Goal: Task Accomplishment & Management: Manage account settings

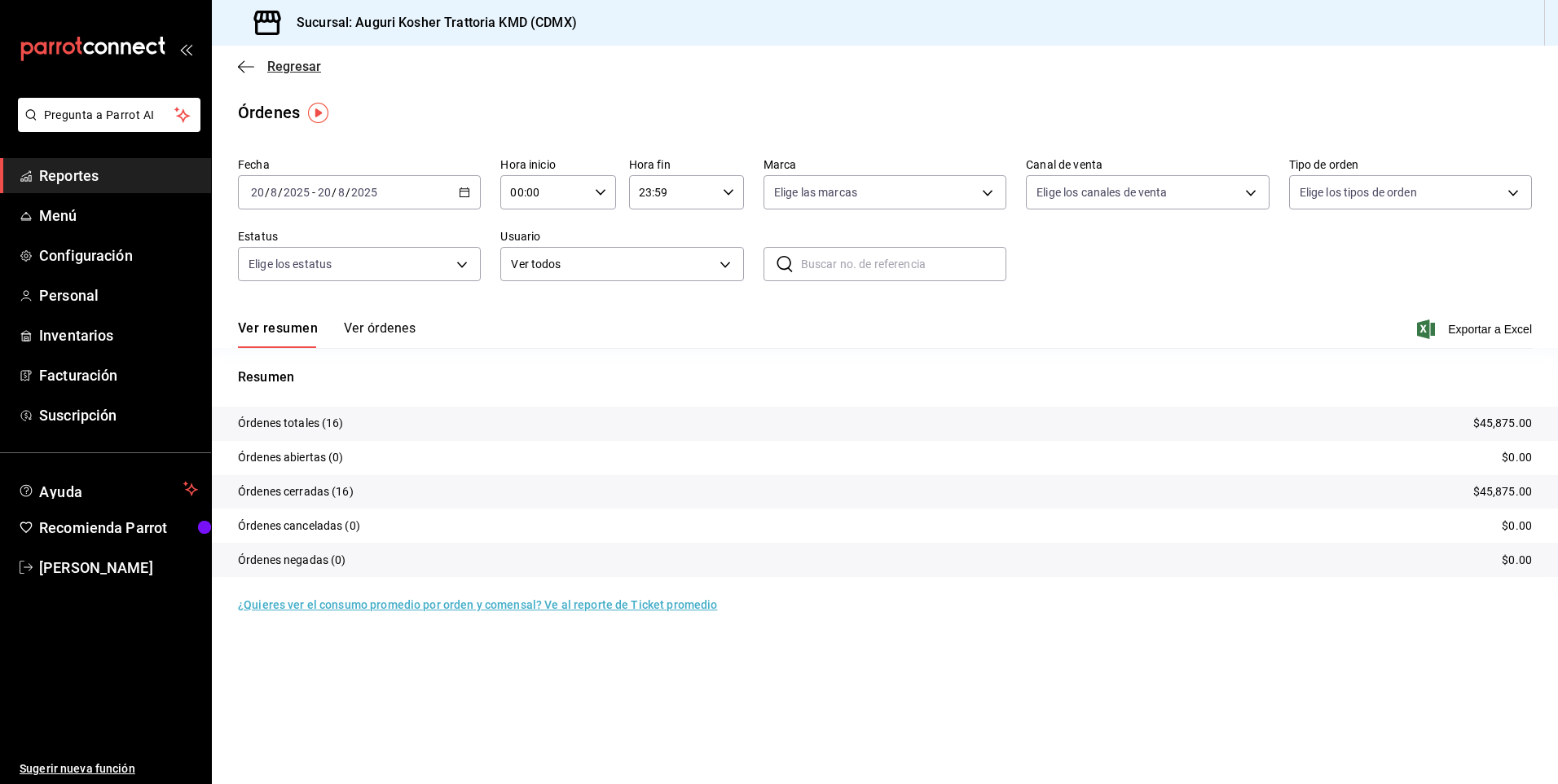
click at [243, 68] on icon "button" at bounding box center [246, 67] width 16 height 15
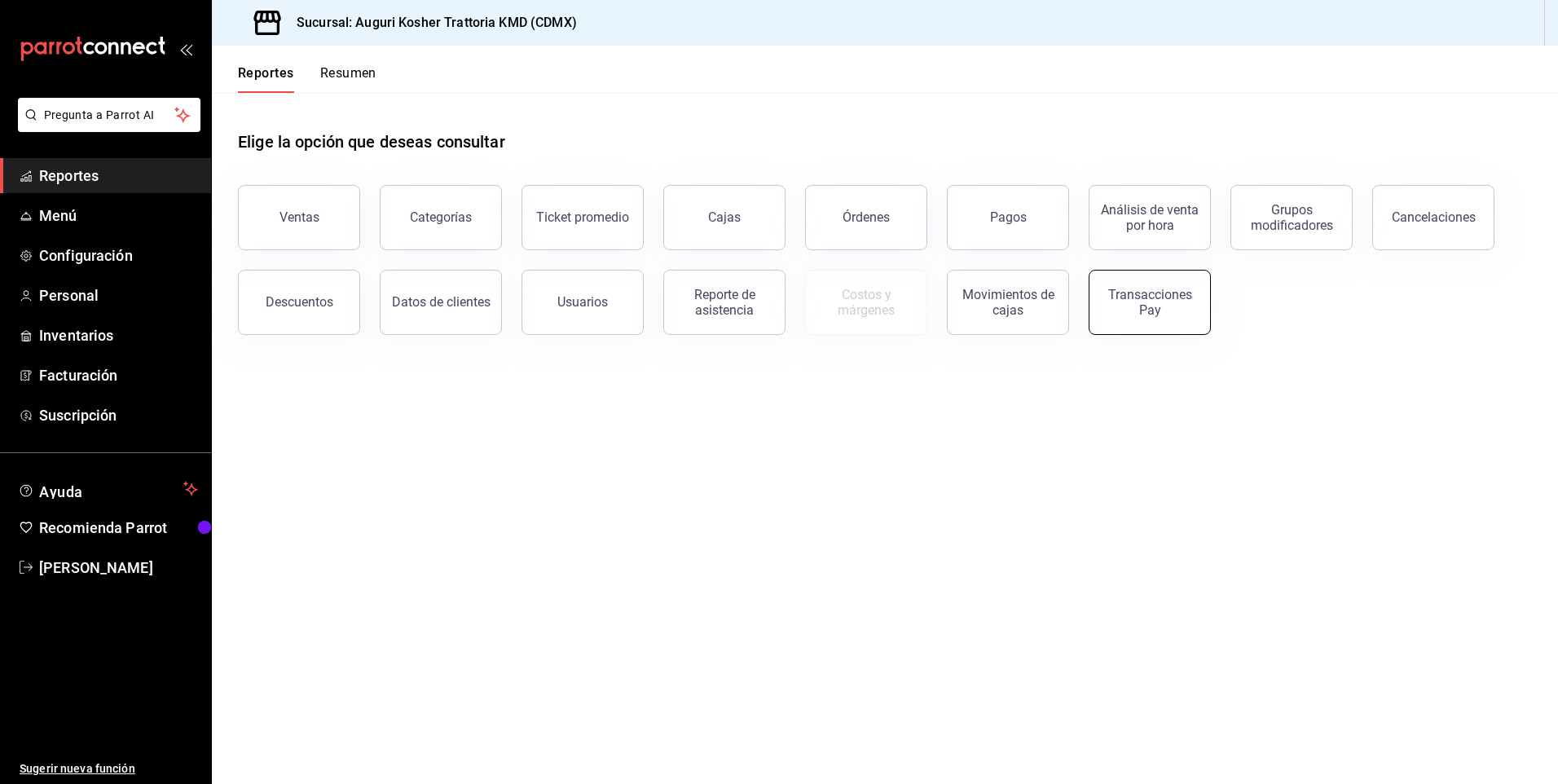
click at [1127, 296] on div "Transacciones Pay" at bounding box center [1150, 302] width 101 height 31
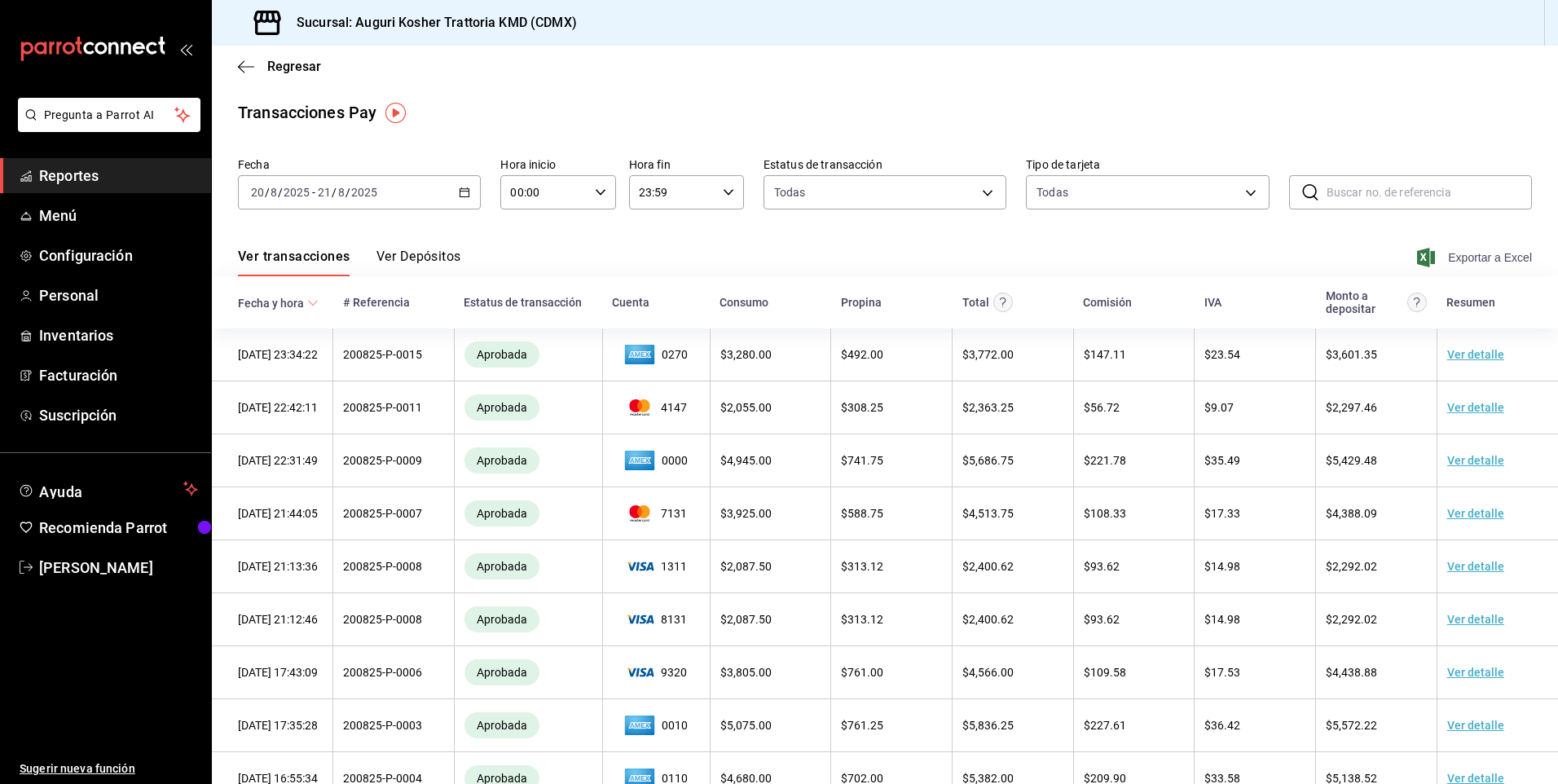
click at [1472, 254] on span "Exportar a Excel" at bounding box center [1476, 257] width 112 height 20
click at [247, 67] on icon "button" at bounding box center [246, 66] width 16 height 1
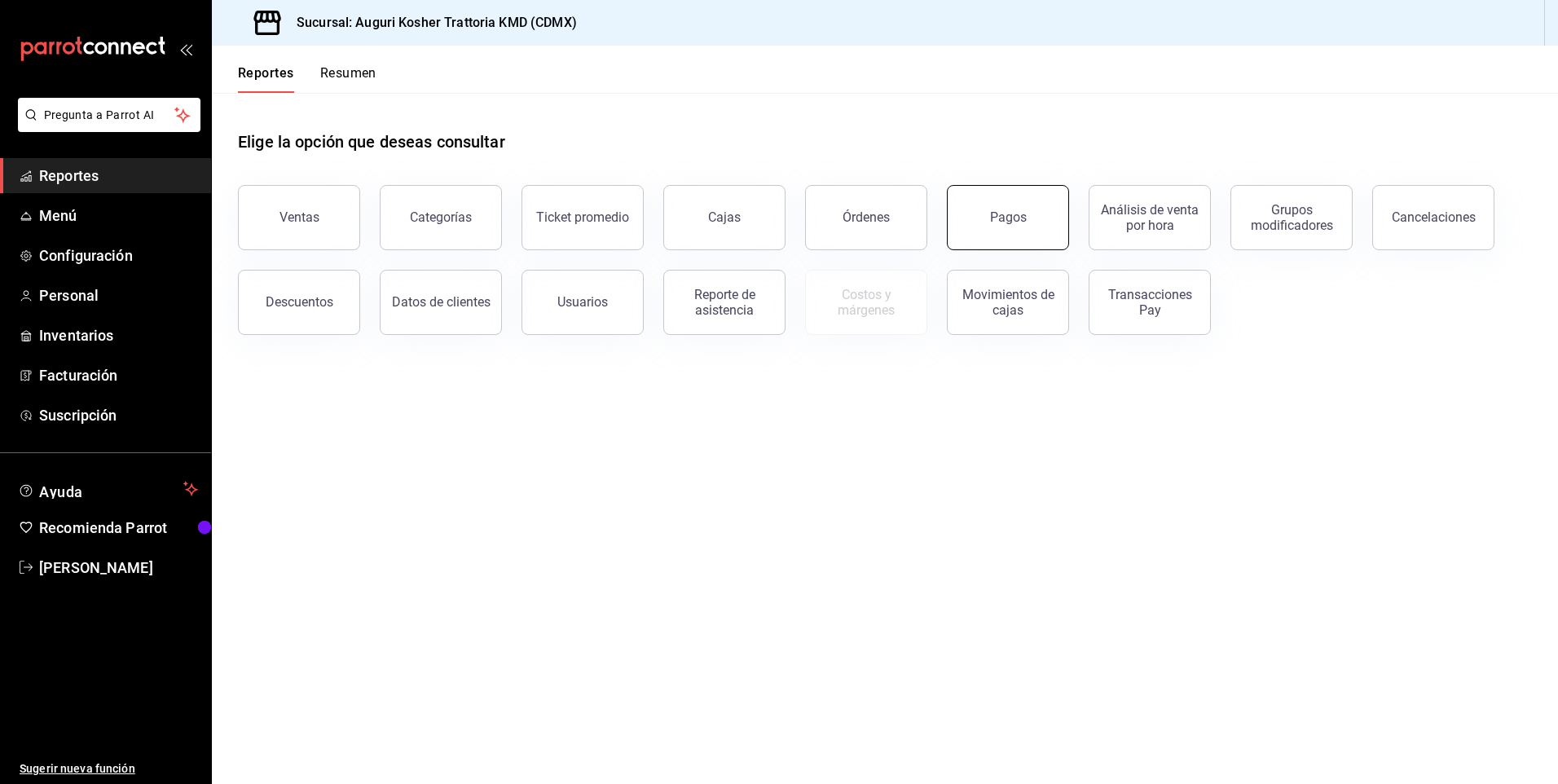
click at [1019, 218] on div "Pagos" at bounding box center [1008, 217] width 36 height 15
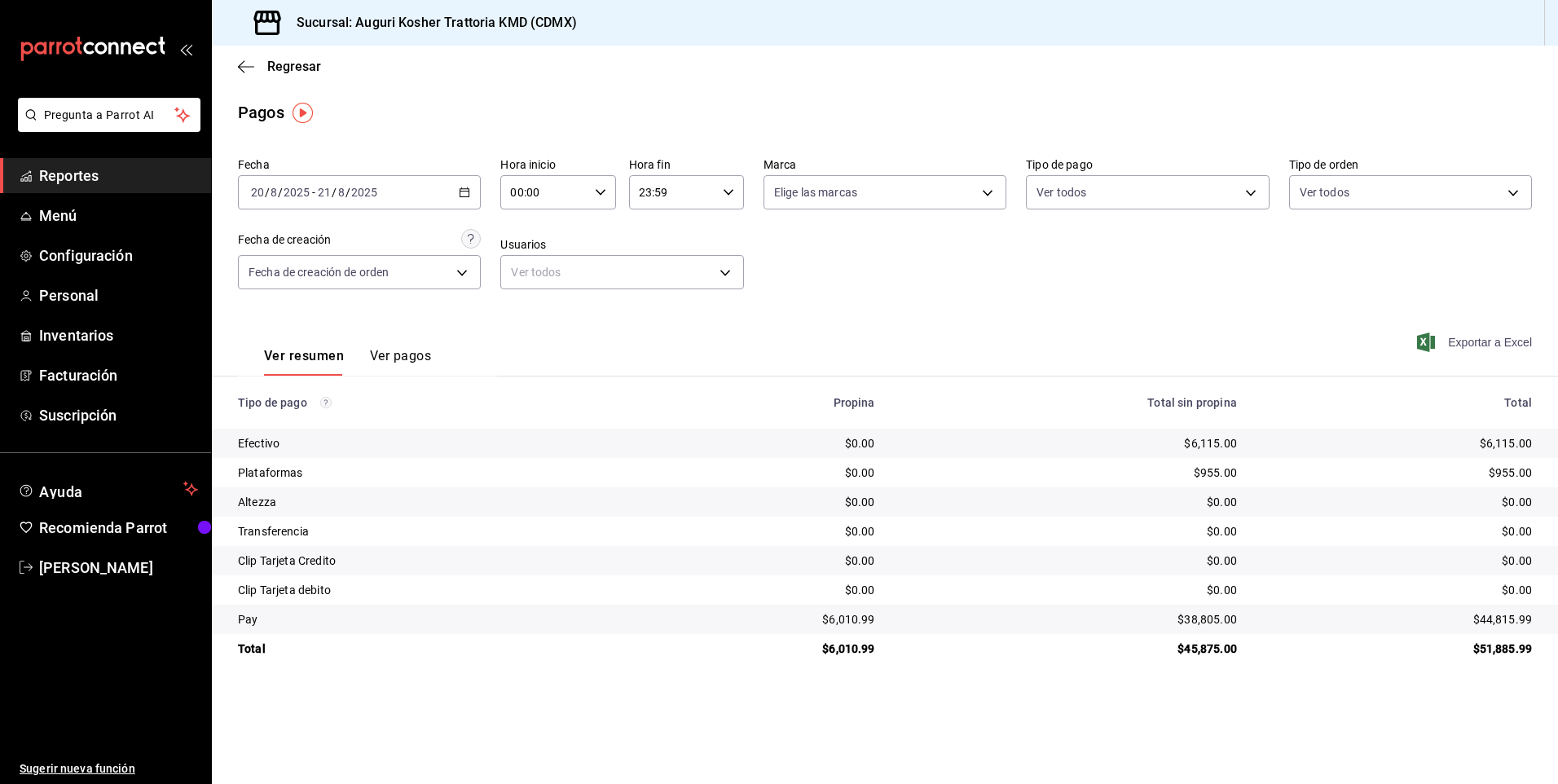
click at [1475, 338] on span "Exportar a Excel" at bounding box center [1476, 342] width 112 height 20
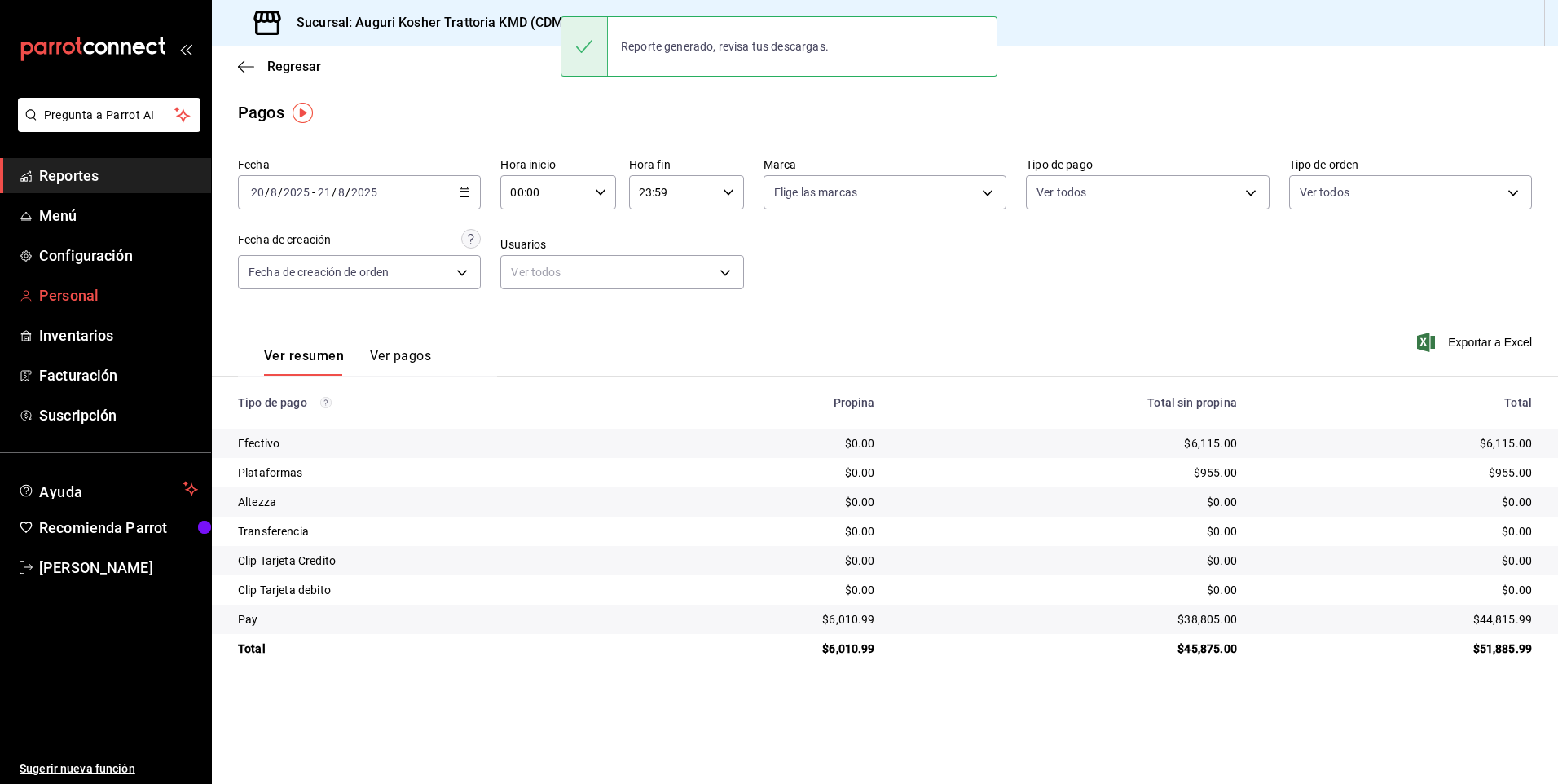
click at [83, 291] on span "Personal" at bounding box center [118, 295] width 159 height 22
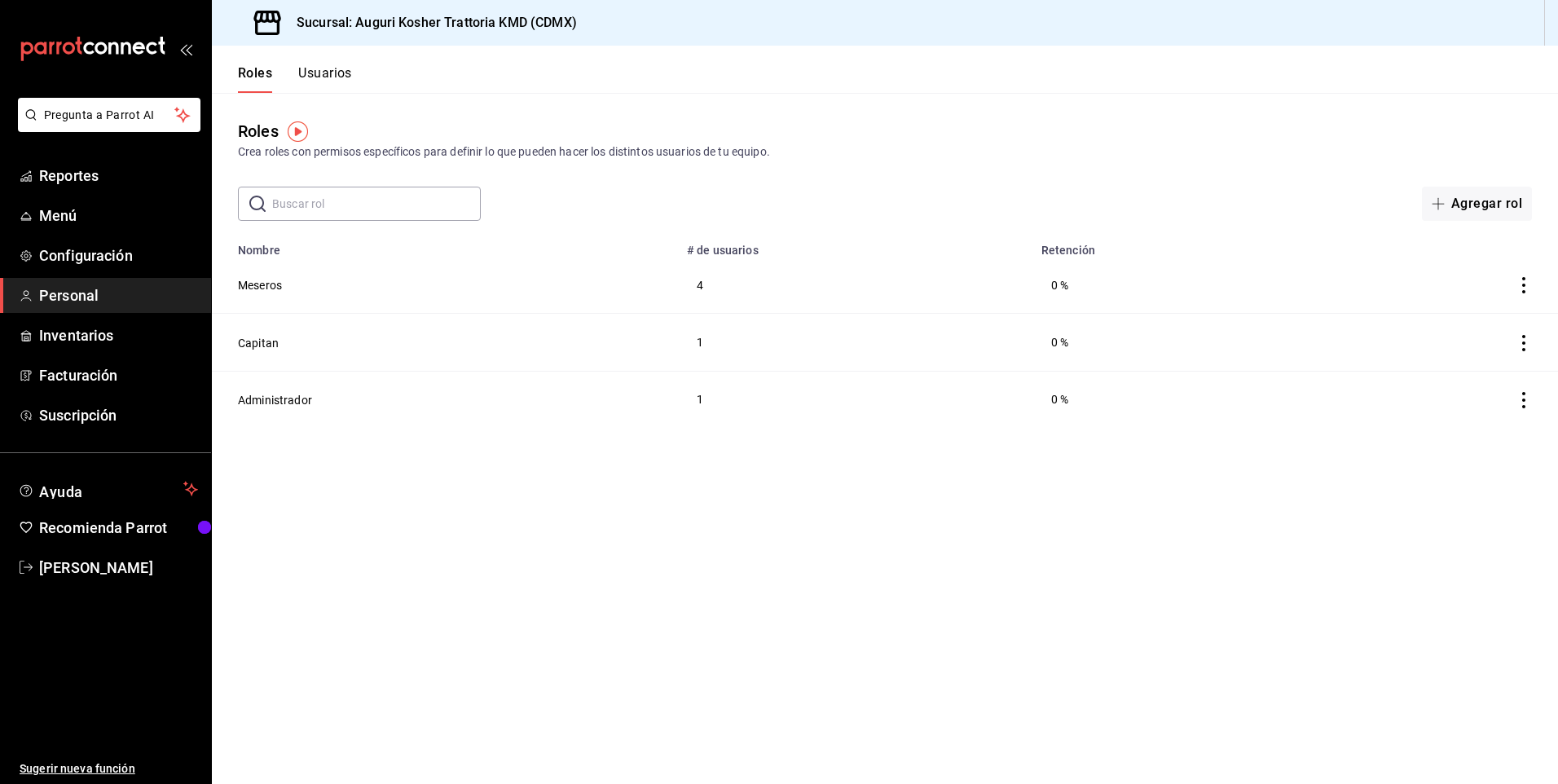
click at [328, 73] on button "Usuarios" at bounding box center [325, 78] width 54 height 28
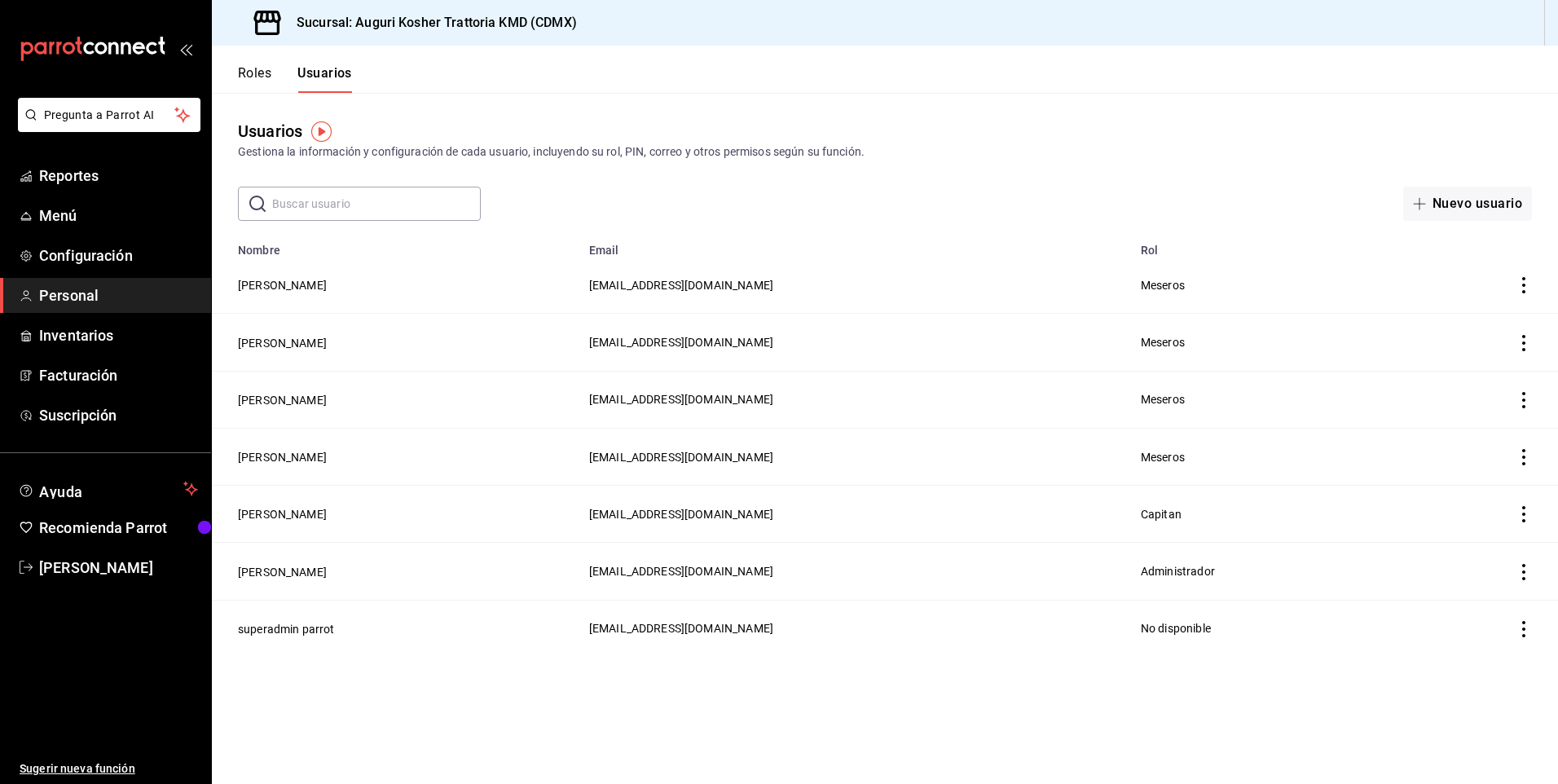
click at [1527, 341] on icon "actions" at bounding box center [1524, 343] width 16 height 16
click at [1469, 360] on span "Eliminar" at bounding box center [1465, 365] width 42 height 13
click at [1435, 400] on button "Eliminar" at bounding box center [1452, 396] width 108 height 35
click at [1527, 286] on icon "actions" at bounding box center [1524, 285] width 16 height 16
click at [1349, 173] on div at bounding box center [779, 392] width 1558 height 784
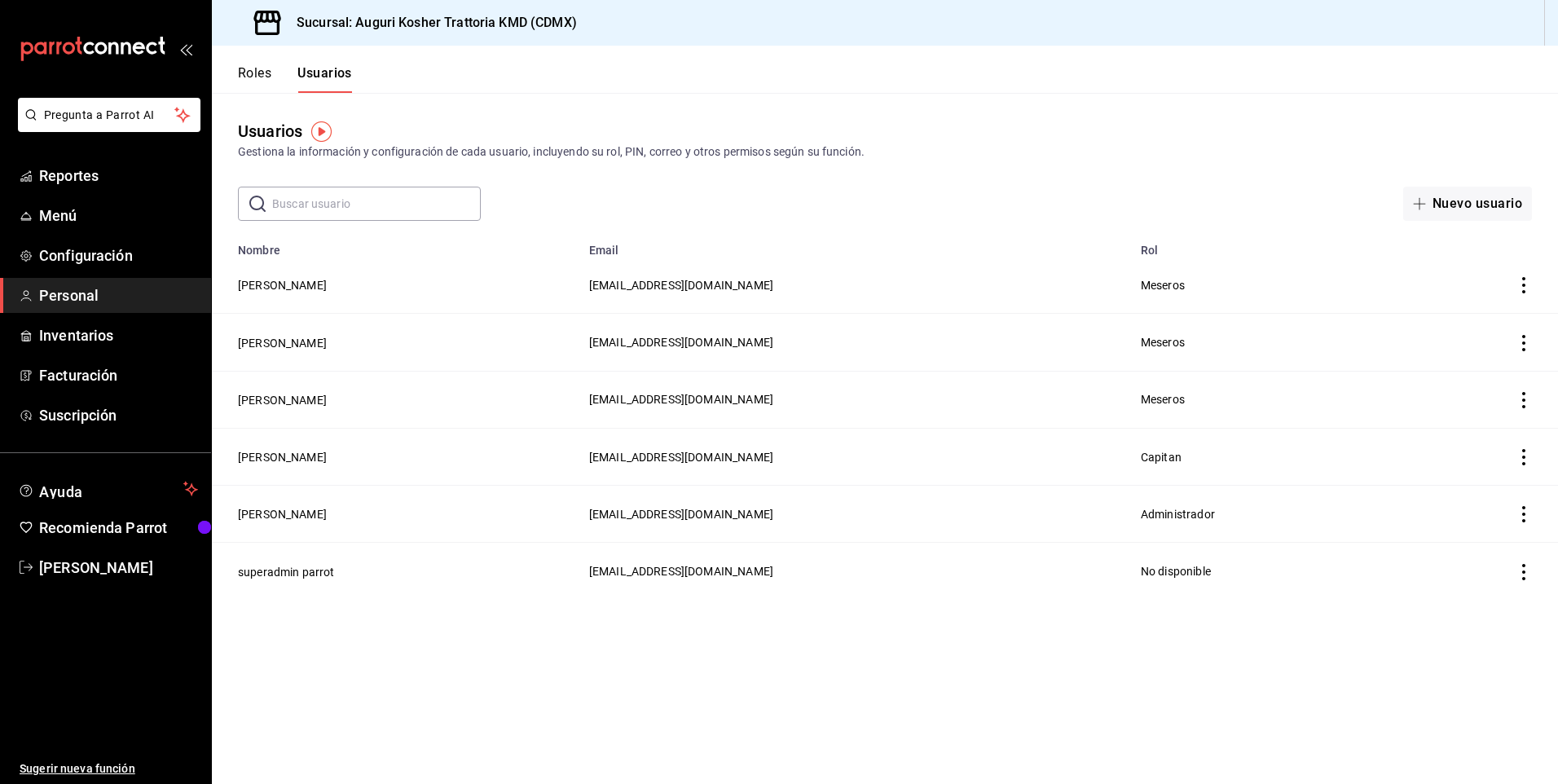
click at [1522, 284] on icon "actions" at bounding box center [1524, 285] width 16 height 16
click at [1454, 257] on span "Duplicar" at bounding box center [1451, 262] width 71 height 20
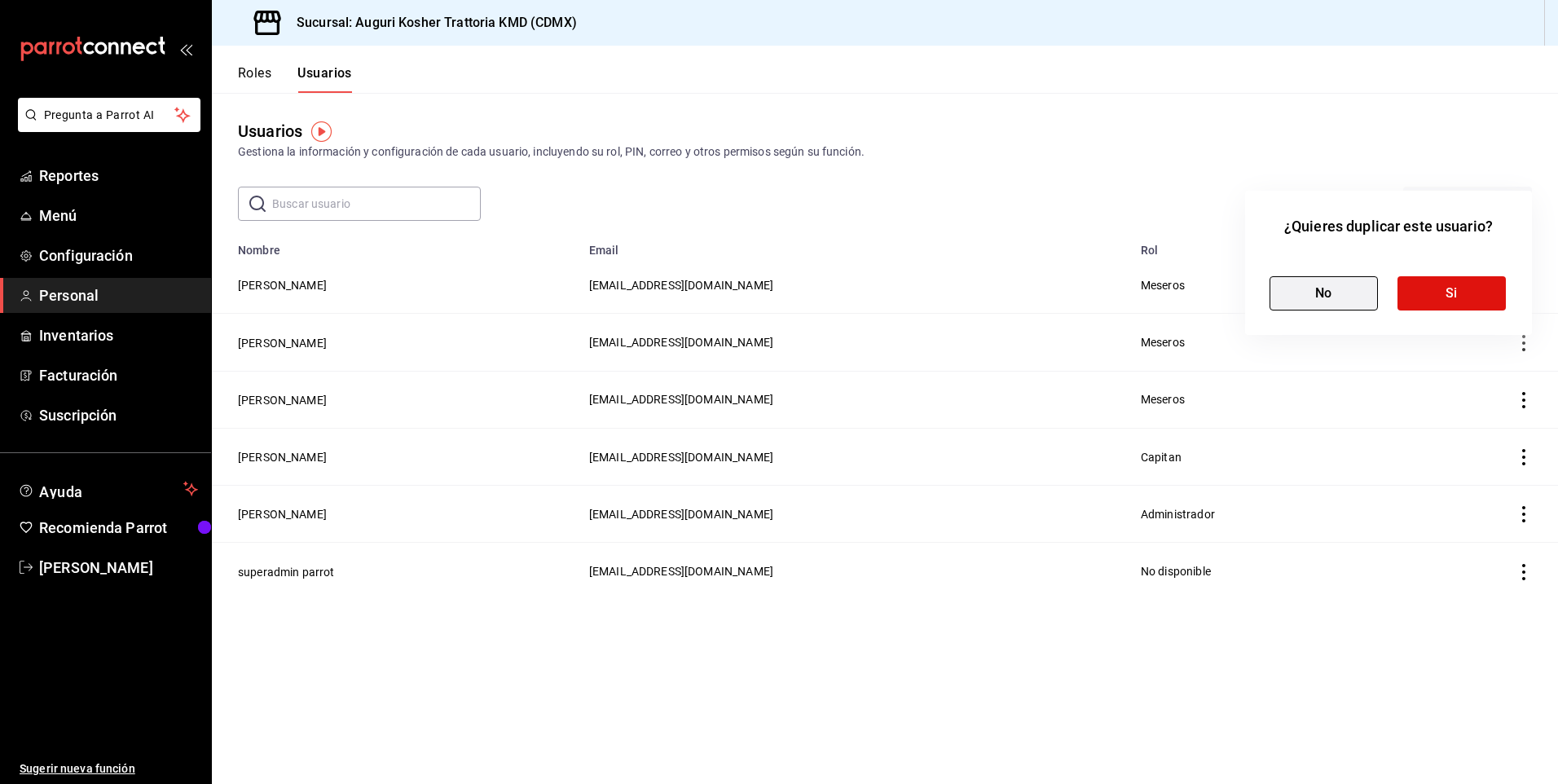
click at [1321, 295] on button "No" at bounding box center [1324, 293] width 108 height 35
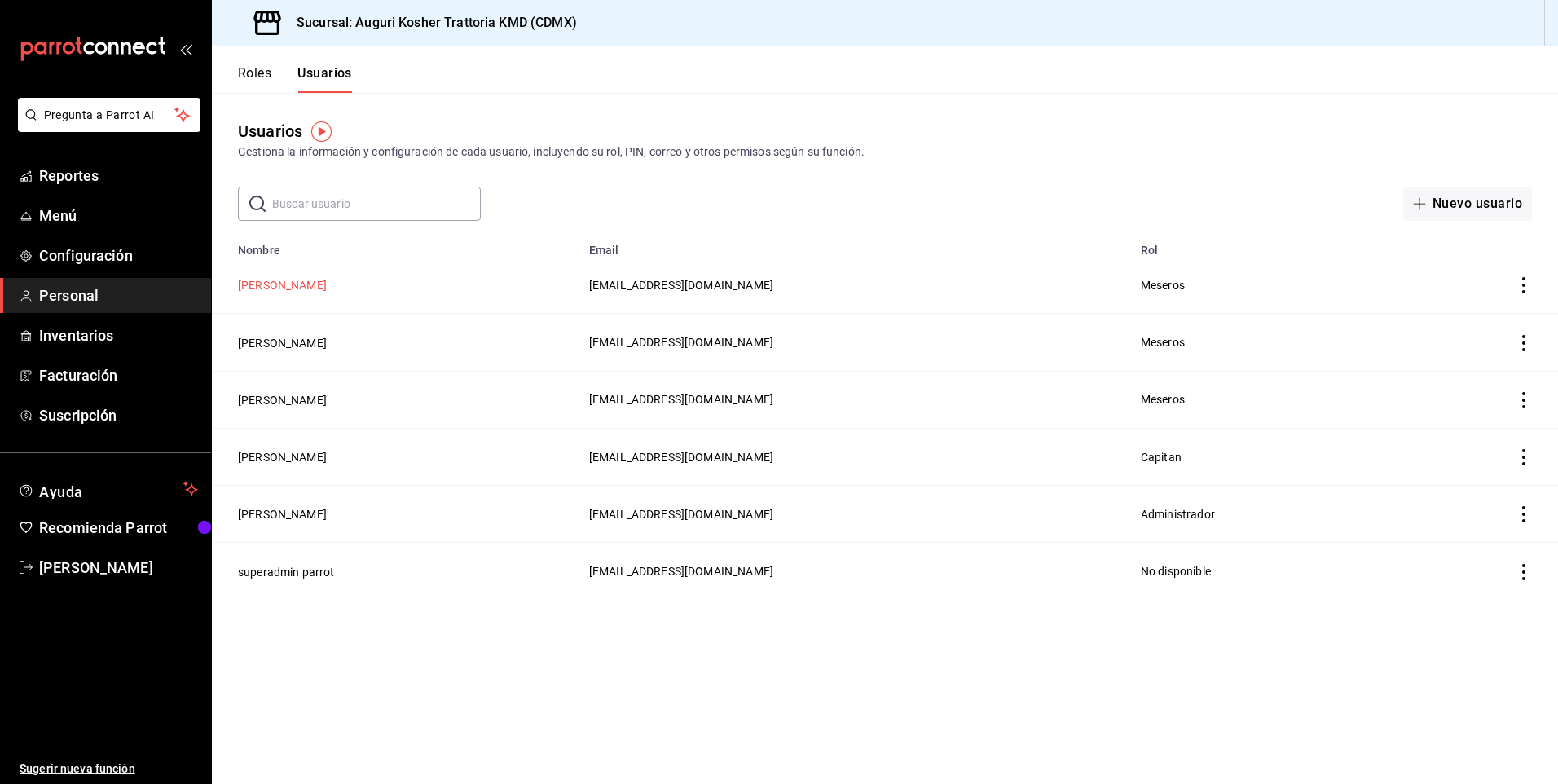
click at [319, 284] on button "[PERSON_NAME]" at bounding box center [282, 285] width 89 height 16
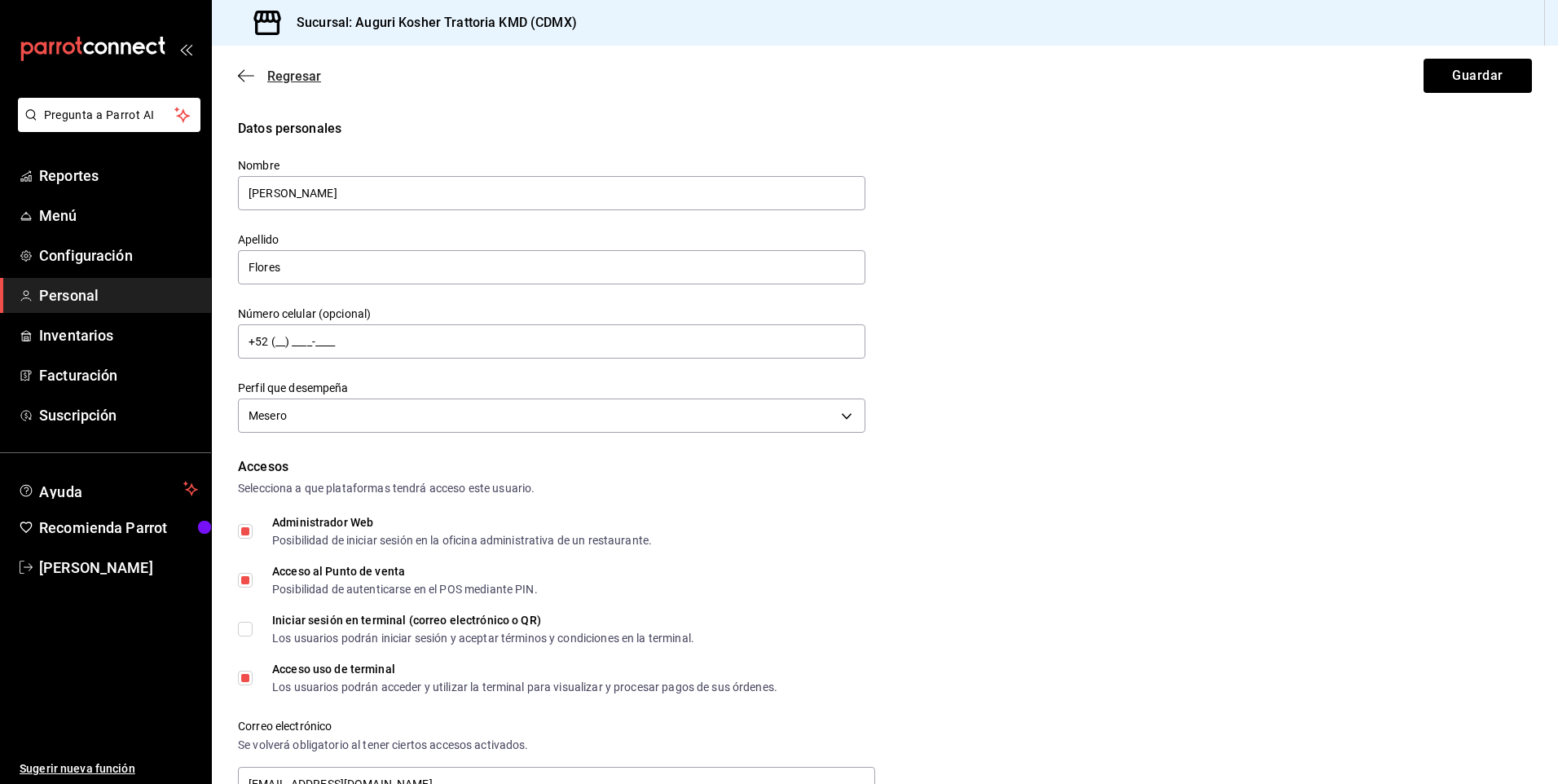
click at [250, 75] on icon "button" at bounding box center [246, 75] width 16 height 1
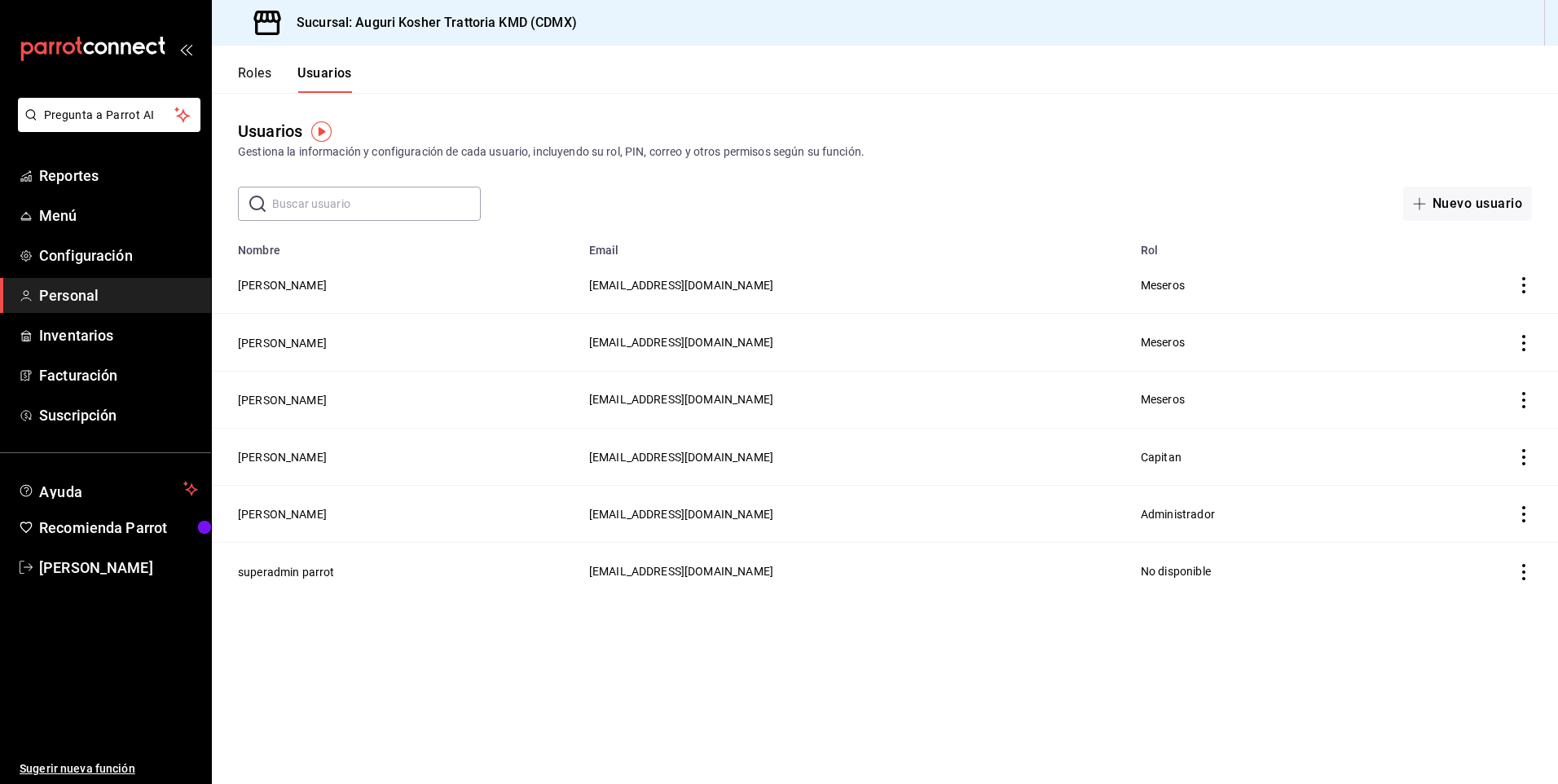
click at [1522, 281] on icon "actions" at bounding box center [1524, 285] width 16 height 16
click at [1460, 256] on span "Duplicar" at bounding box center [1451, 262] width 71 height 20
click at [1442, 291] on button "Si" at bounding box center [1452, 293] width 108 height 35
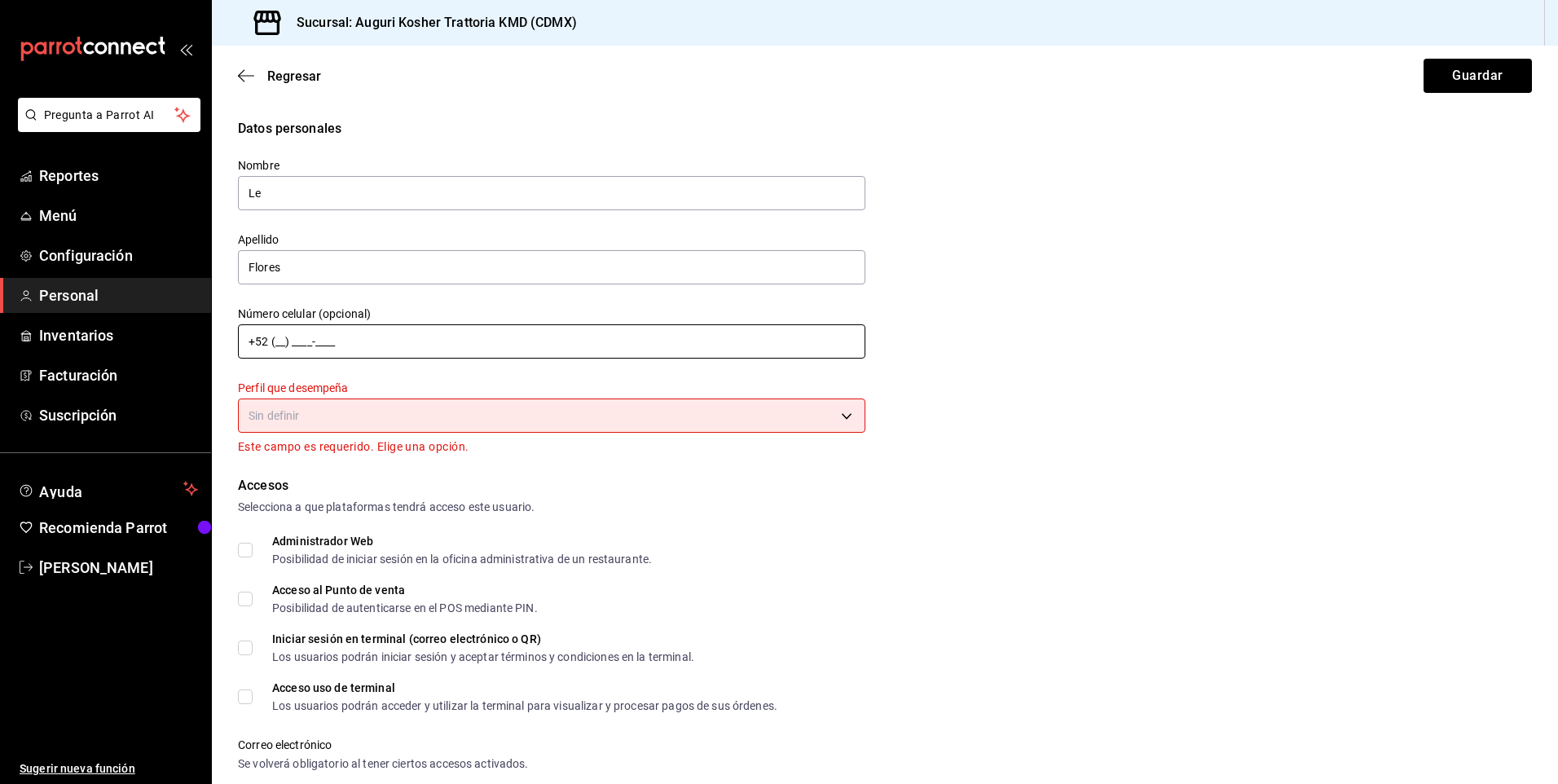
type input "L"
type input "[PERSON_NAME]"
drag, startPoint x: 299, startPoint y: 271, endPoint x: 145, endPoint y: 247, distance: 155.9
click at [145, 247] on div "Pregunta a Parrot AI Reportes Menú Configuración Personal Inventarios Facturaci…" at bounding box center [779, 392] width 1558 height 784
type input "[PERSON_NAME]"
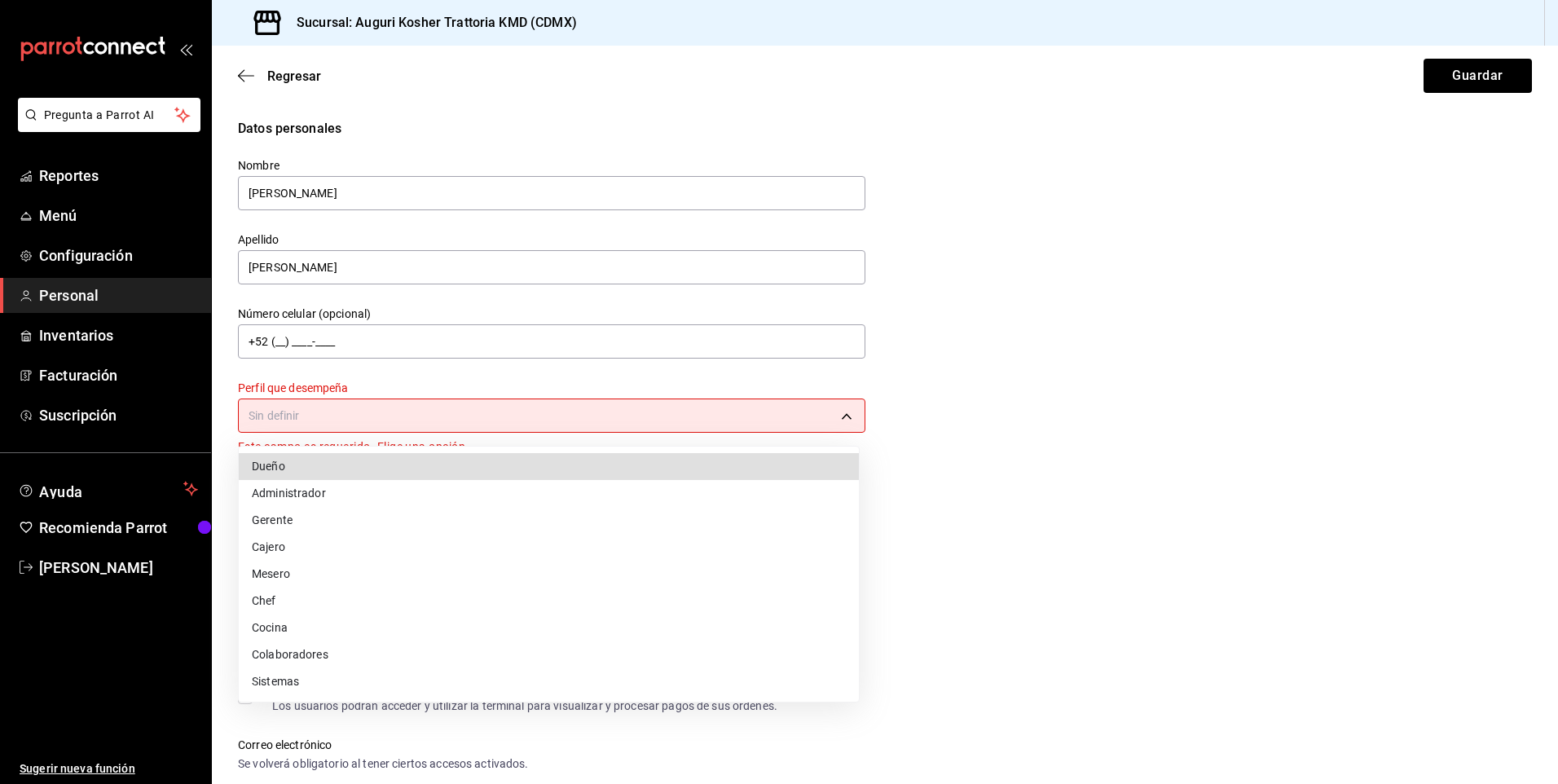
click at [271, 422] on body "Pregunta a Parrot AI Reportes Menú Configuración Personal Inventarios Facturaci…" at bounding box center [779, 392] width 1558 height 784
click at [285, 575] on li "Mesero" at bounding box center [549, 574] width 620 height 27
type input "WAITER"
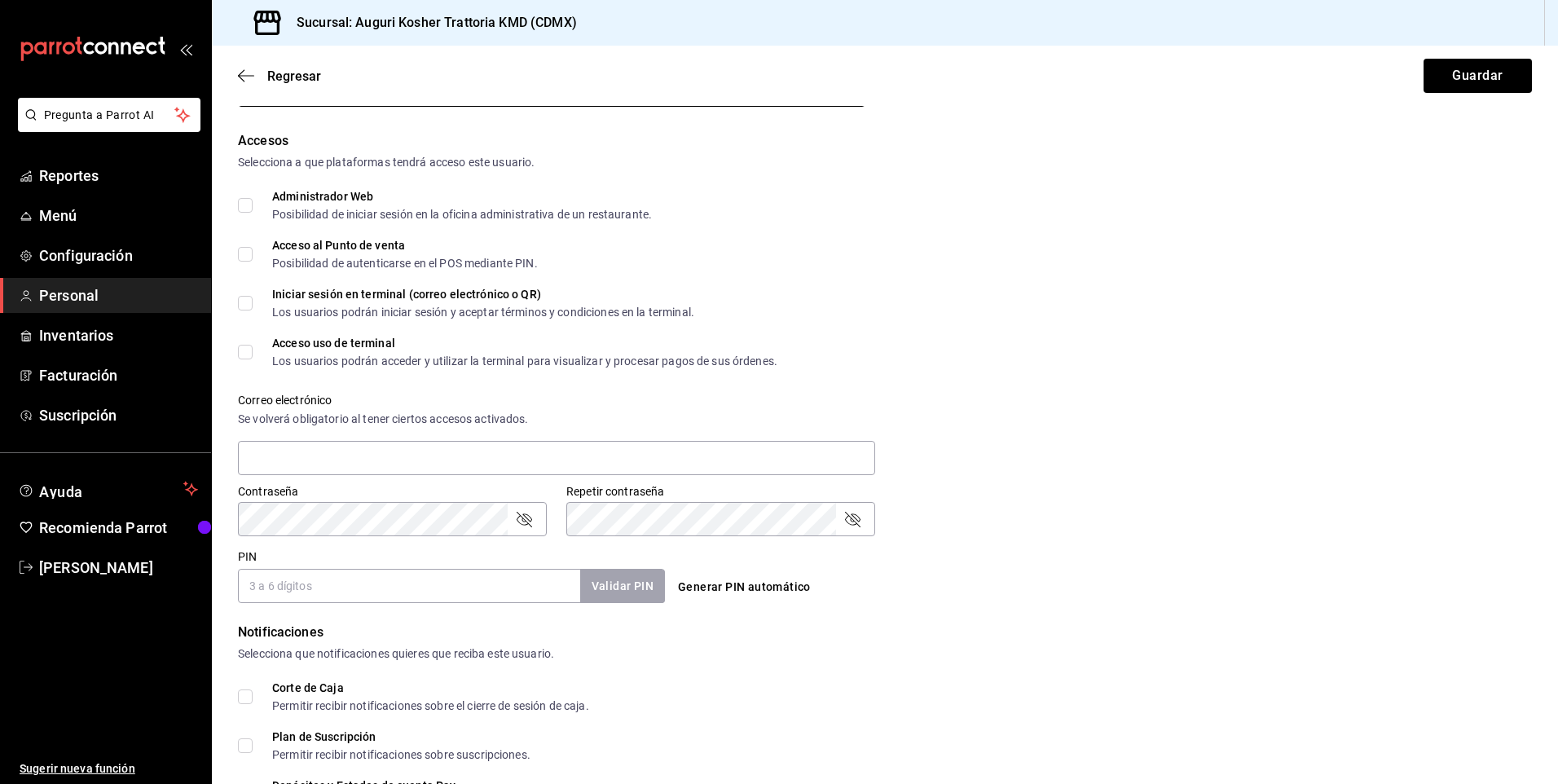
scroll to position [244, 0]
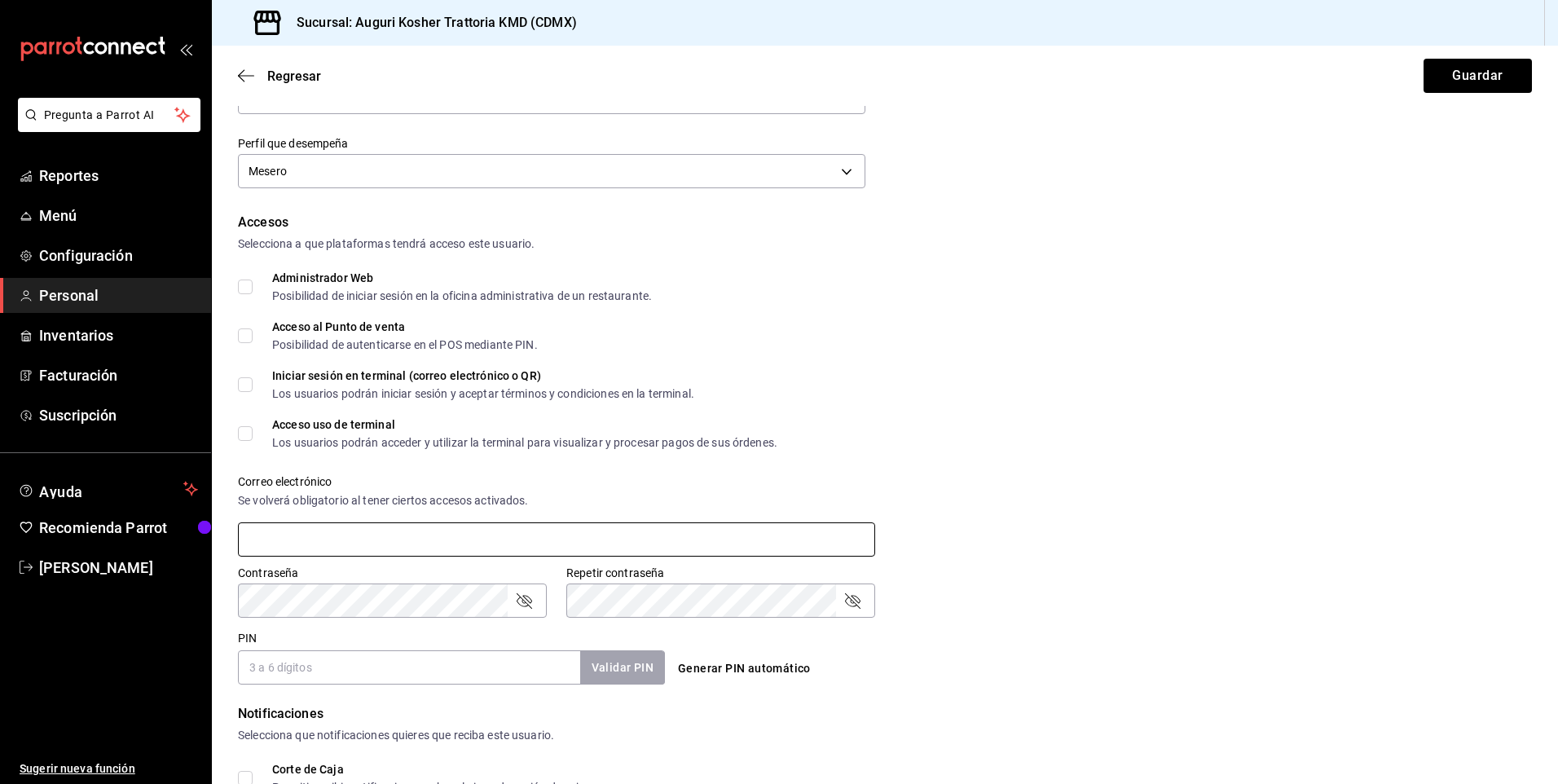
click at [307, 528] on input "text" at bounding box center [557, 539] width 638 height 35
type input "[EMAIL_ADDRESS][DOMAIN_NAME]"
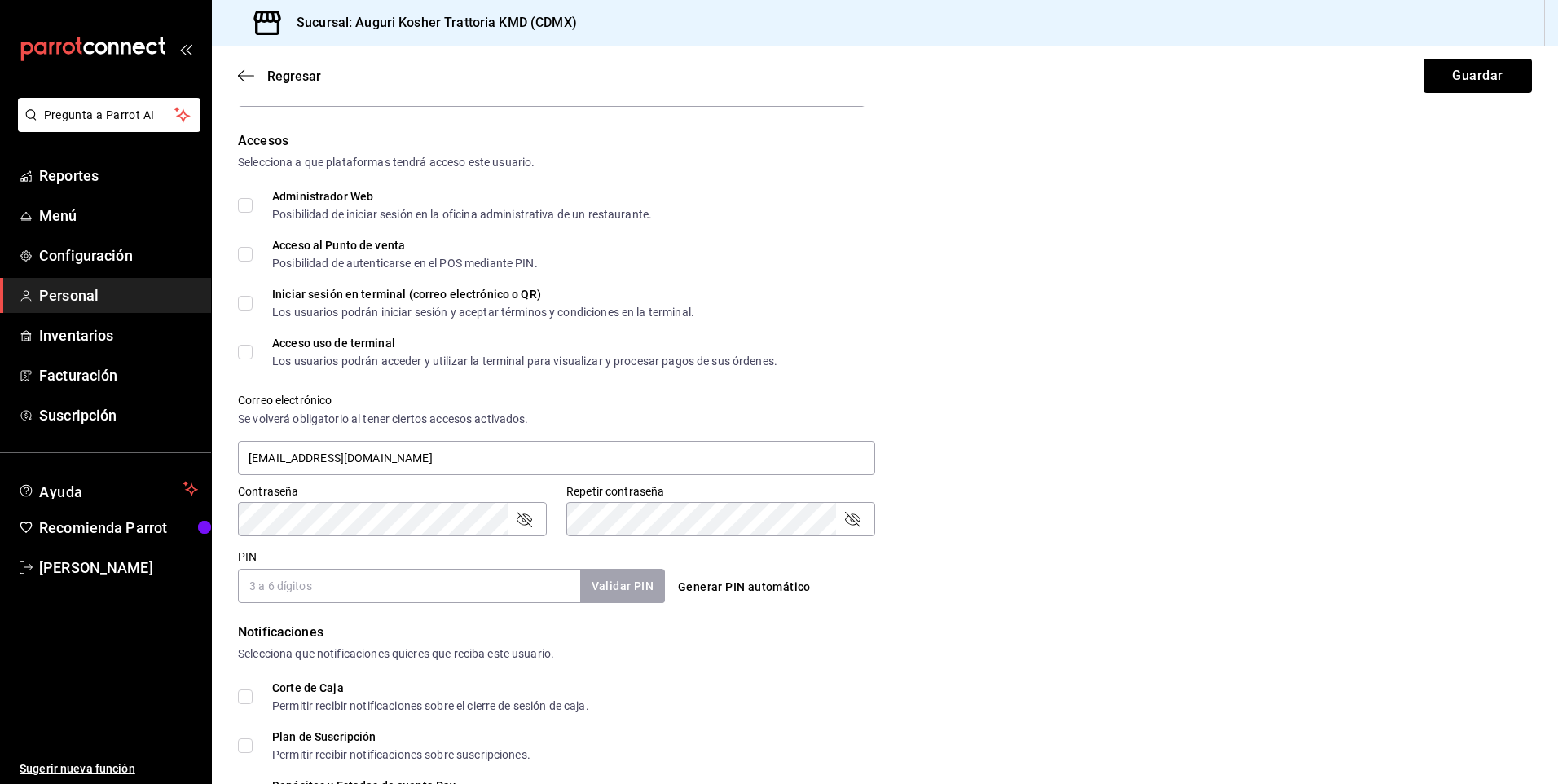
click at [528, 523] on icon "passwordField" at bounding box center [524, 519] width 20 height 20
click at [272, 585] on input "PIN" at bounding box center [409, 585] width 342 height 35
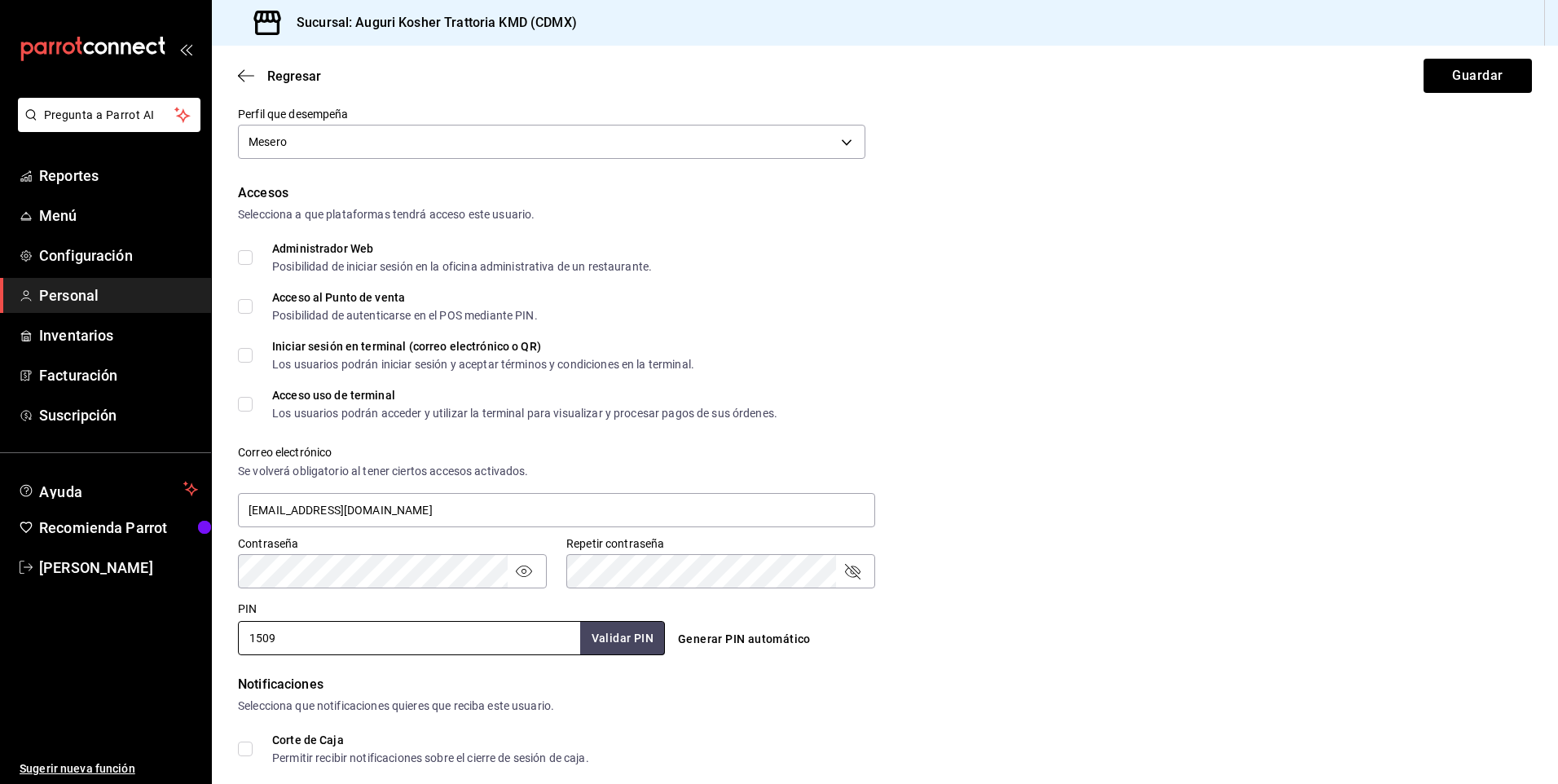
scroll to position [193, 0]
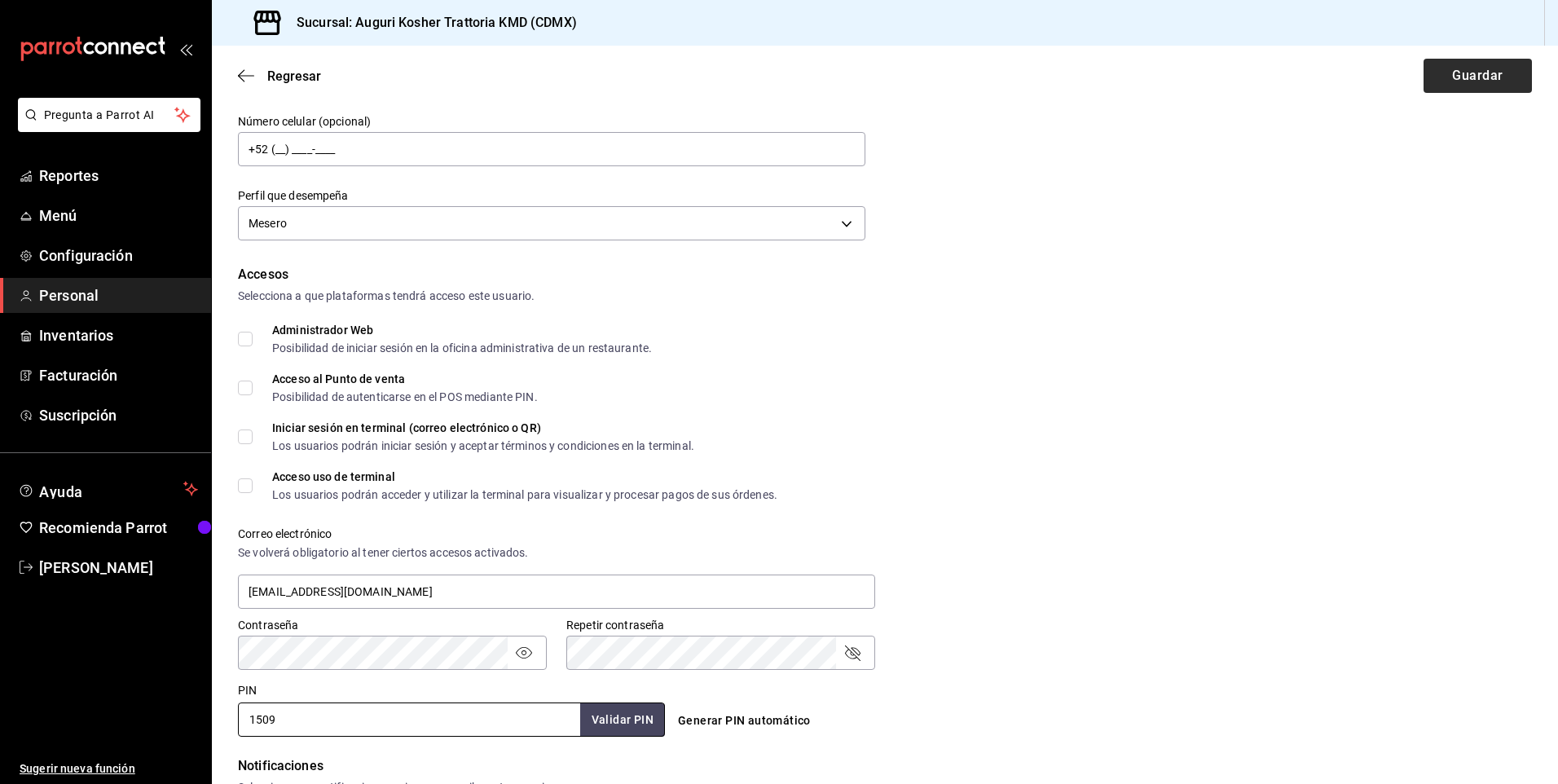
type input "1509"
click at [1453, 74] on button "Guardar" at bounding box center [1478, 75] width 108 height 35
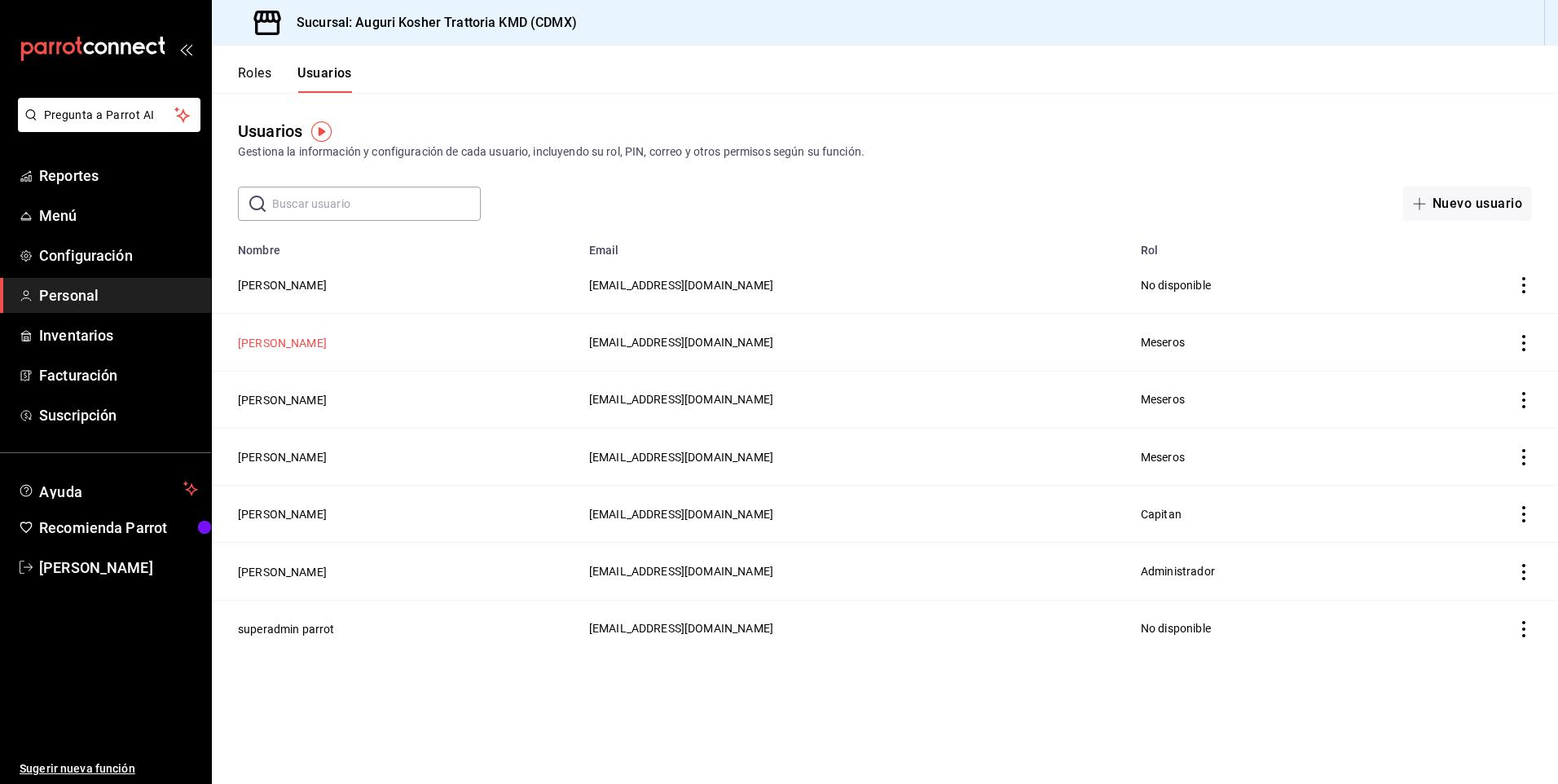
click at [303, 342] on button "[PERSON_NAME]" at bounding box center [282, 343] width 89 height 16
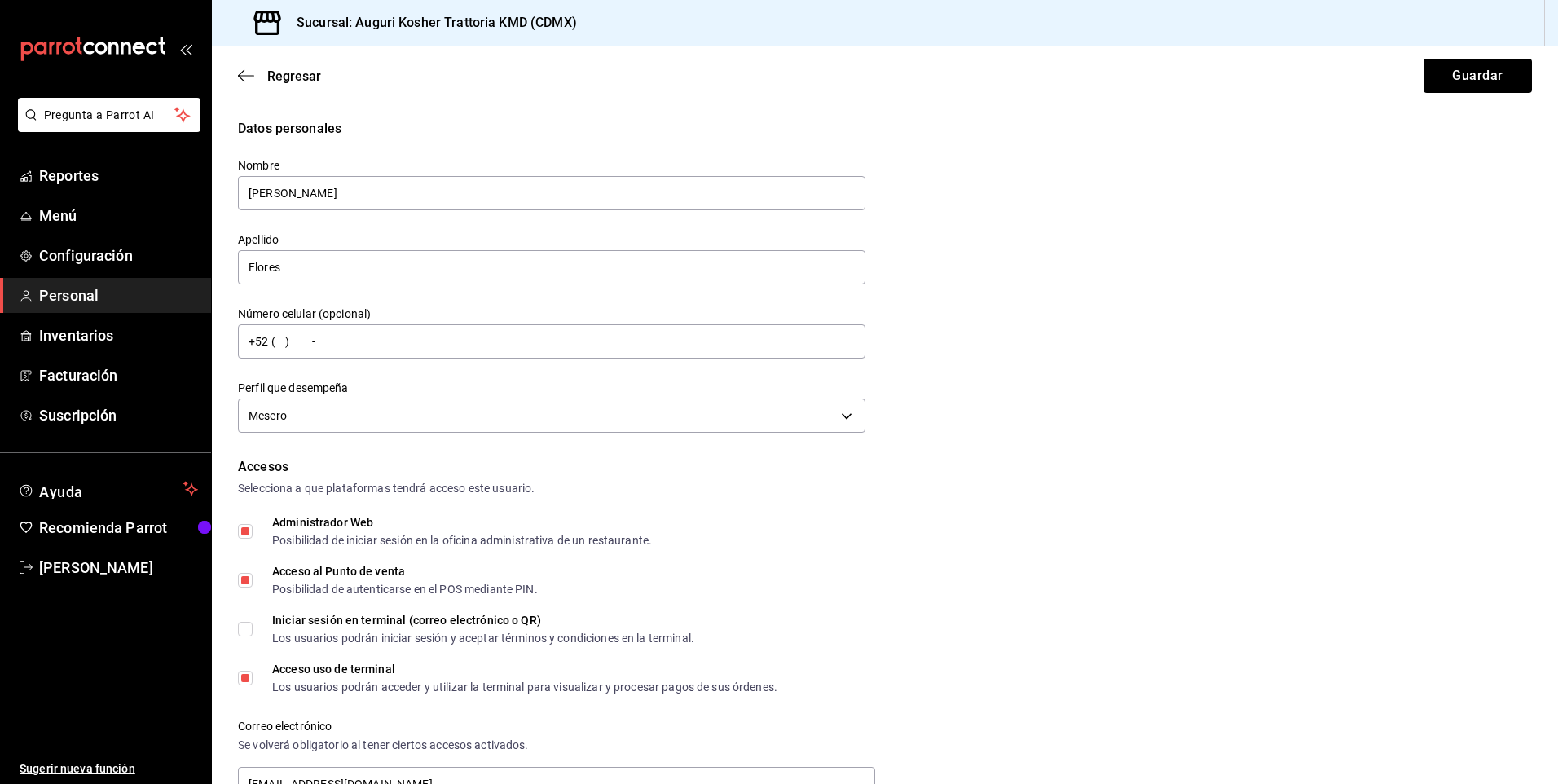
scroll to position [82, 0]
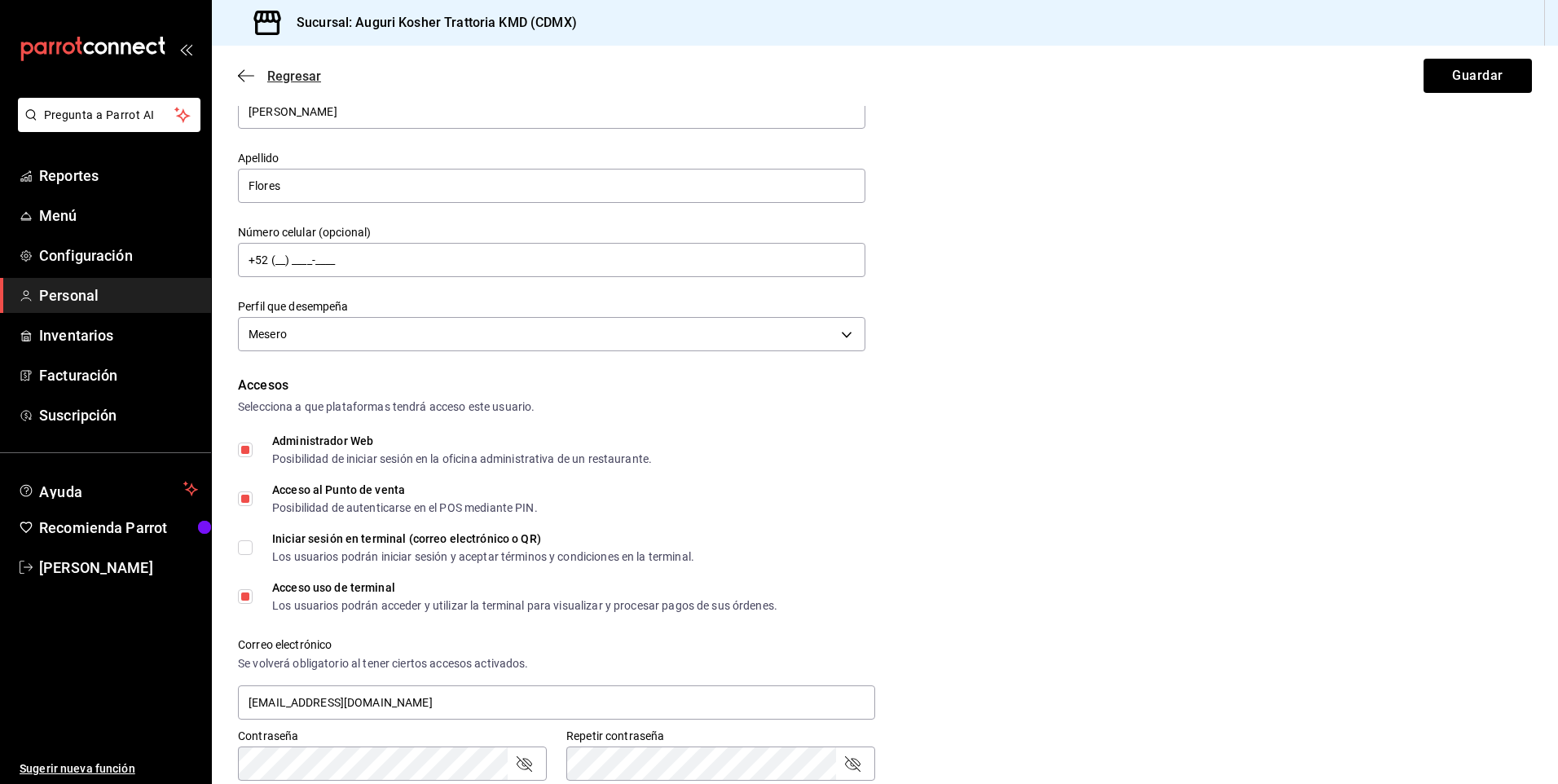
click at [246, 77] on icon "button" at bounding box center [246, 75] width 16 height 15
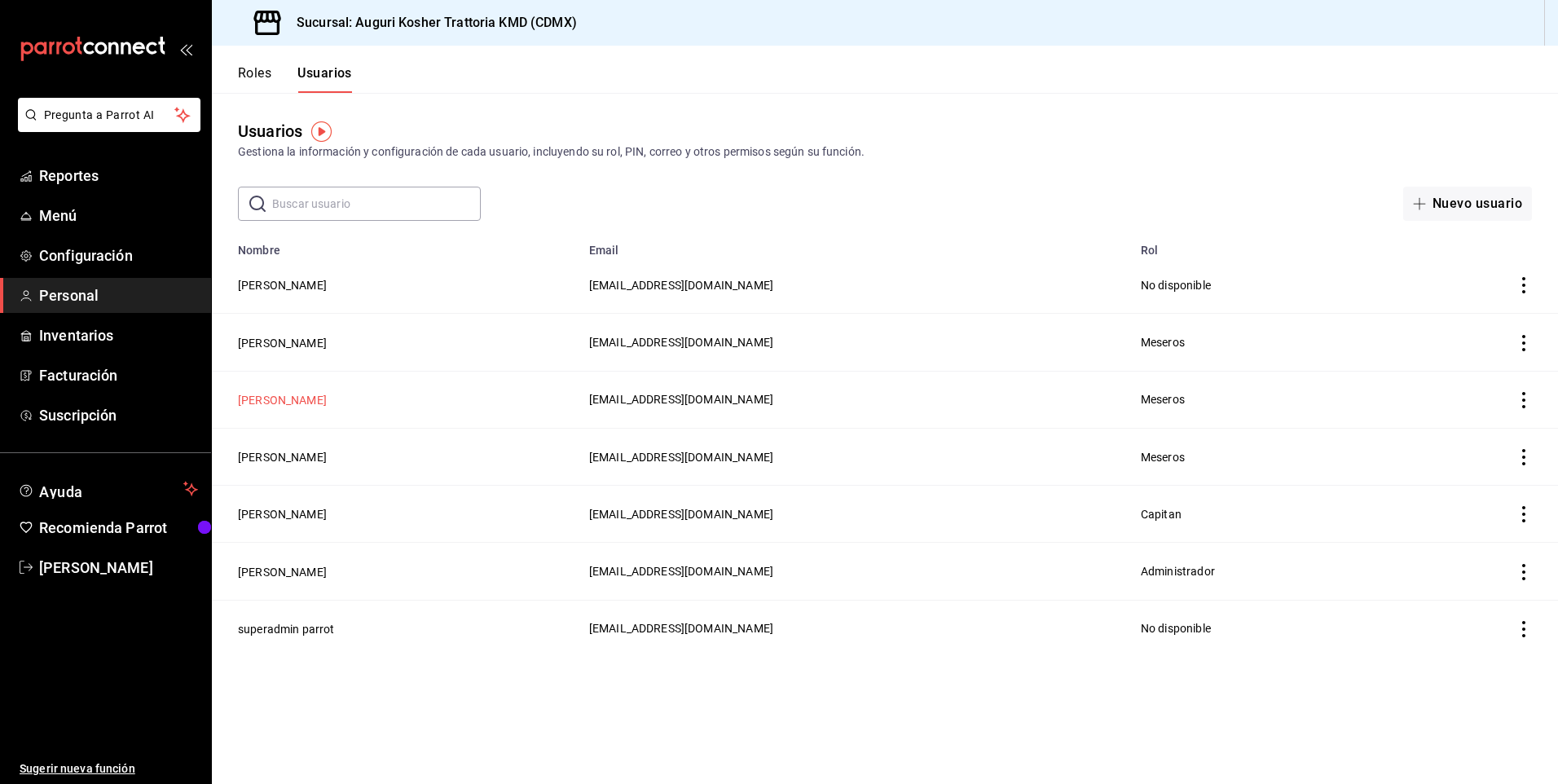
click at [298, 400] on button "[PERSON_NAME]" at bounding box center [282, 400] width 89 height 16
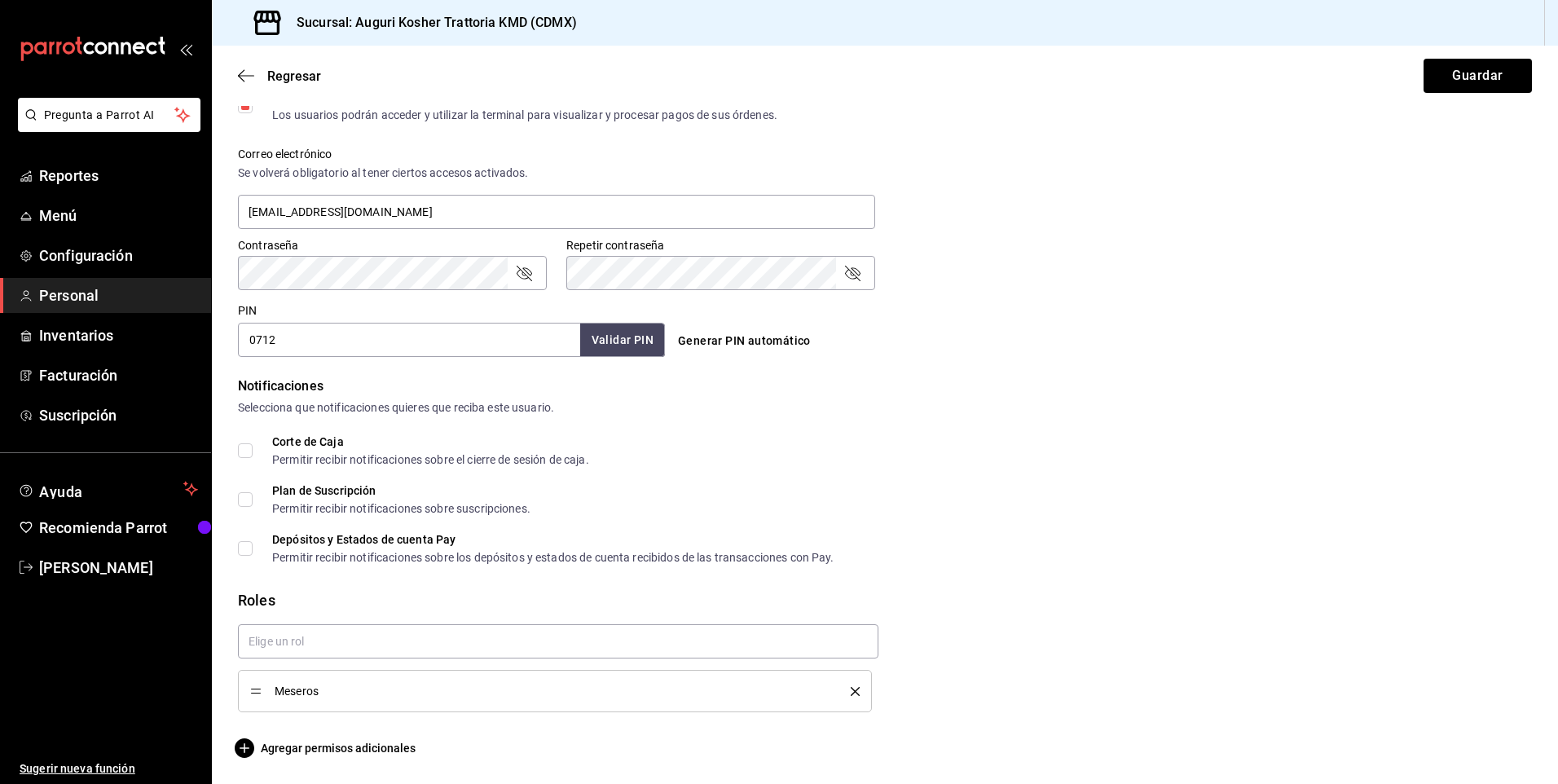
scroll to position [572, 0]
click at [249, 748] on icon "button" at bounding box center [244, 748] width 20 height 20
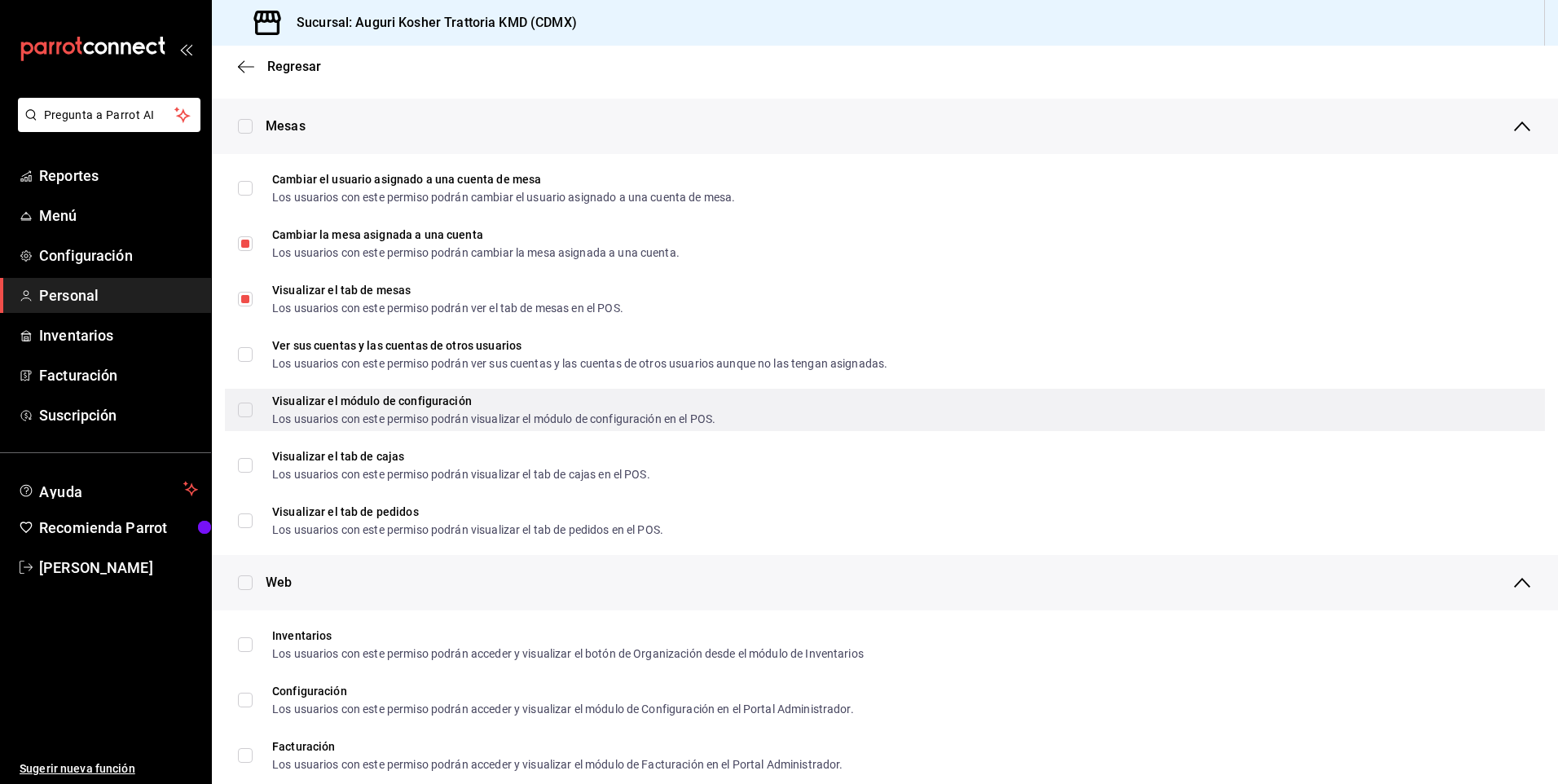
scroll to position [163, 0]
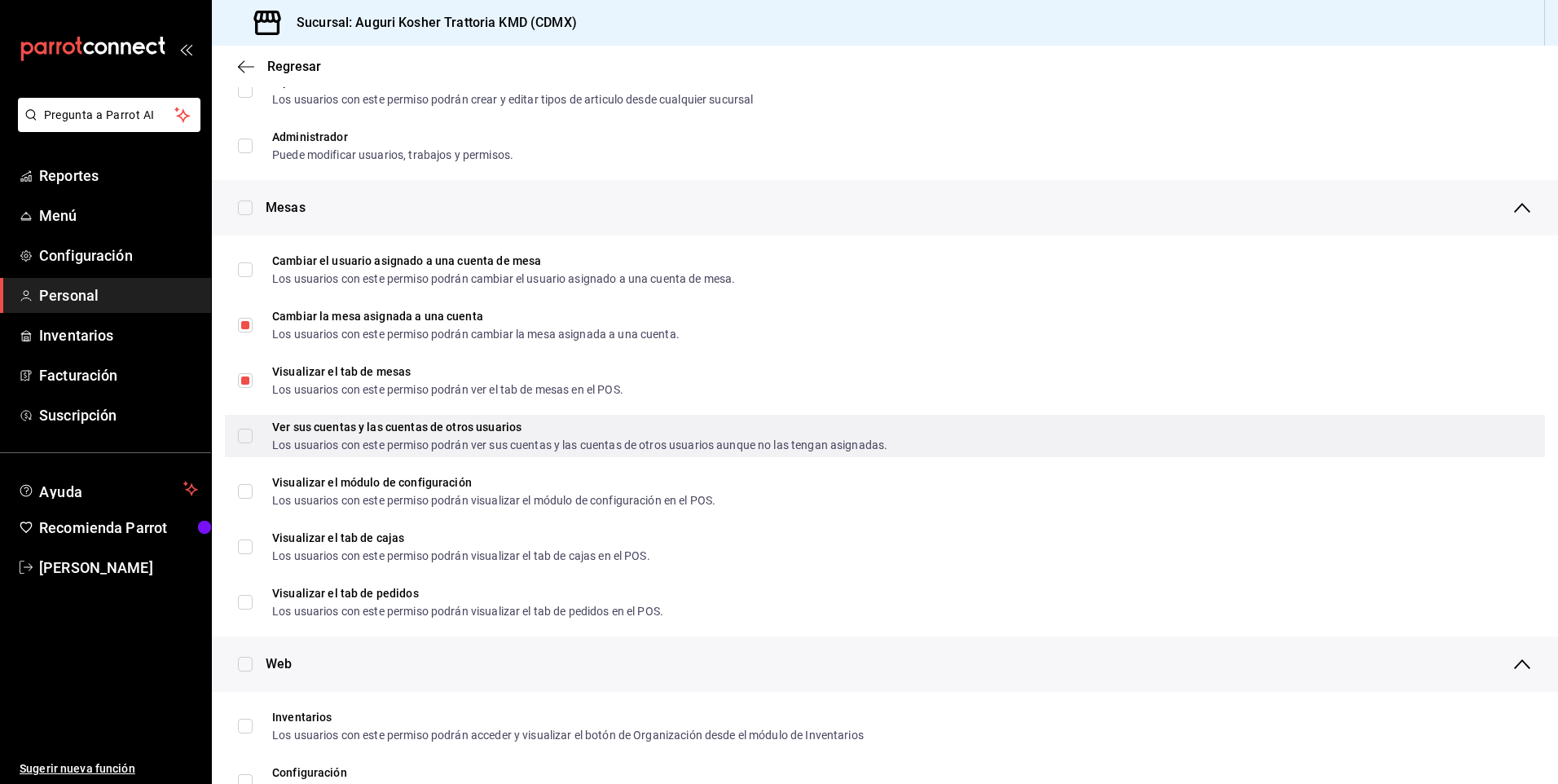
click at [242, 439] on input "Ver sus cuentas y las cuentas de otros usuarios Los usuarios con este permiso p…" at bounding box center [245, 436] width 15 height 15
checkbox input "true"
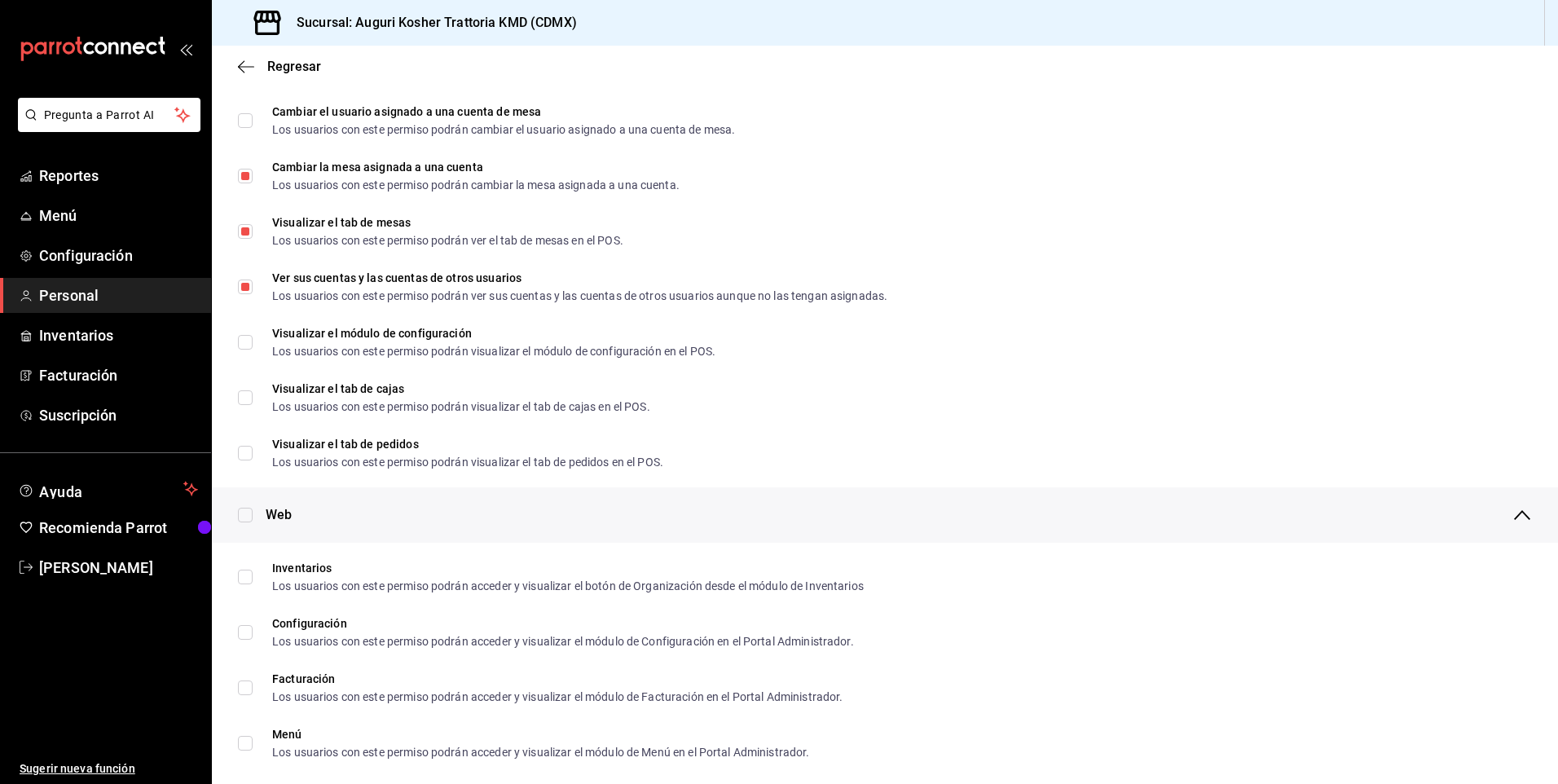
scroll to position [0, 0]
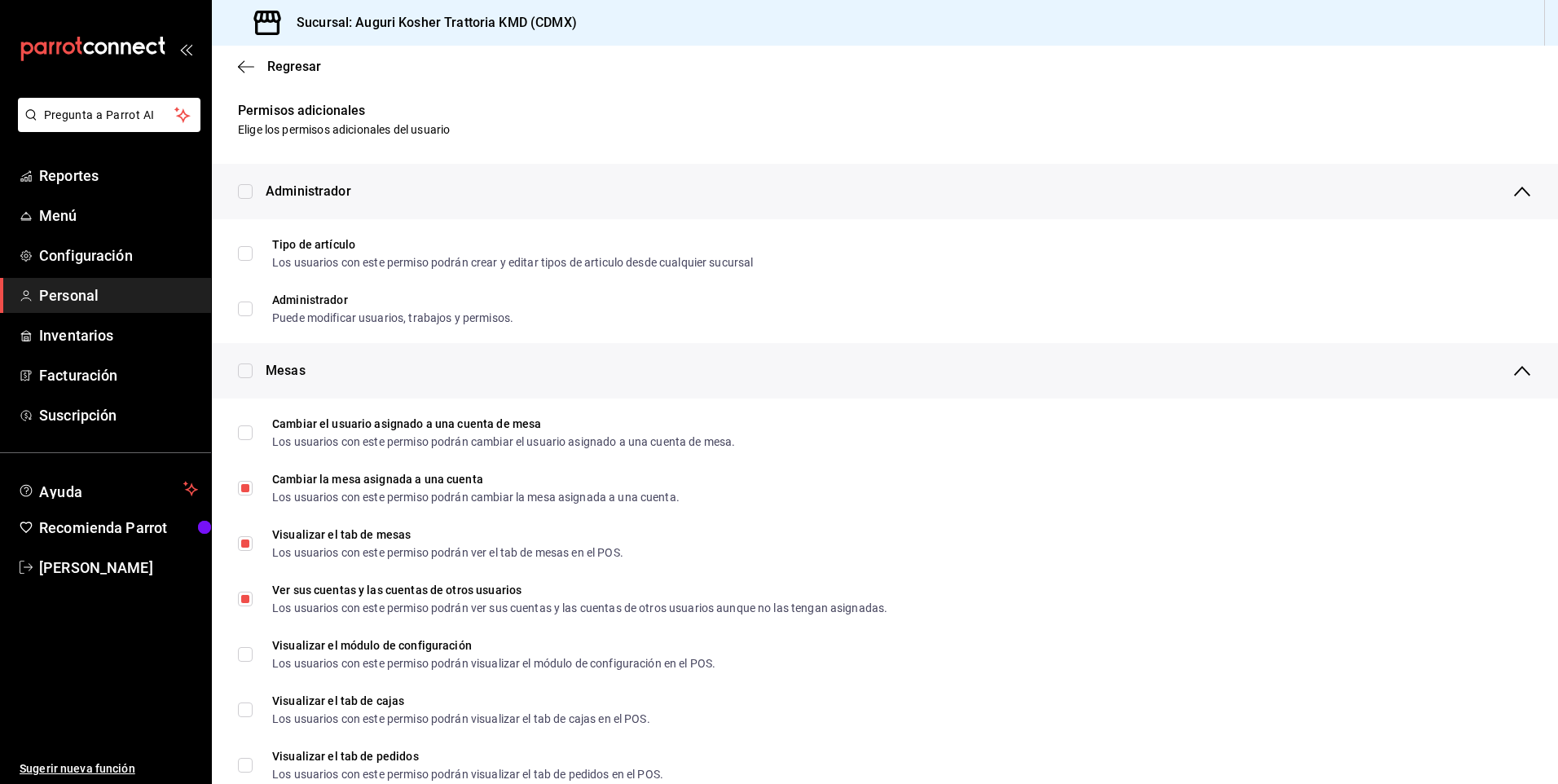
click at [995, 171] on div "Administrador" at bounding box center [899, 191] width 1267 height 55
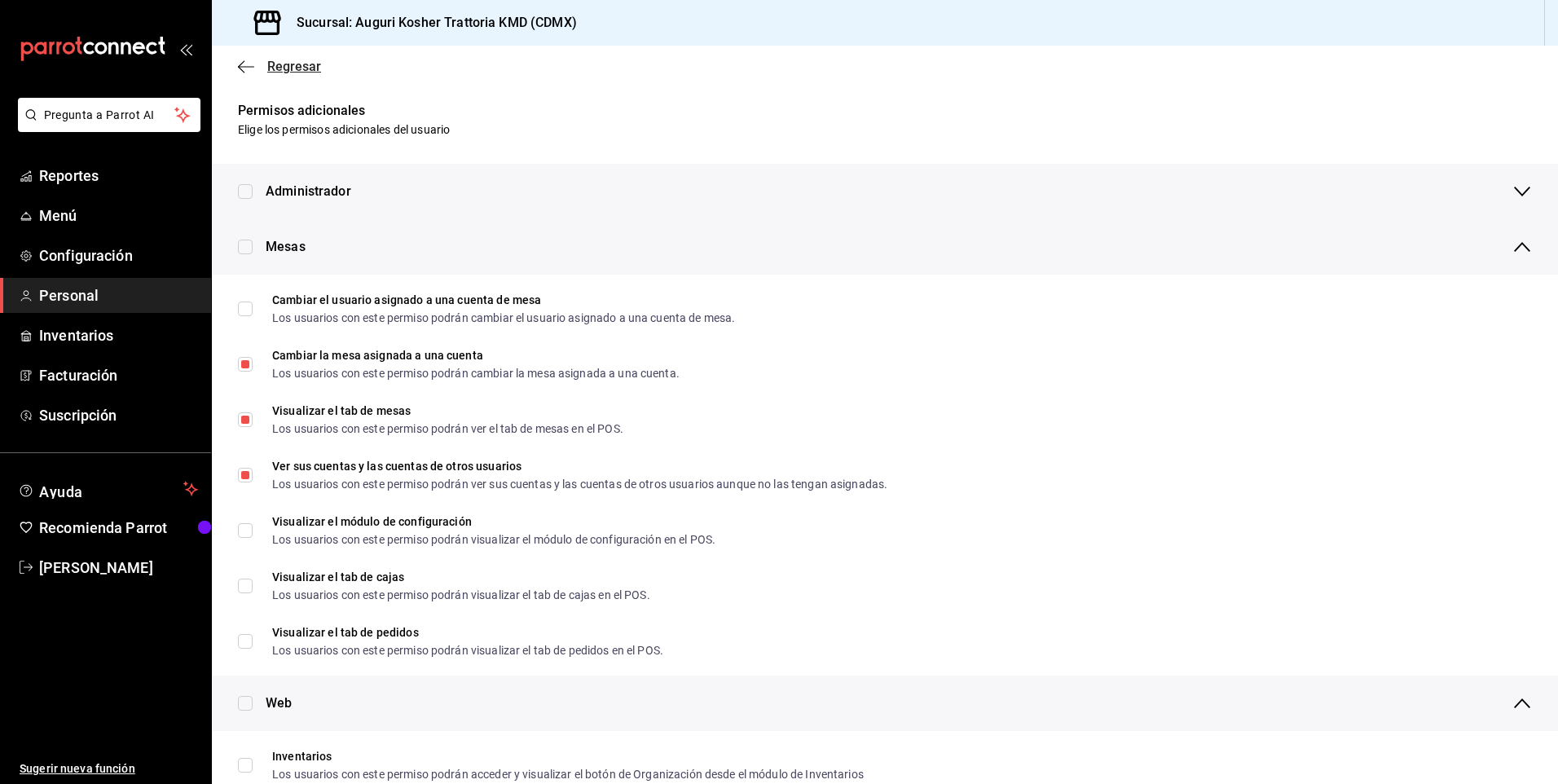
click at [242, 64] on icon "button" at bounding box center [246, 67] width 16 height 15
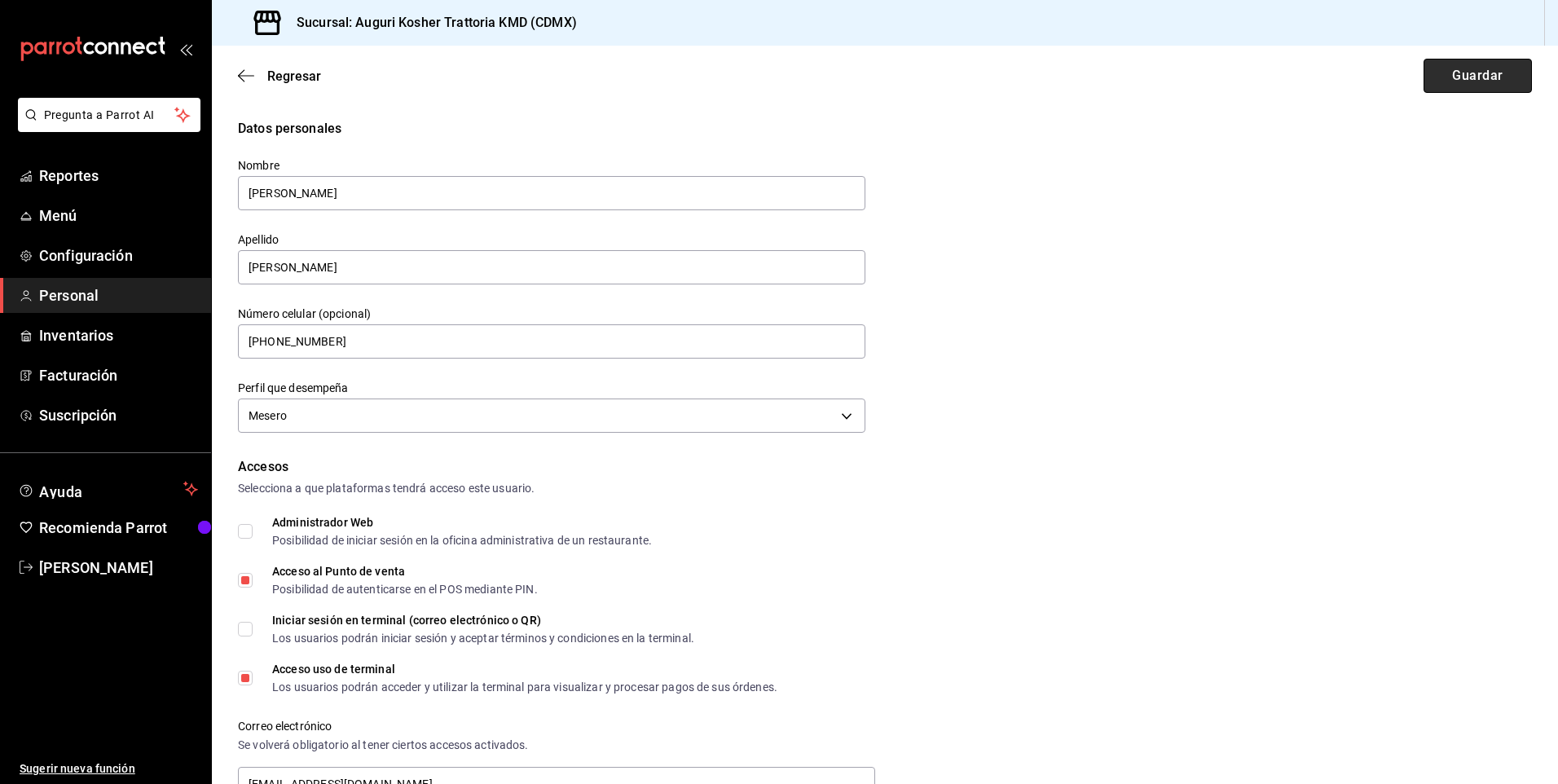
click at [1462, 68] on button "Guardar" at bounding box center [1478, 75] width 108 height 35
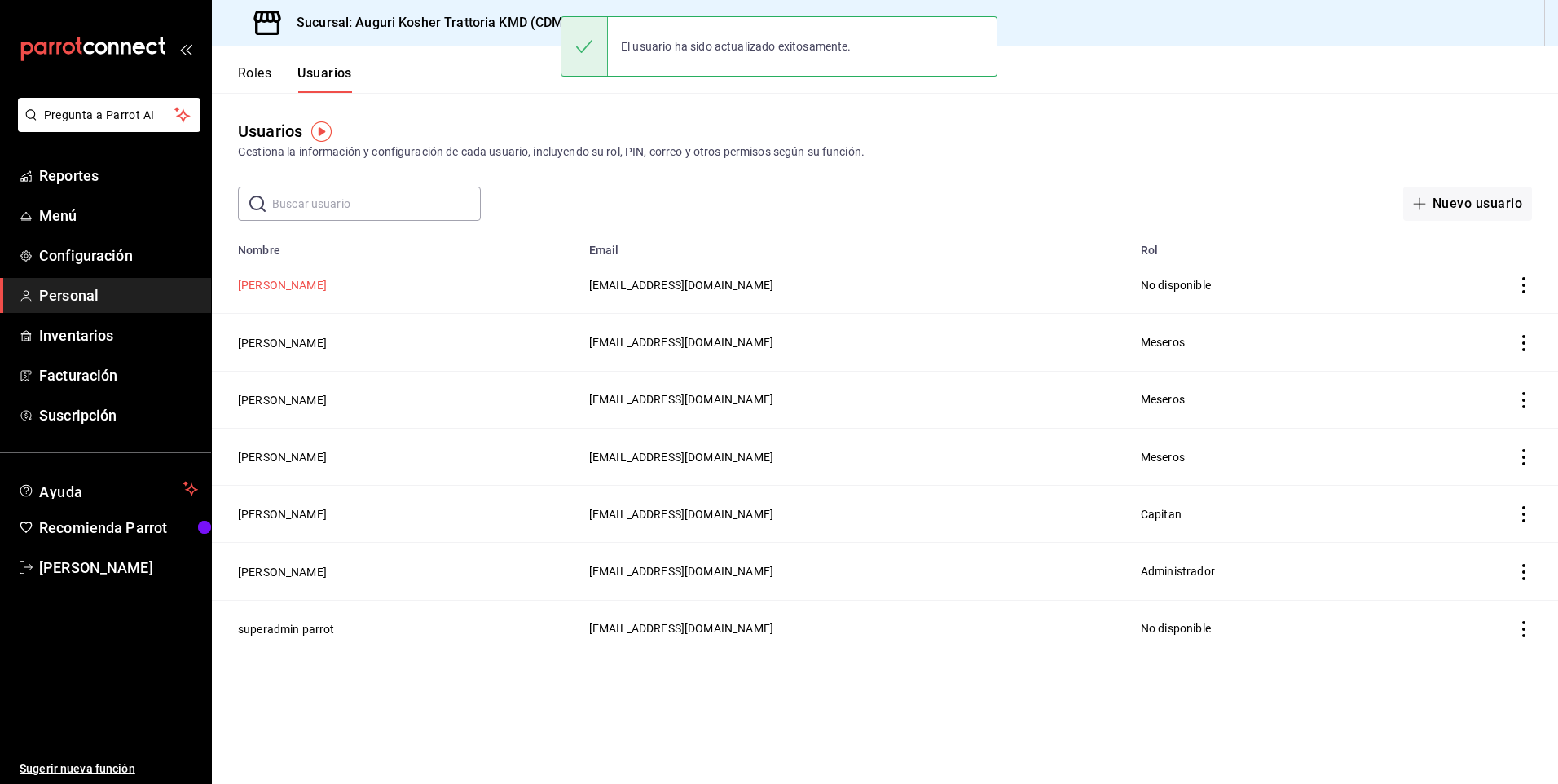
click at [289, 282] on button "[PERSON_NAME]" at bounding box center [282, 285] width 89 height 16
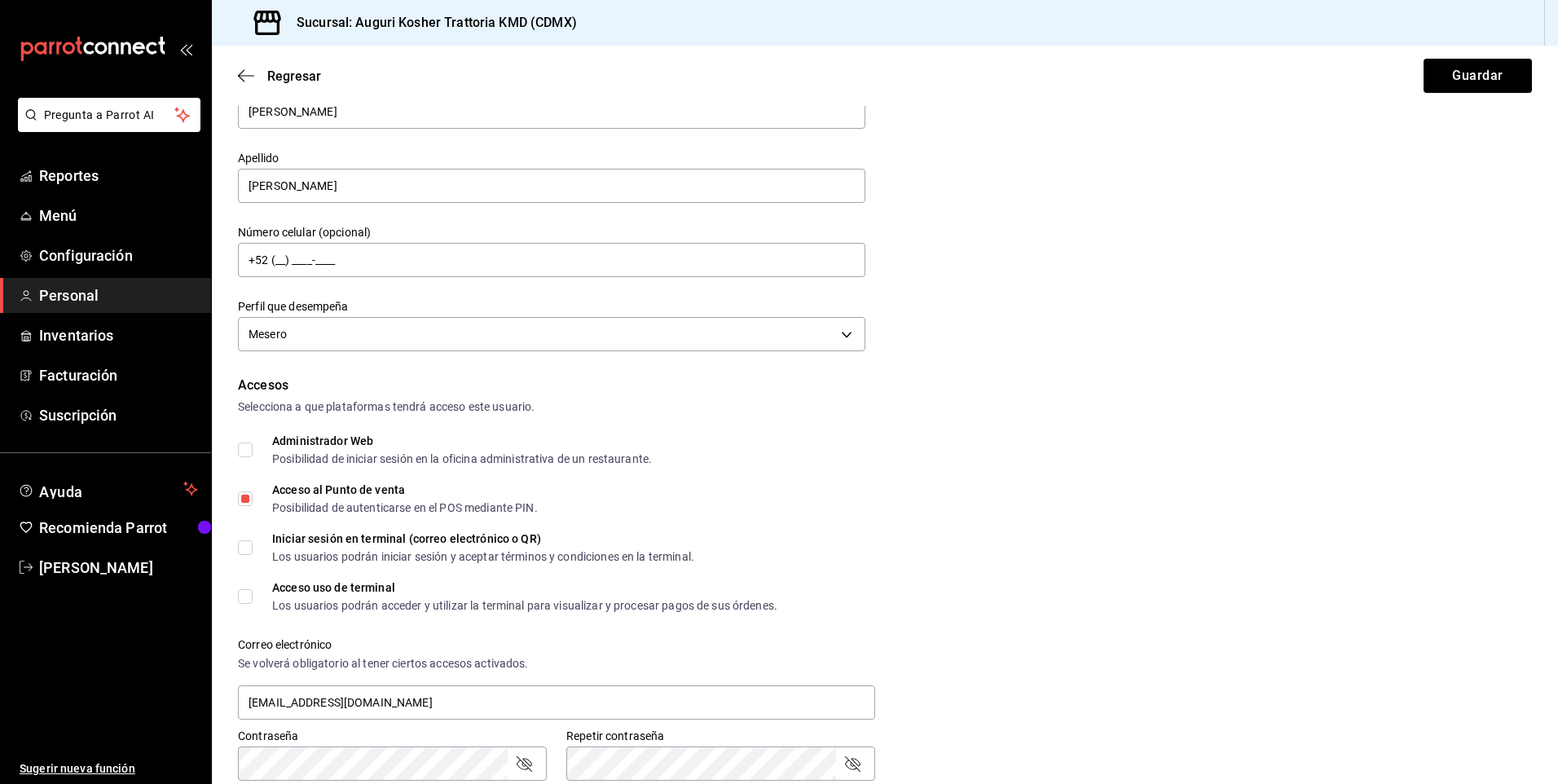
scroll to position [163, 0]
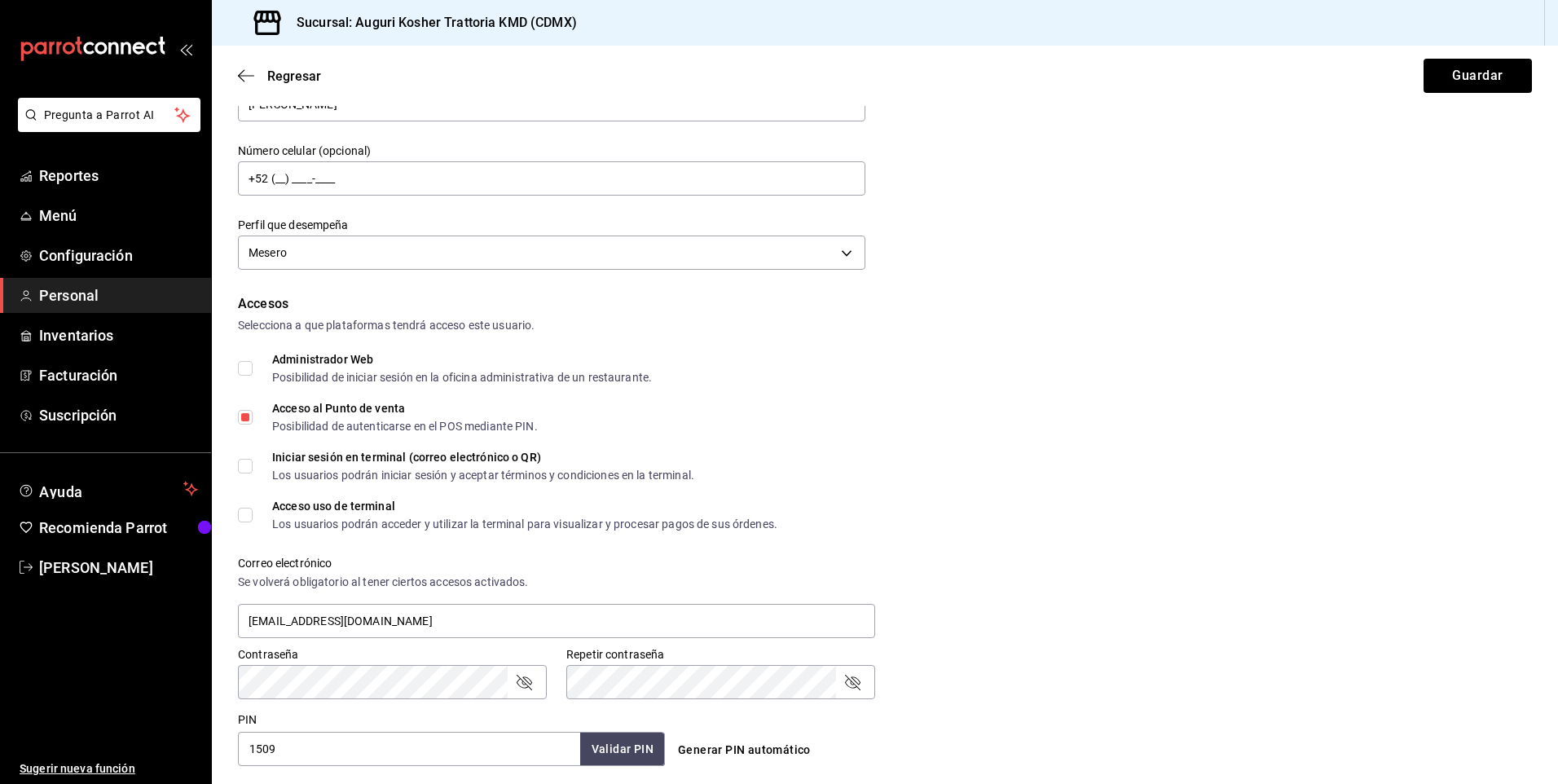
click at [243, 516] on input "Acceso uso de terminal Los usuarios podrán acceder y utilizar la terminal para …" at bounding box center [245, 515] width 15 height 15
checkbox input "true"
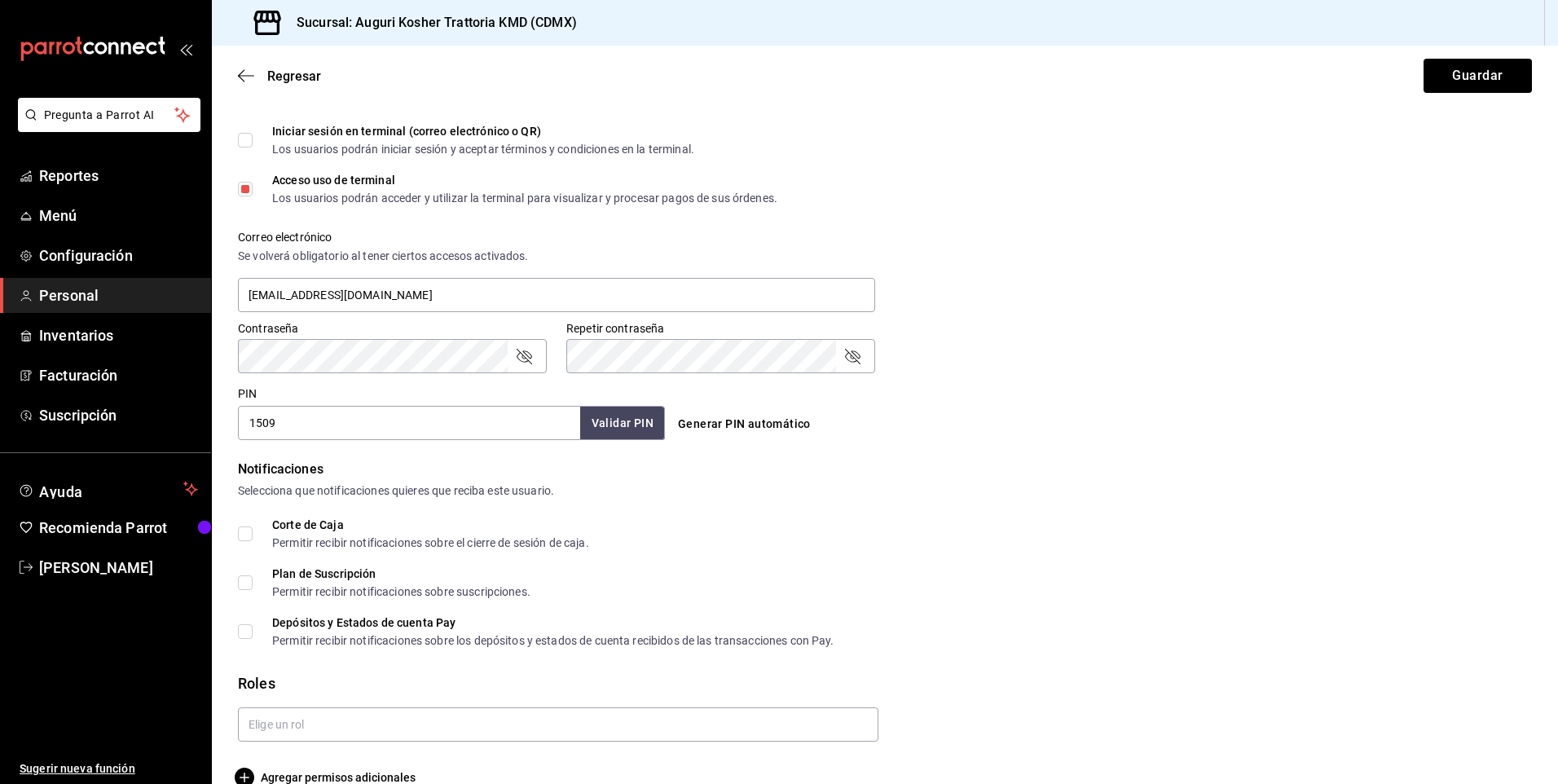
scroll to position [519, 0]
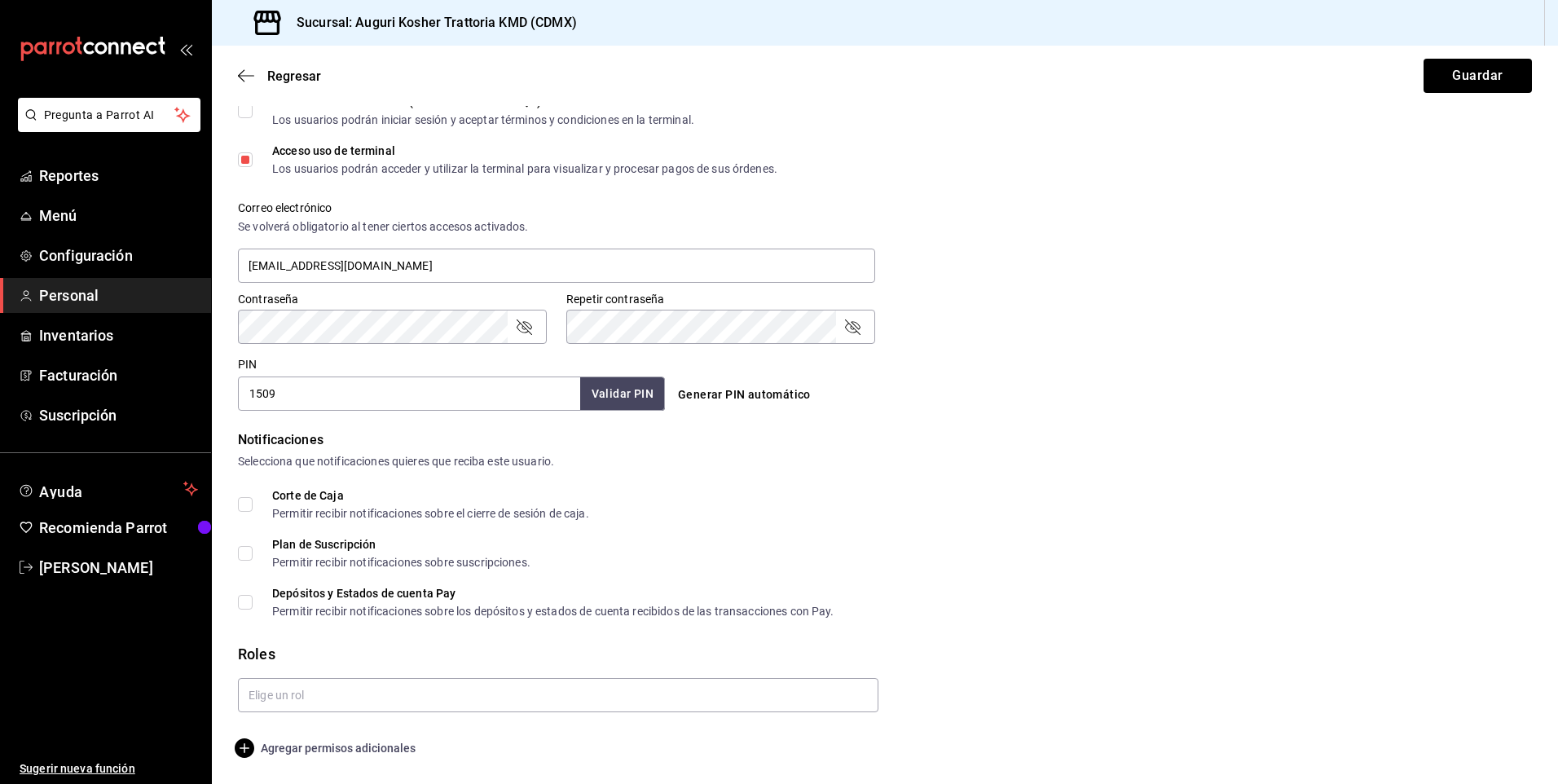
click at [242, 746] on icon "button" at bounding box center [244, 748] width 20 height 20
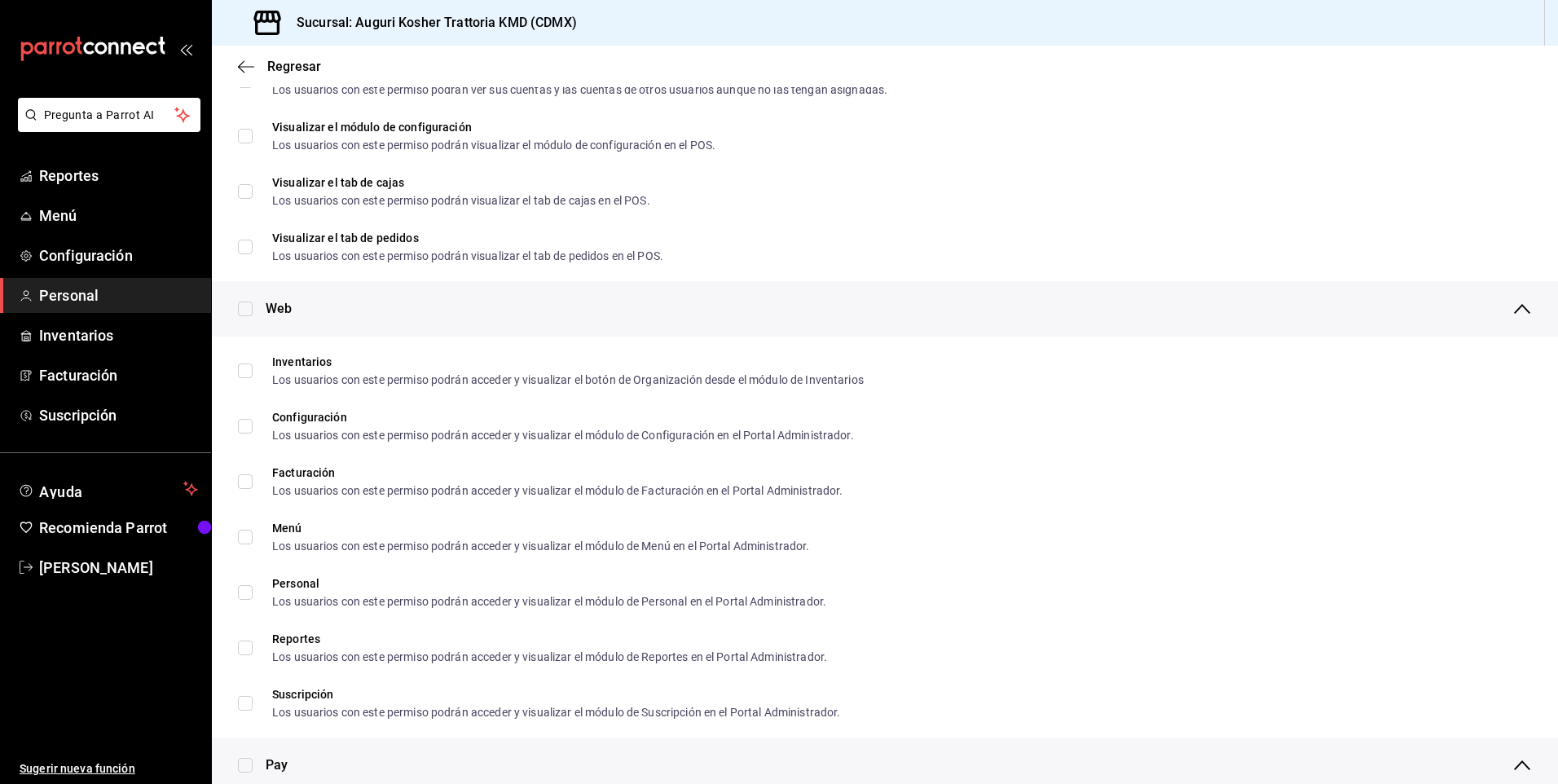
scroll to position [0, 0]
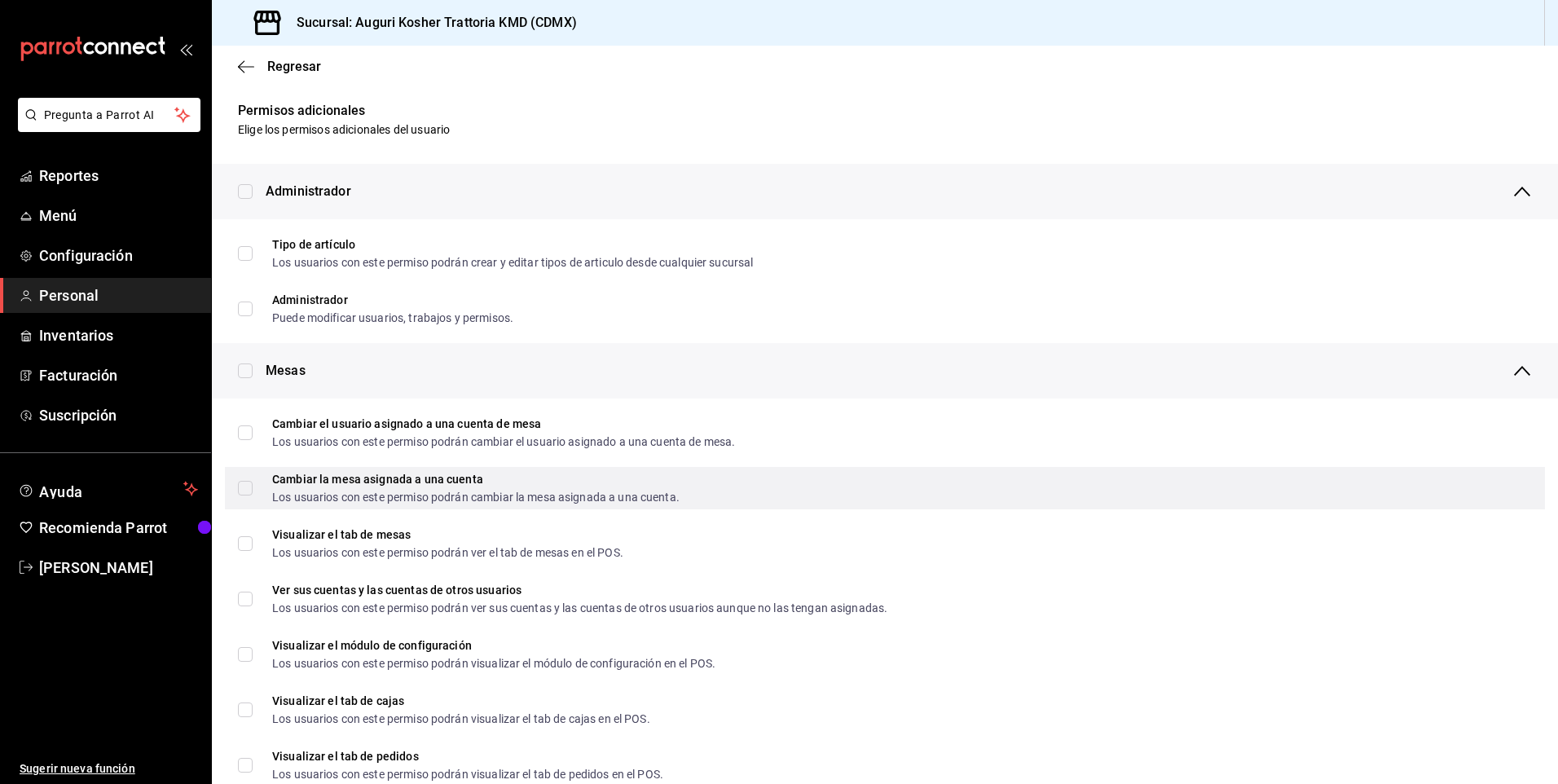
click at [245, 495] on label "Cambiar la mesa asignada a una cuenta Los usuarios con este permiso podrán camb…" at bounding box center [458, 487] width 441 height 29
click at [245, 495] on input "Cambiar la mesa asignada a una cuenta Los usuarios con este permiso podrán camb…" at bounding box center [245, 487] width 15 height 15
click at [246, 486] on input "Cambiar la mesa asignada a una cuenta Los usuarios con este permiso podrán camb…" at bounding box center [245, 487] width 15 height 15
checkbox input "true"
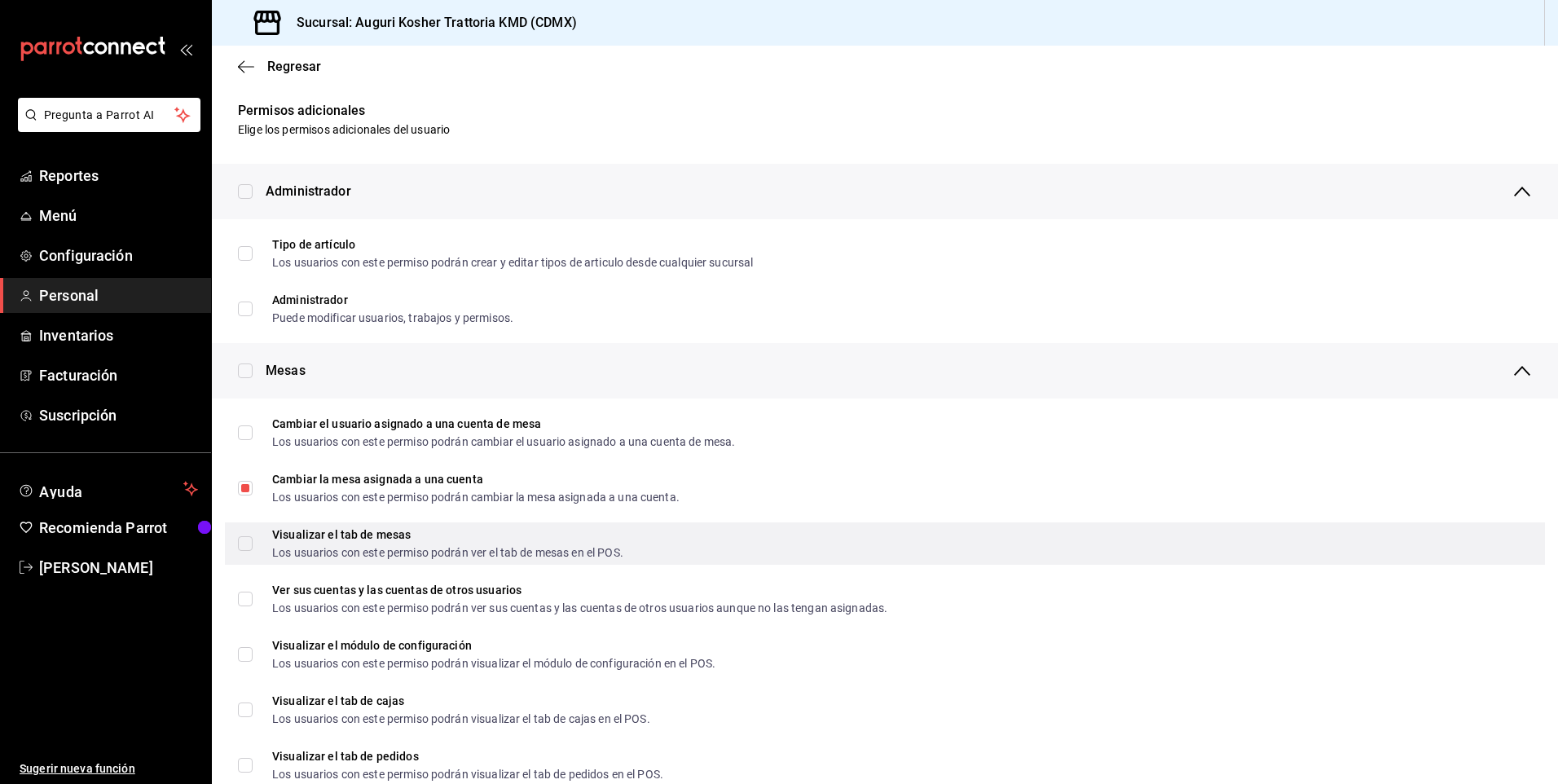
click at [244, 542] on input "Visualizar el tab de mesas Los usuarios con este permiso podrán ver el tab de m…" at bounding box center [245, 543] width 15 height 15
checkbox input "true"
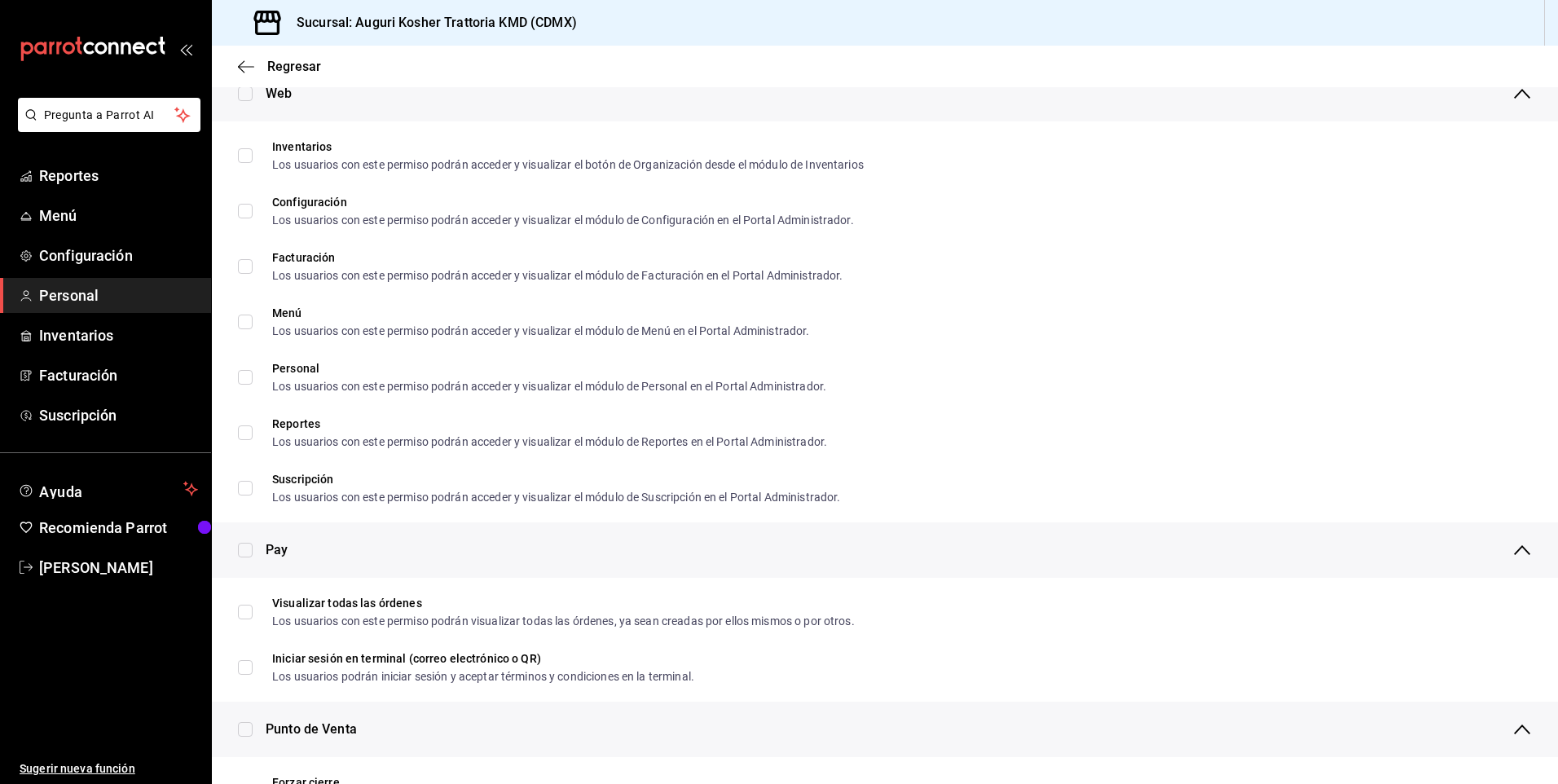
scroll to position [815, 0]
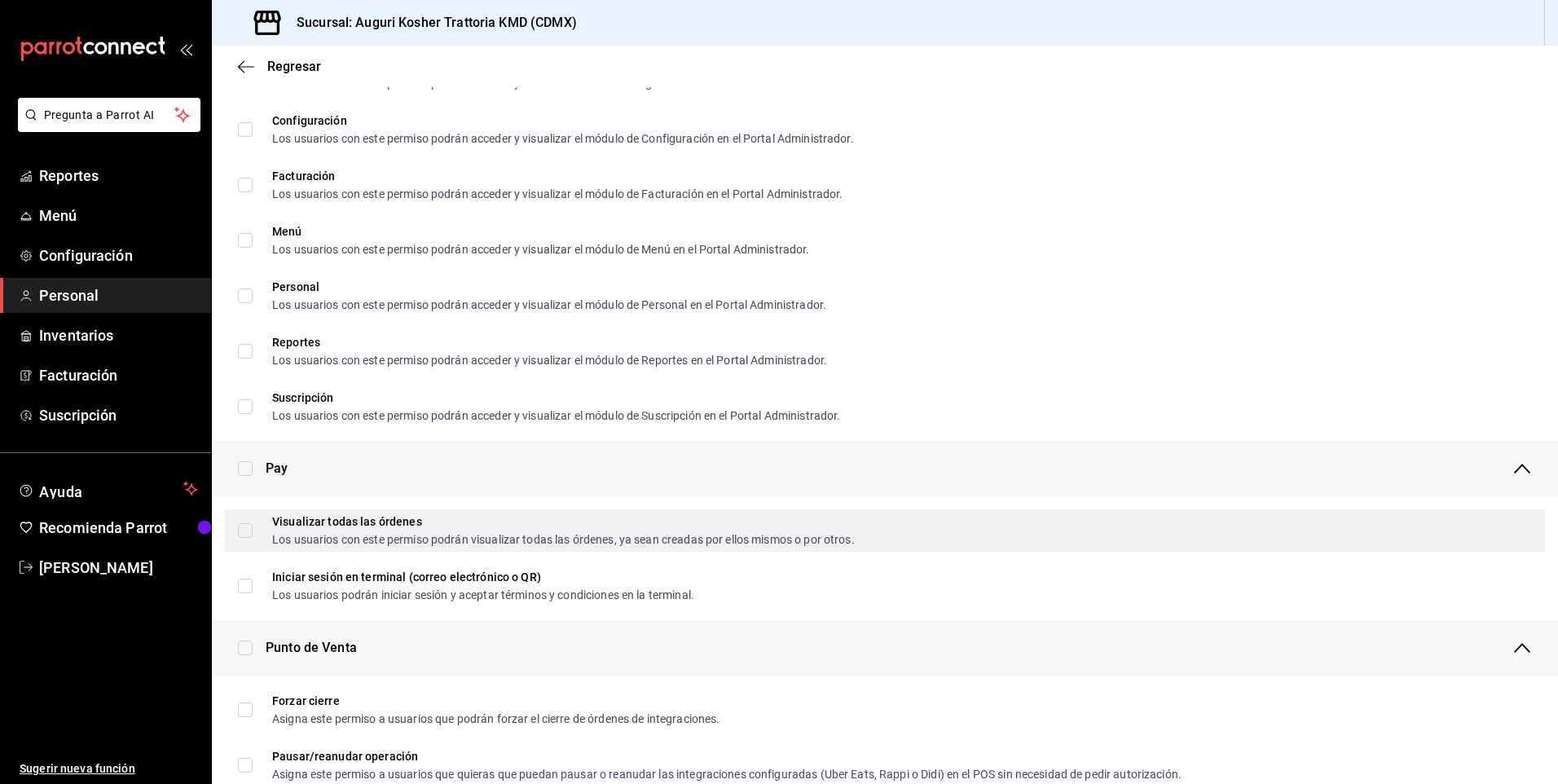
click at [246, 532] on input "Visualizar todas las órdenes Los usuarios con este permiso podrán visualizar to…" at bounding box center [245, 530] width 15 height 15
checkbox input "true"
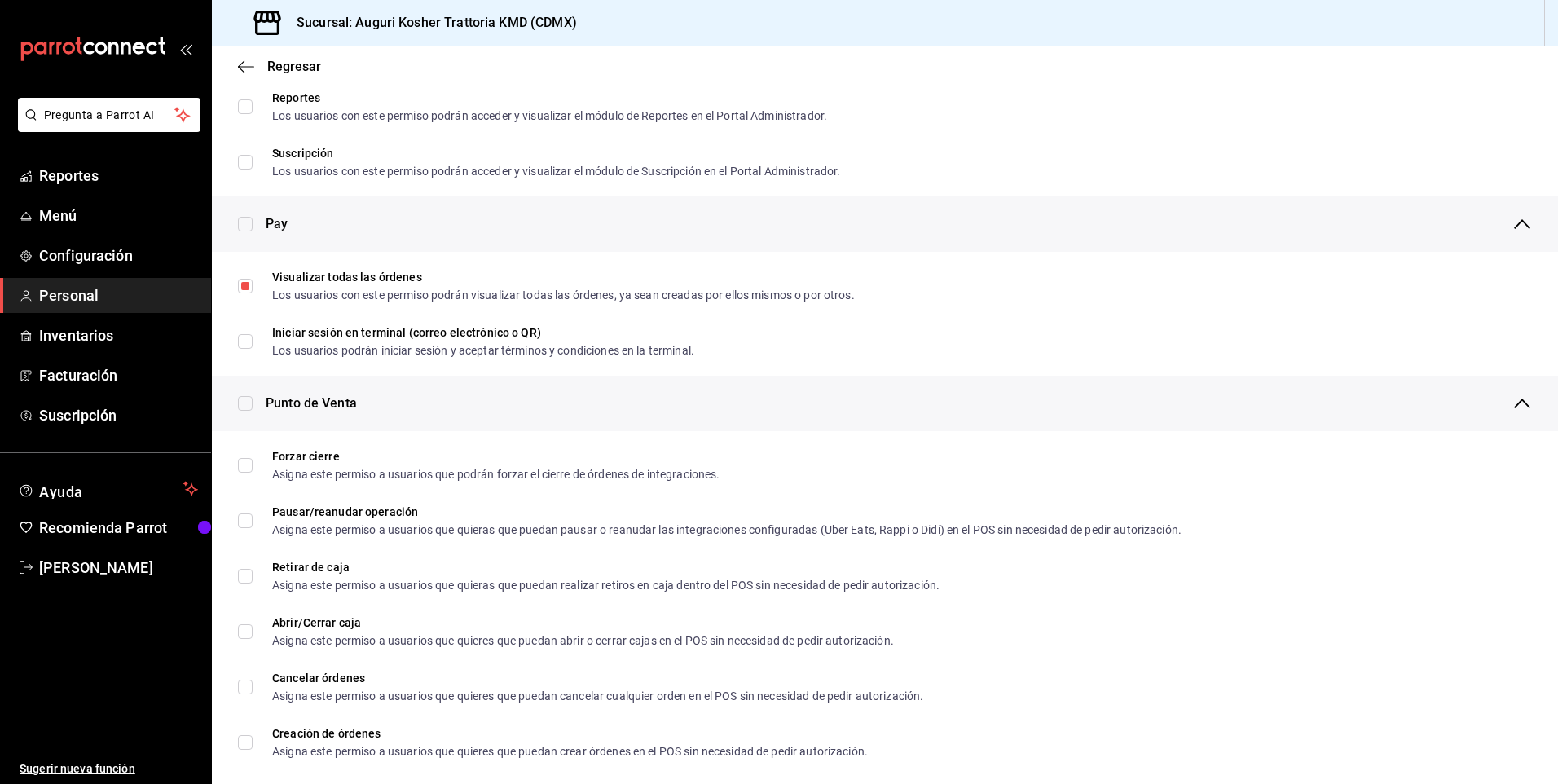
scroll to position [1141, 0]
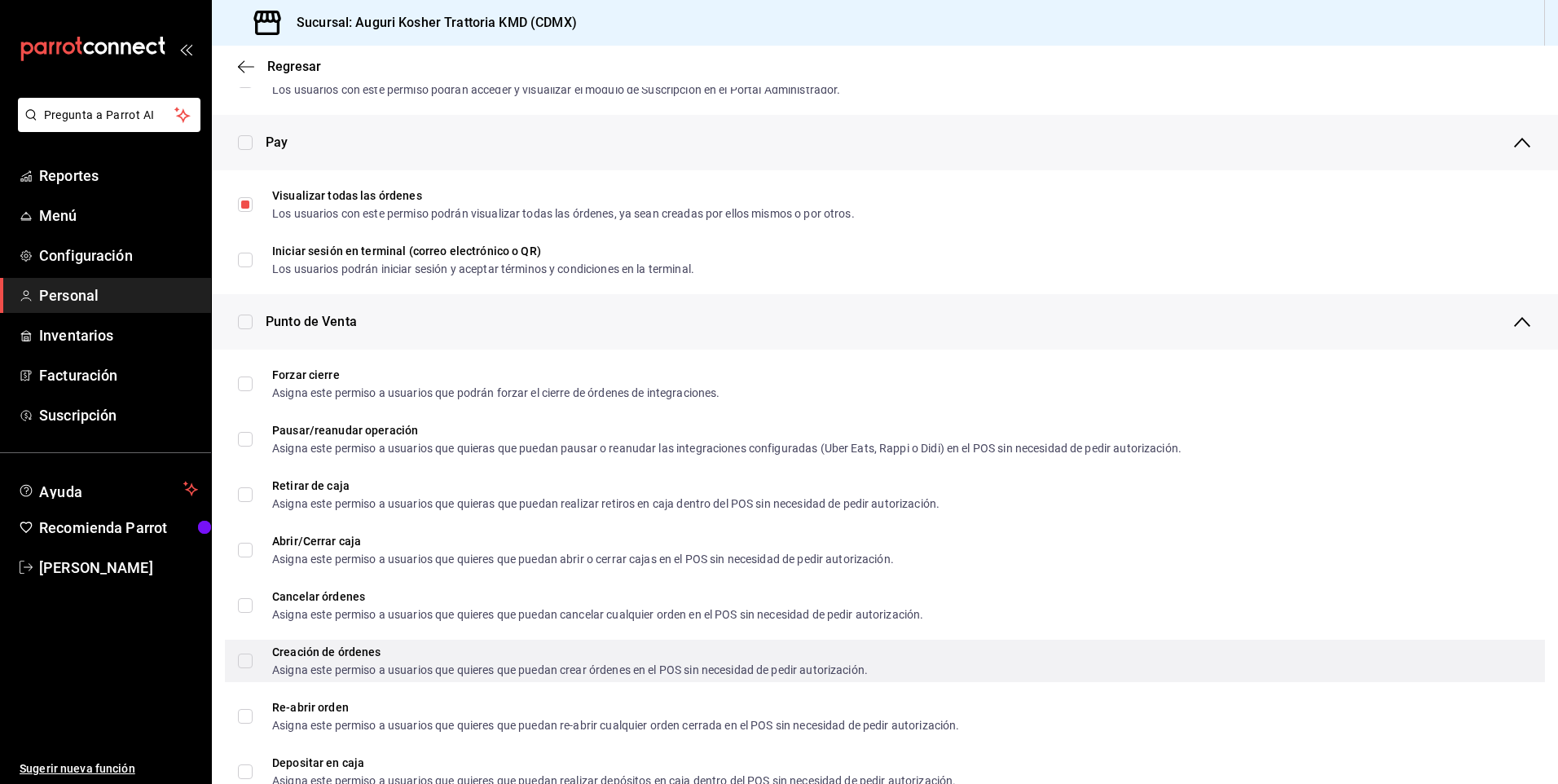
click at [242, 658] on input "Creación de órdenes Asigna este permiso a usuarios que quieres que puedan crear…" at bounding box center [245, 661] width 15 height 15
checkbox input "true"
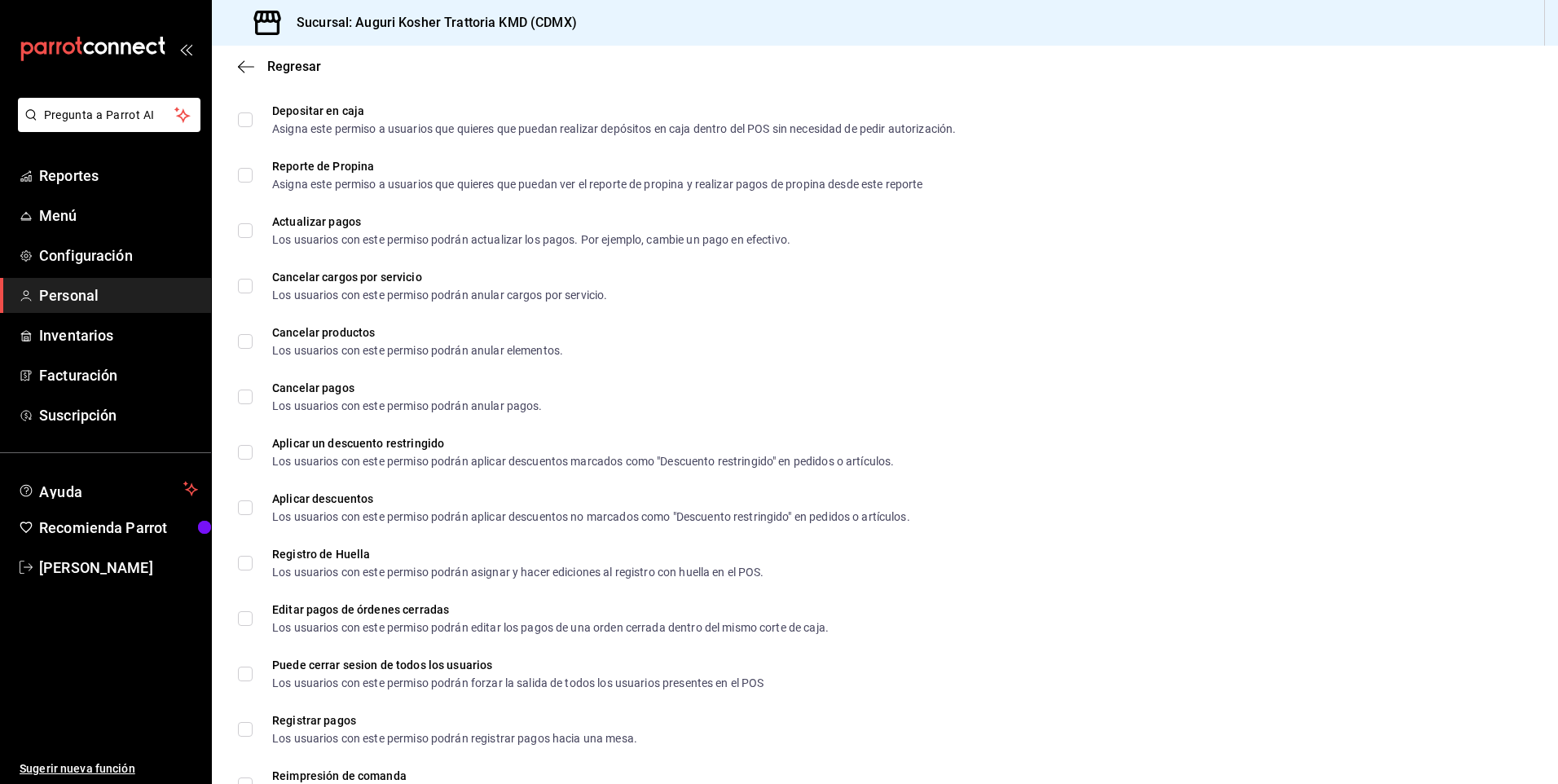
scroll to position [1873, 0]
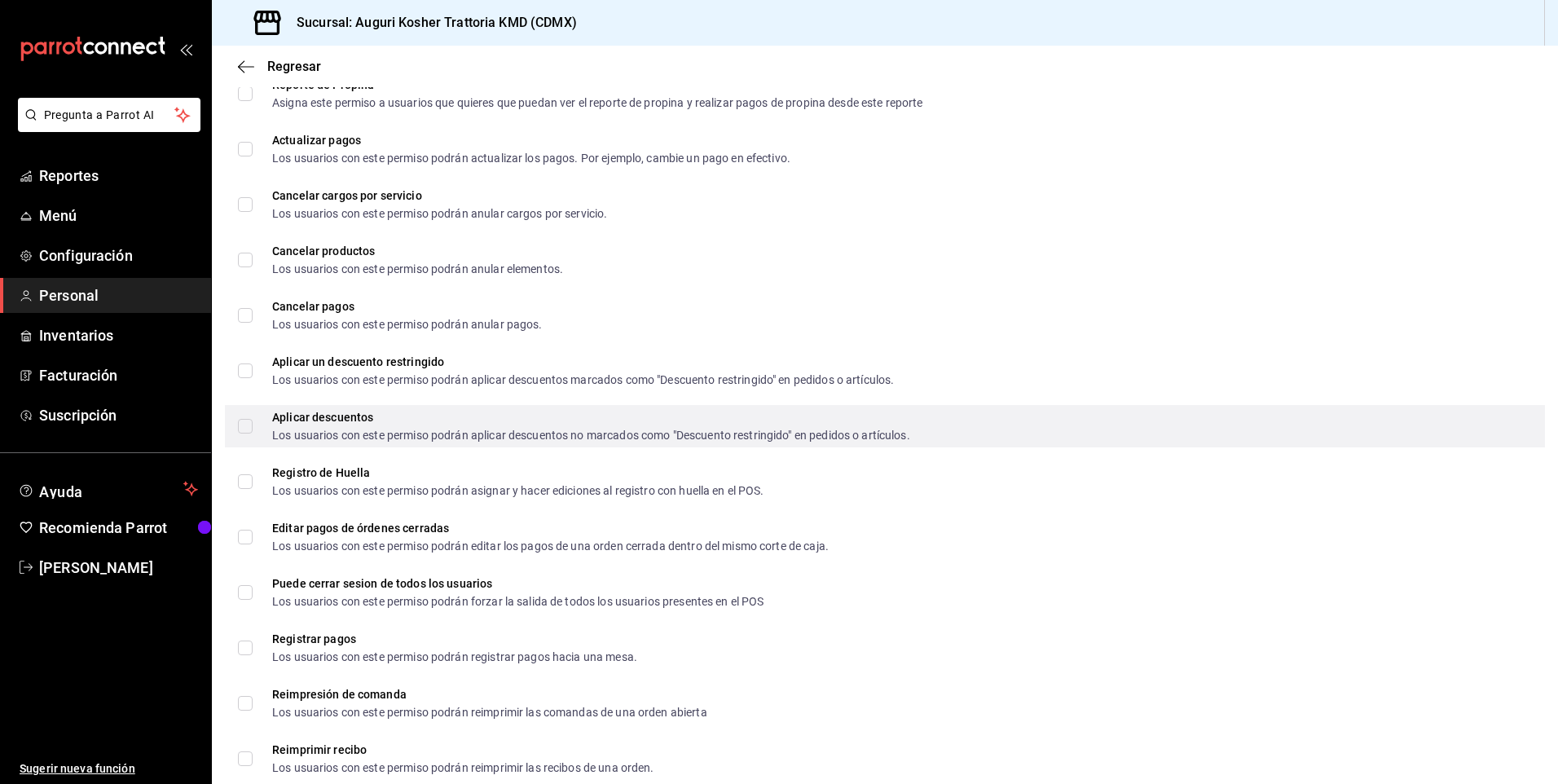
click at [245, 428] on input "Aplicar descuentos Los usuarios con este permiso podrán aplicar descuentos no m…" at bounding box center [245, 426] width 15 height 15
checkbox input "true"
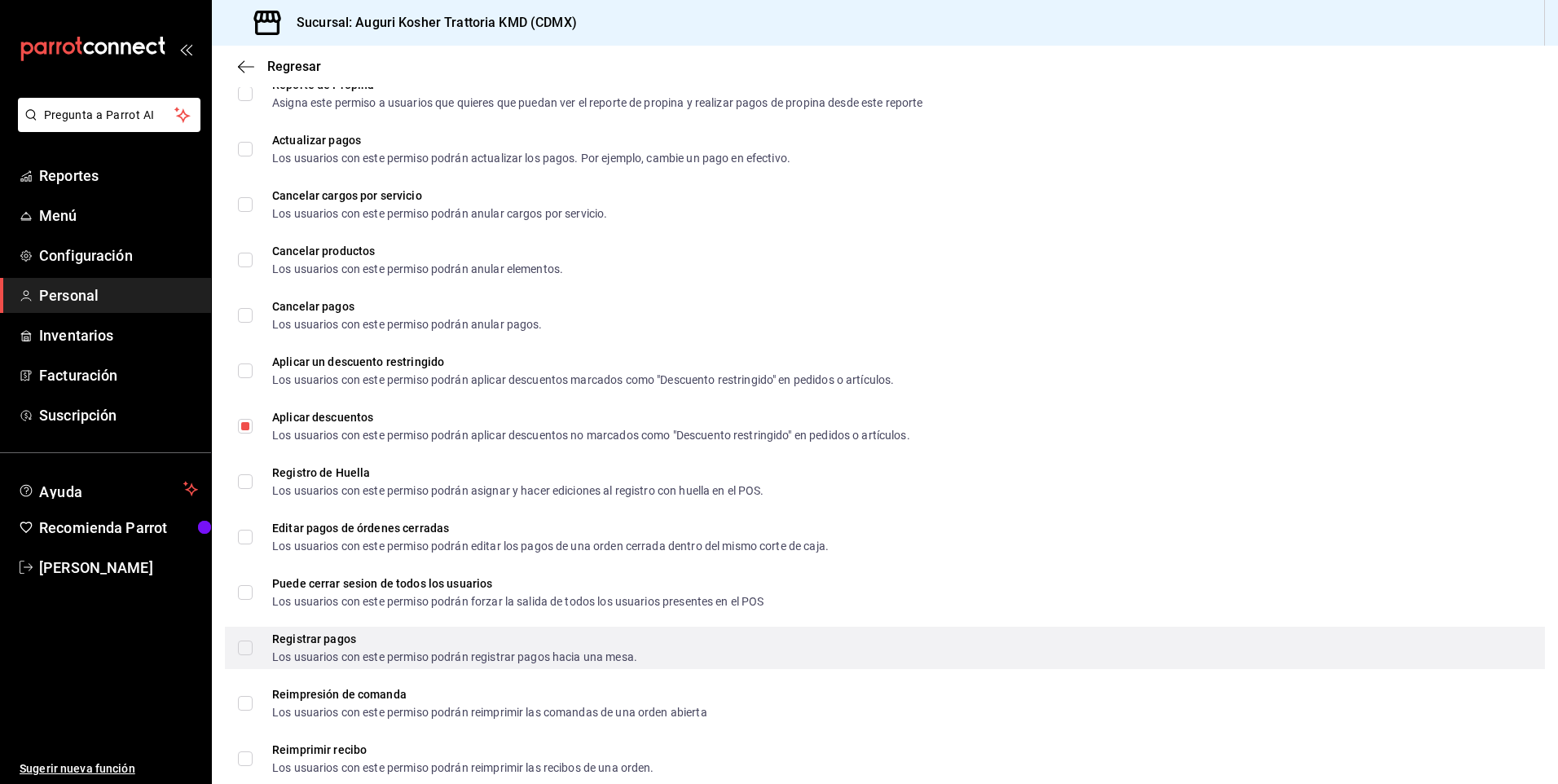
click at [242, 649] on input "Registrar pagos Los usuarios con este permiso podrán registrar pagos hacia una …" at bounding box center [245, 647] width 15 height 15
checkbox input "true"
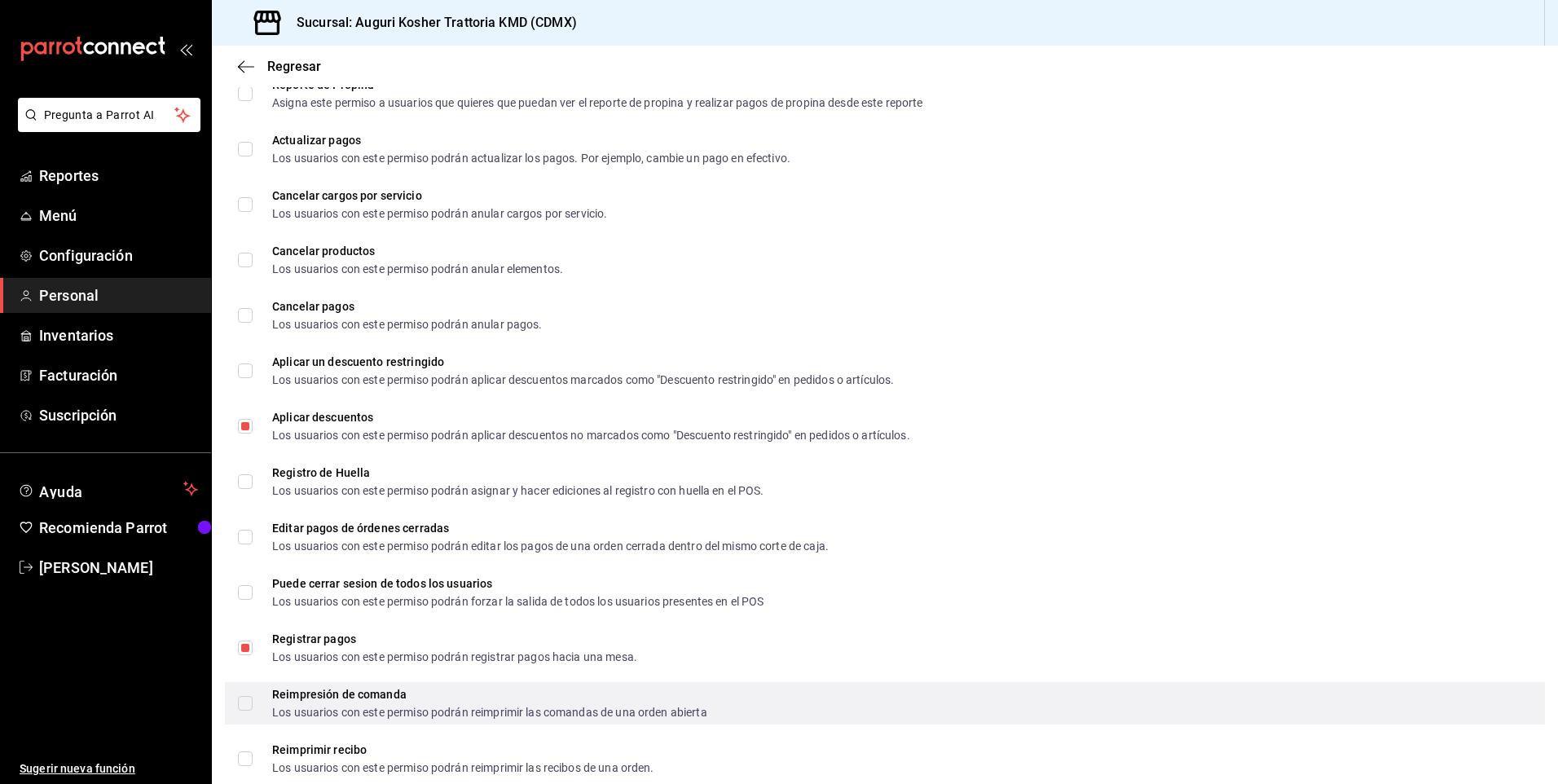
click at [239, 703] on input "Reimpresión de comanda Los usuarios con este permiso podrán reimprimir las coma…" at bounding box center [245, 703] width 15 height 15
checkbox input "true"
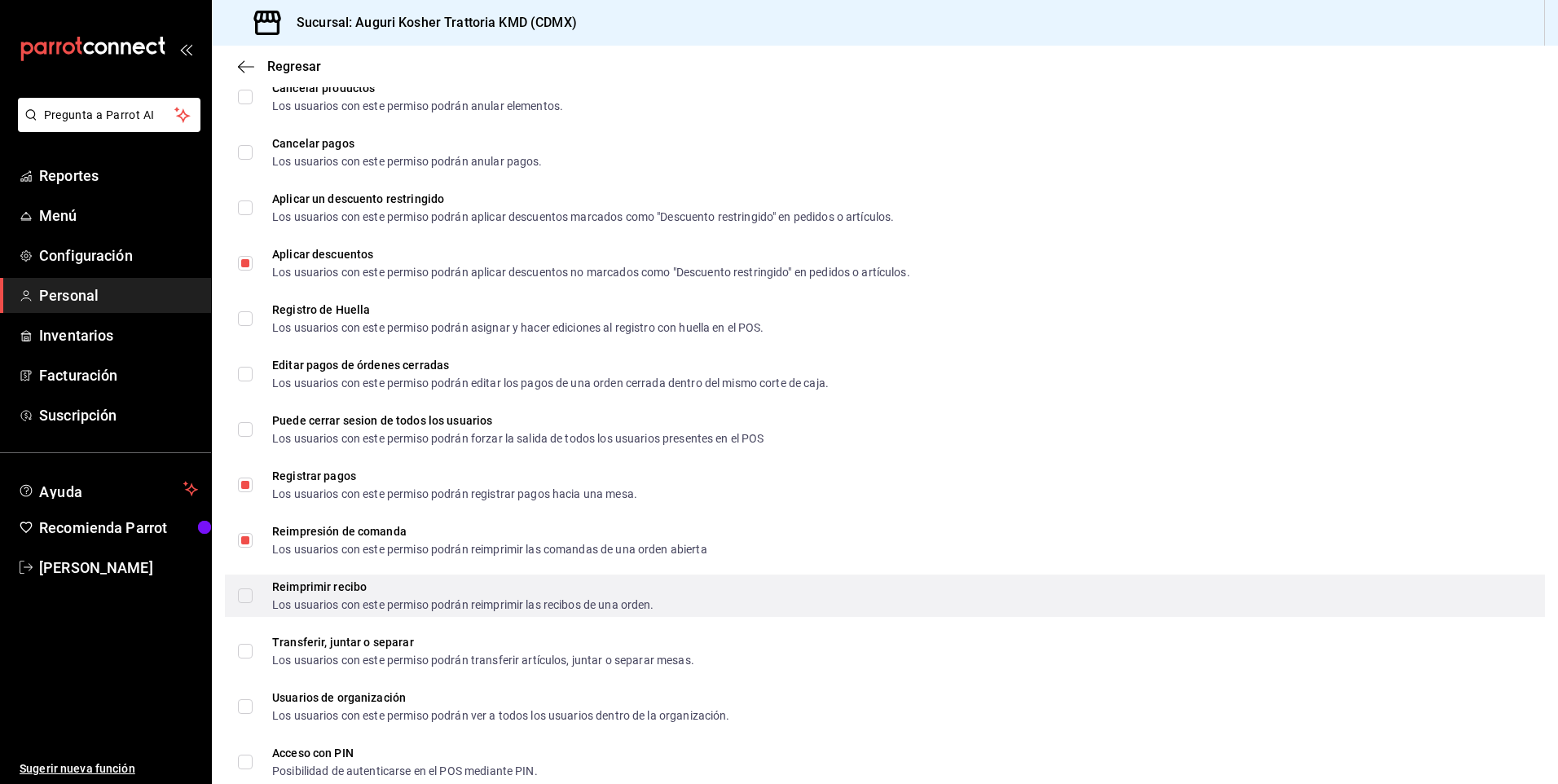
click at [249, 598] on input "Reimprimir recibo Los usuarios con este permiso podrán reimprimir las recibos d…" at bounding box center [245, 595] width 15 height 15
checkbox input "true"
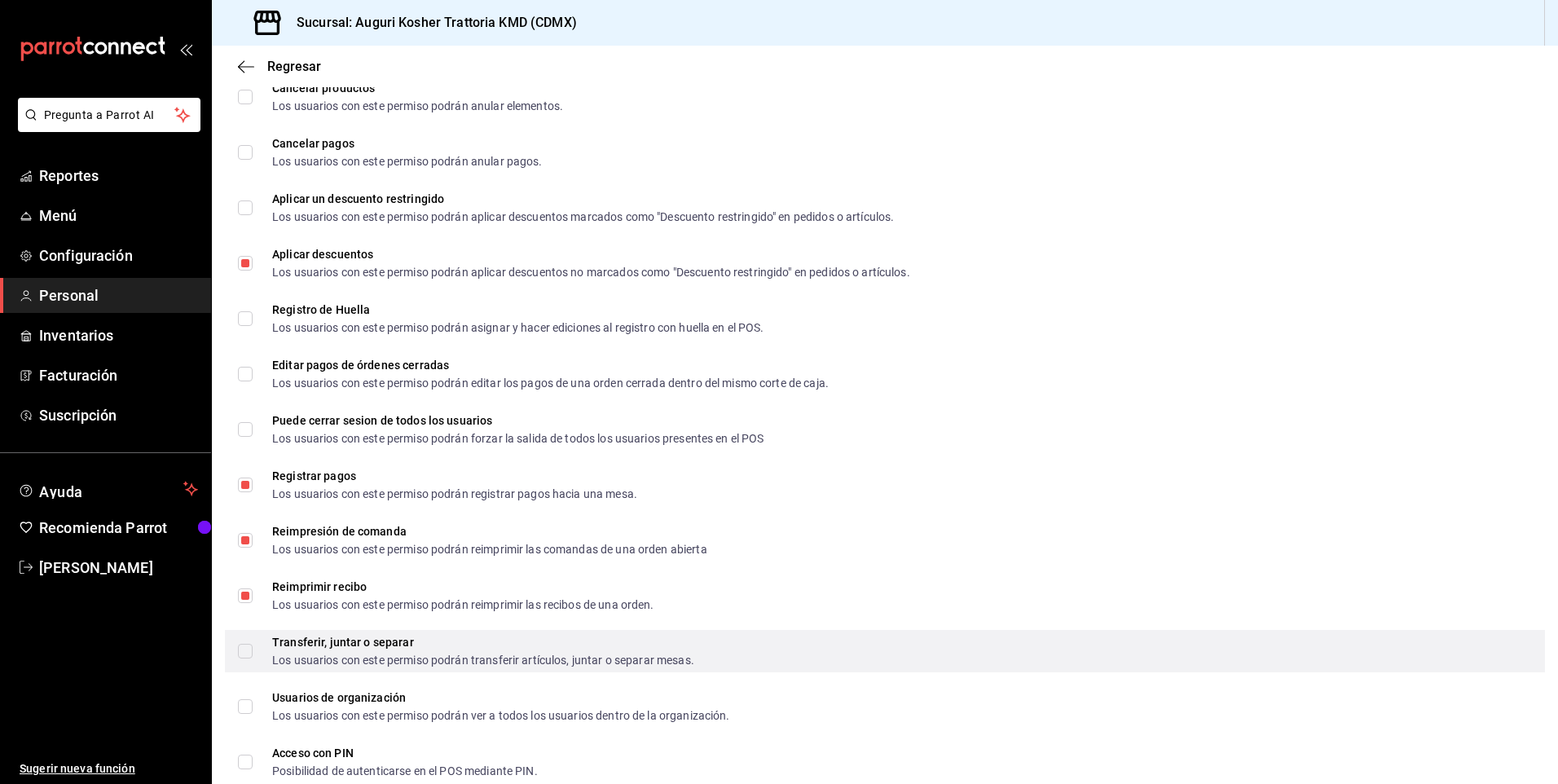
click at [252, 648] on input "Transferir, juntar o separar Los usuarios con este permiso podrán transferir ar…" at bounding box center [245, 651] width 15 height 15
checkbox input "true"
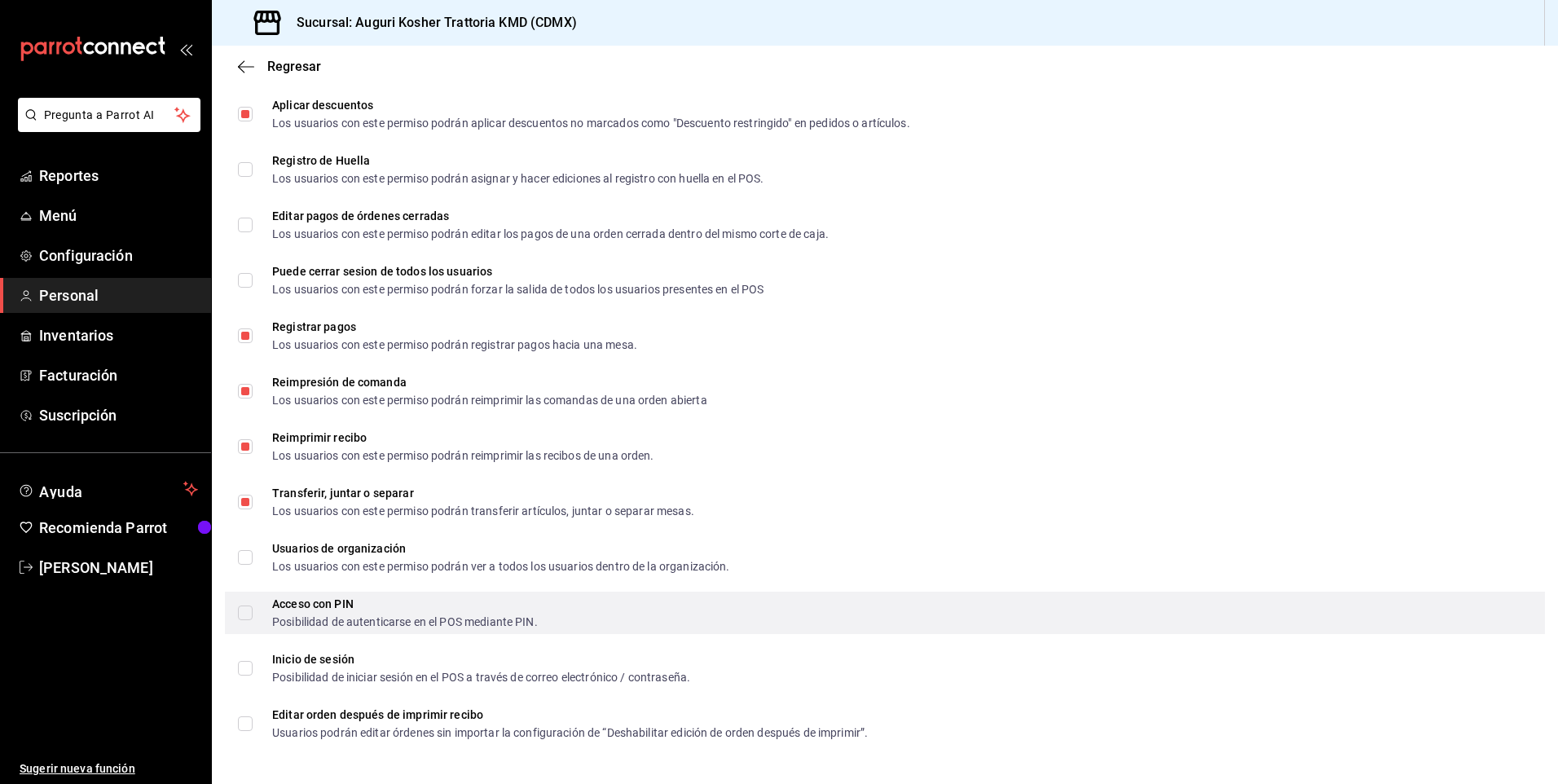
click at [244, 616] on input "Acceso con PIN Posibilidad de autenticarse en el POS mediante PIN." at bounding box center [245, 613] width 15 height 15
checkbox input "true"
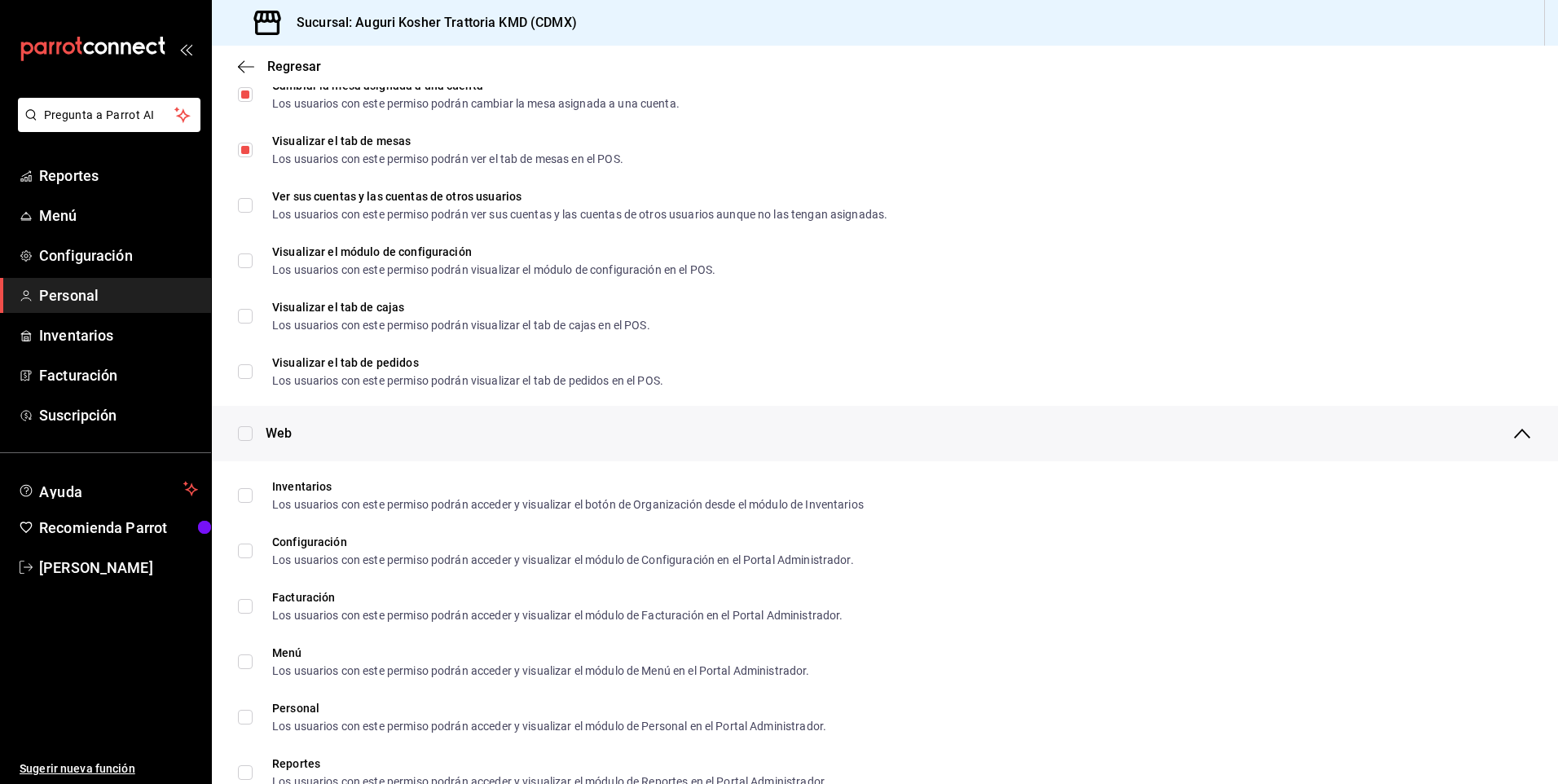
scroll to position [0, 0]
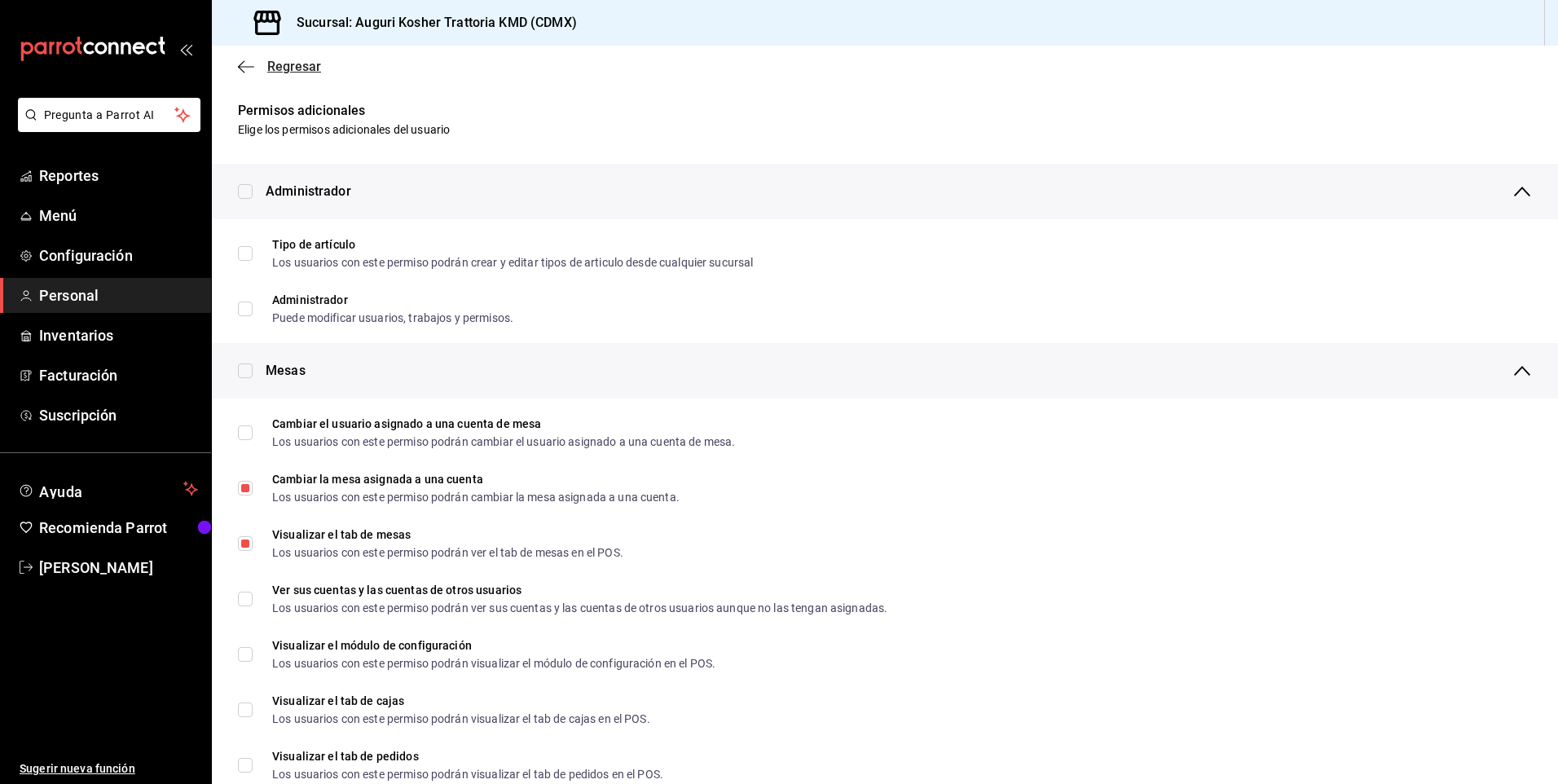
click at [247, 65] on icon "button" at bounding box center [246, 67] width 16 height 15
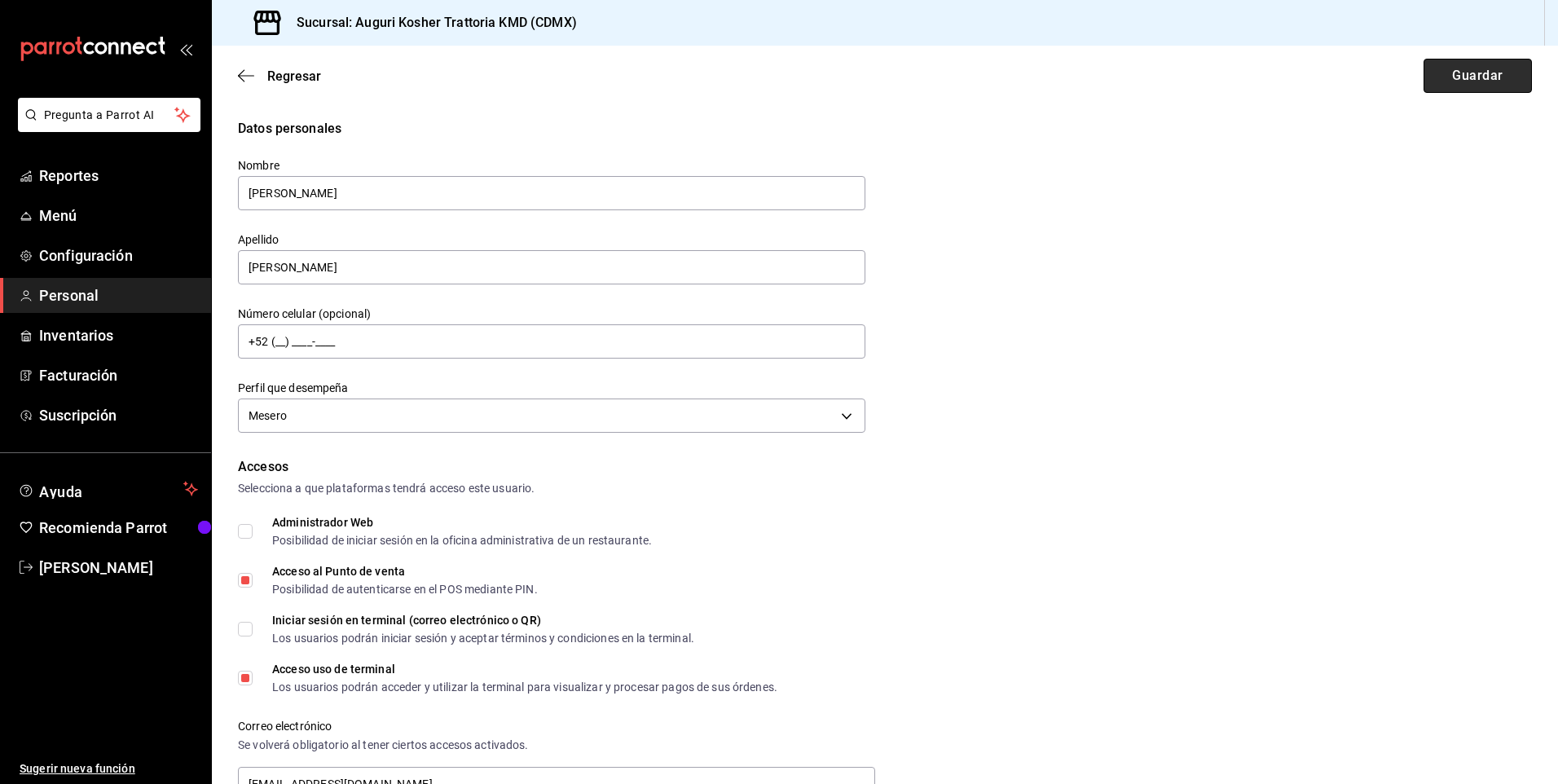
click at [1453, 71] on button "Guardar" at bounding box center [1478, 75] width 108 height 35
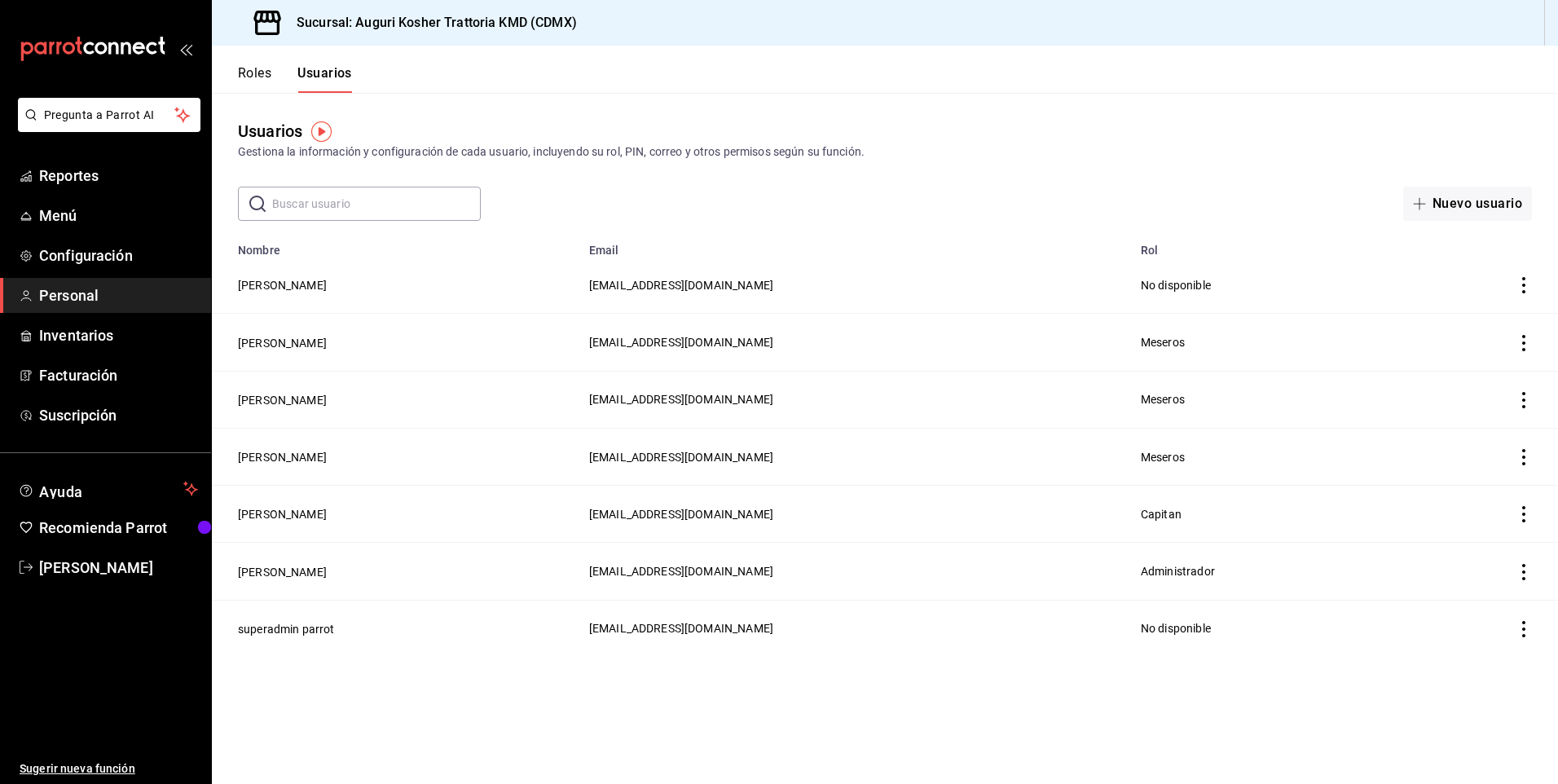
click at [1522, 284] on icon "actions" at bounding box center [1524, 285] width 16 height 16
click at [1464, 263] on span "Duplicar" at bounding box center [1451, 262] width 71 height 20
click at [1448, 296] on button "Si" at bounding box center [1452, 293] width 108 height 35
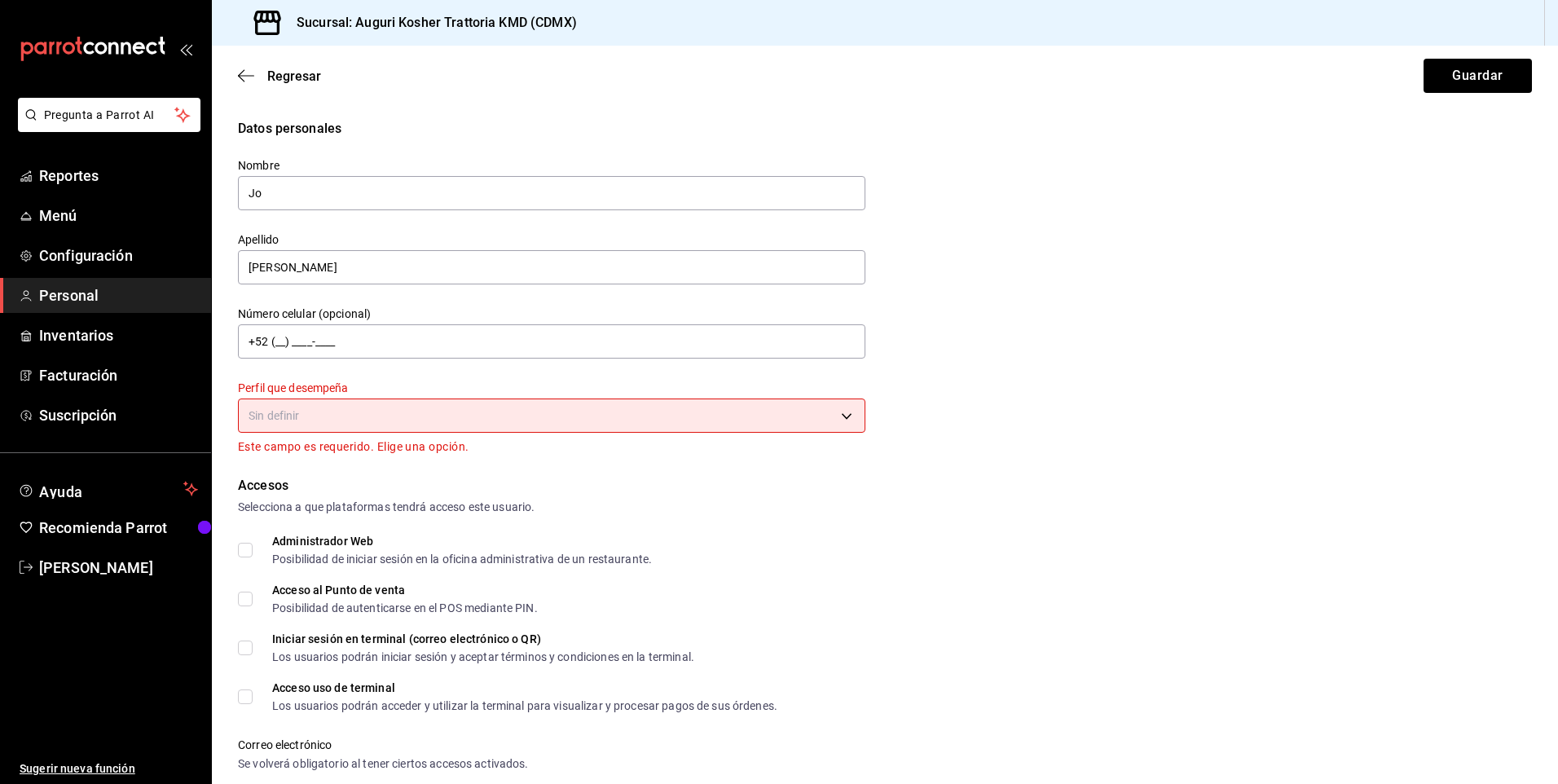
type input "J"
type input "[PERSON_NAME]"
click at [283, 412] on body "Pregunta a Parrot AI Reportes Menú Configuración Personal Inventarios Facturaci…" at bounding box center [779, 392] width 1558 height 784
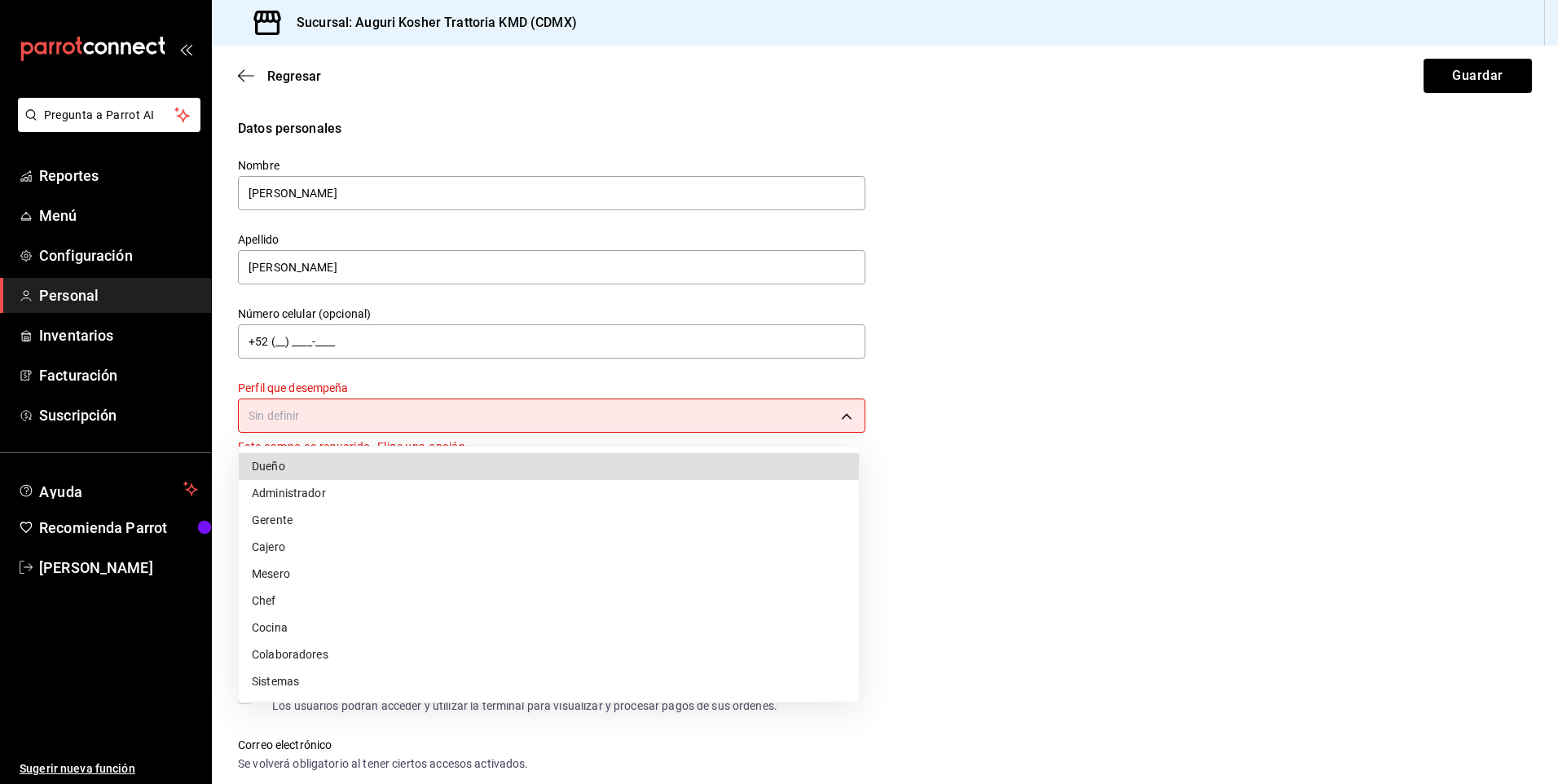
click at [279, 568] on li "Mesero" at bounding box center [549, 574] width 620 height 27
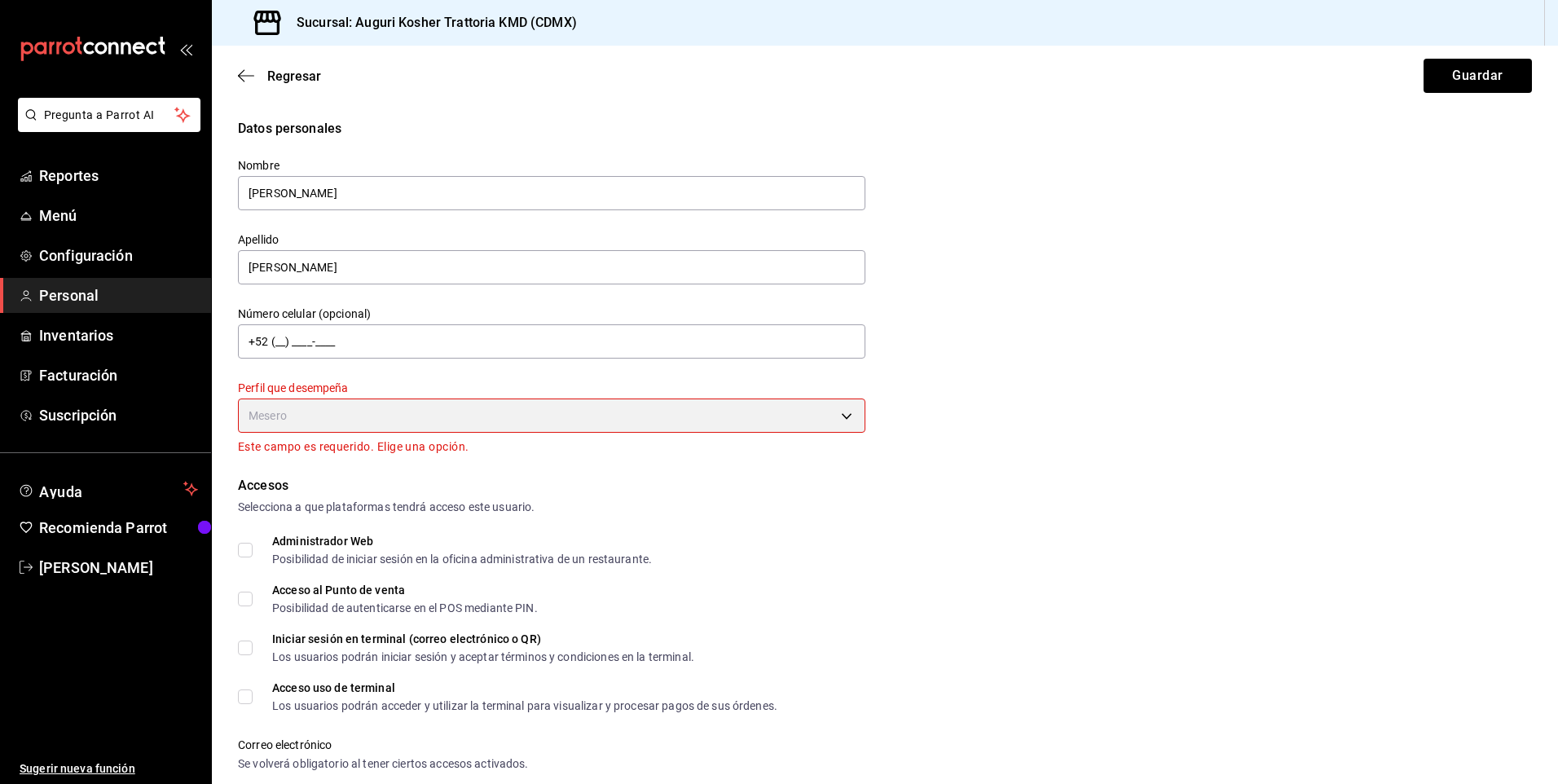
type input "WAITER"
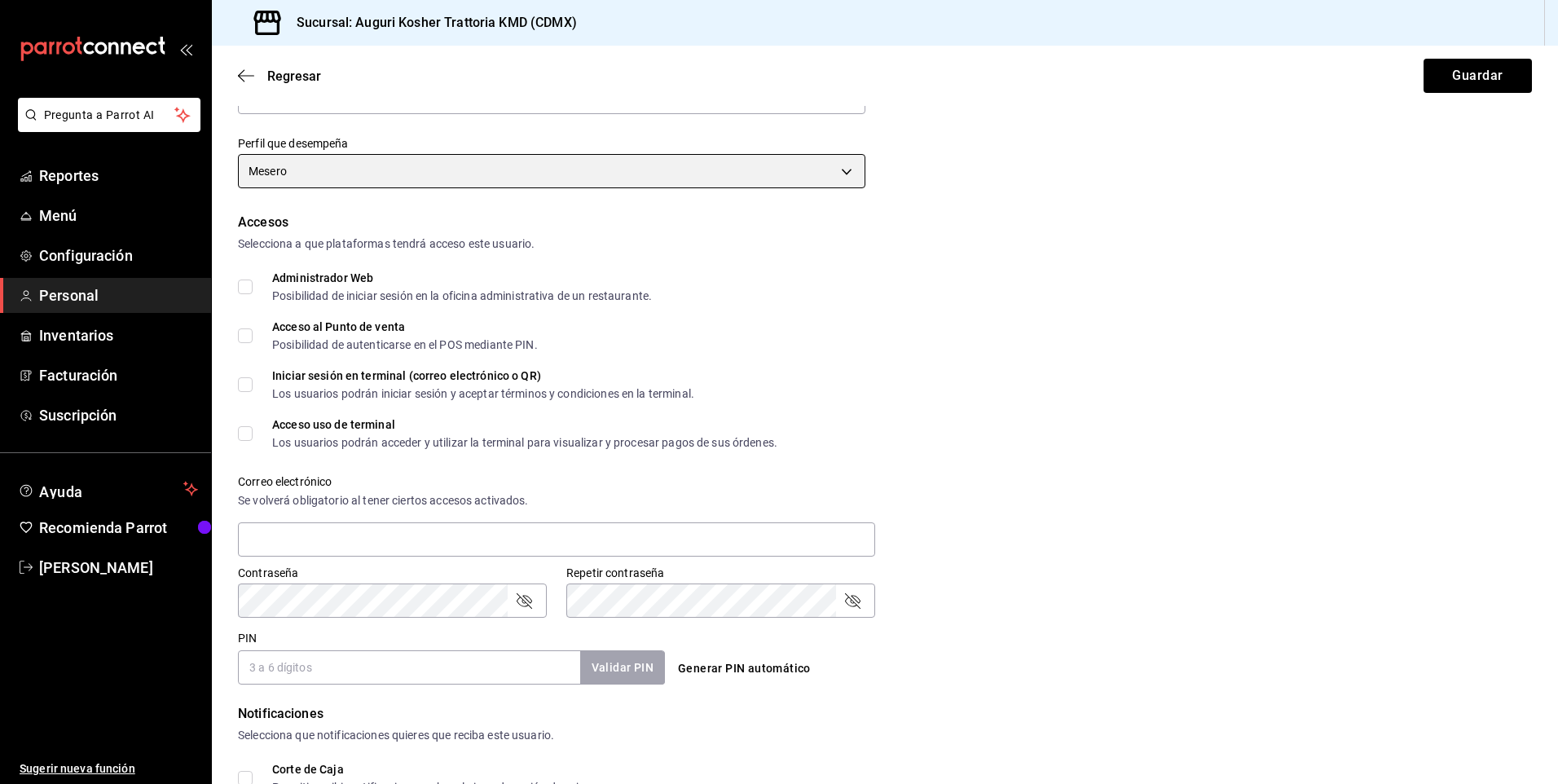
scroll to position [326, 0]
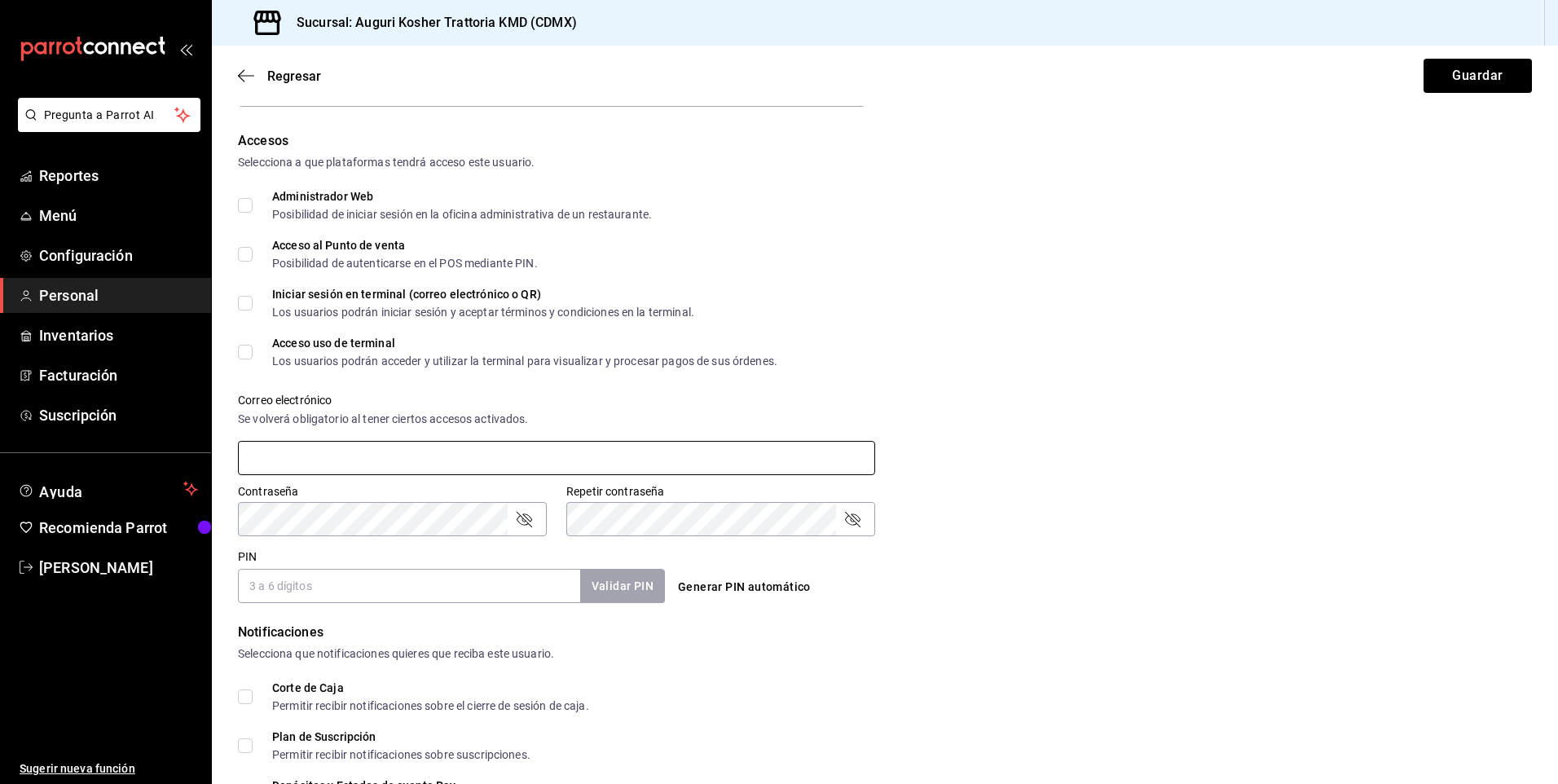
click at [279, 452] on input "text" at bounding box center [557, 457] width 638 height 35
type input "[EMAIL_ADDRESS][DOMAIN_NAME]"
click at [340, 590] on input "PIN" at bounding box center [409, 585] width 342 height 35
click at [530, 520] on icon "passwordField" at bounding box center [524, 519] width 20 height 20
click at [848, 523] on icon "passwordField" at bounding box center [853, 519] width 20 height 20
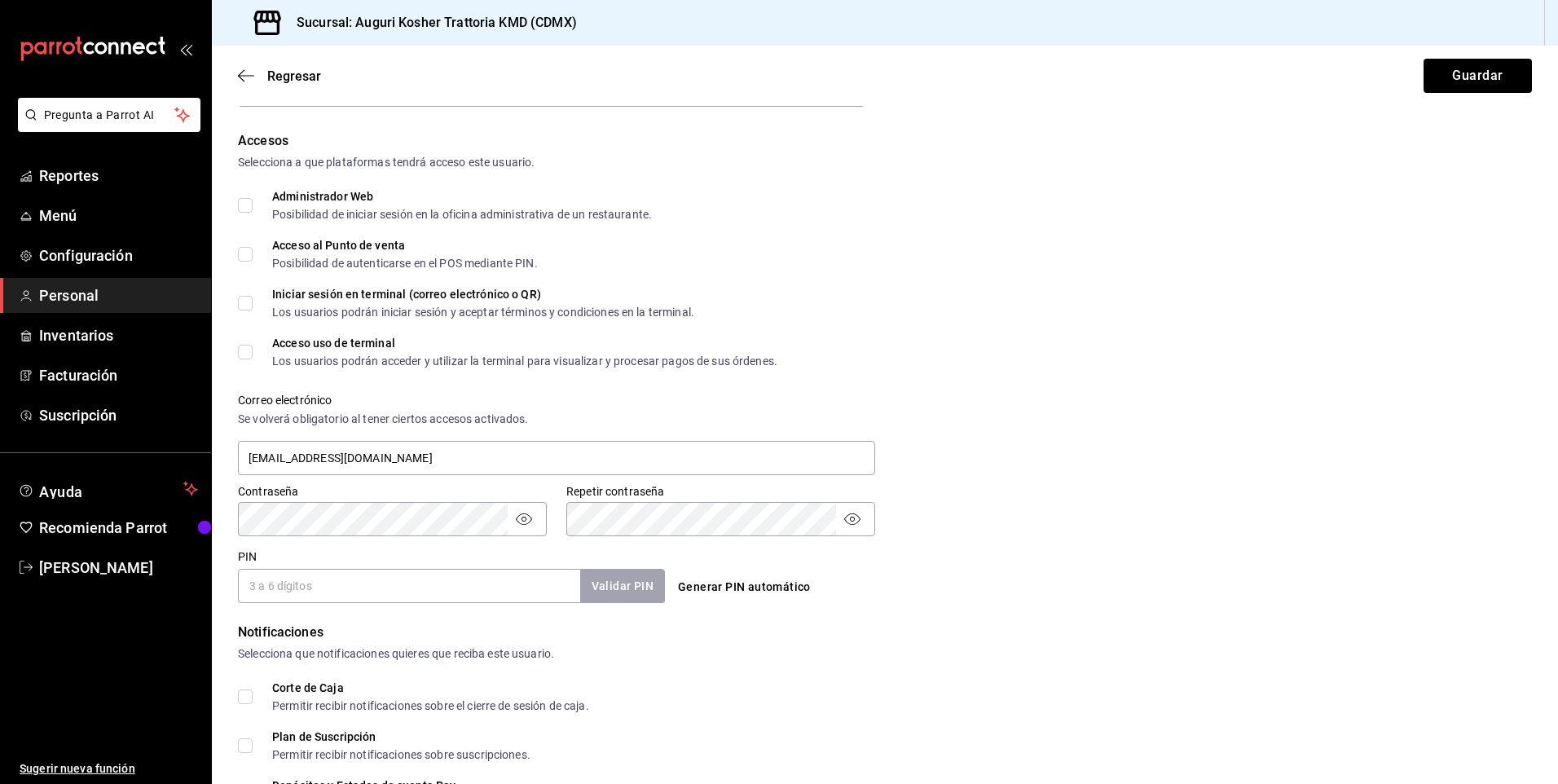
click at [250, 585] on input "PIN" at bounding box center [409, 585] width 342 height 35
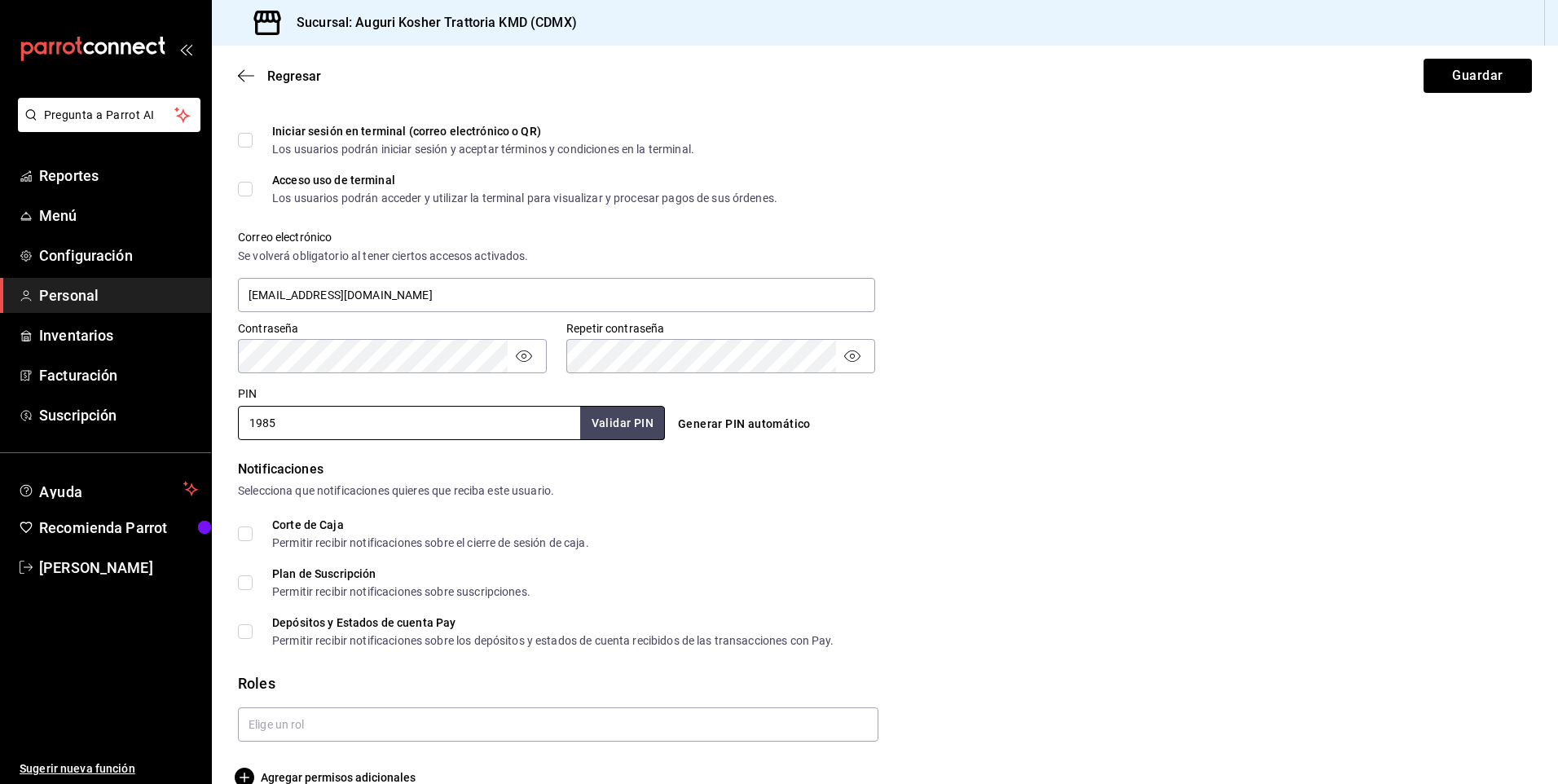
scroll to position [519, 0]
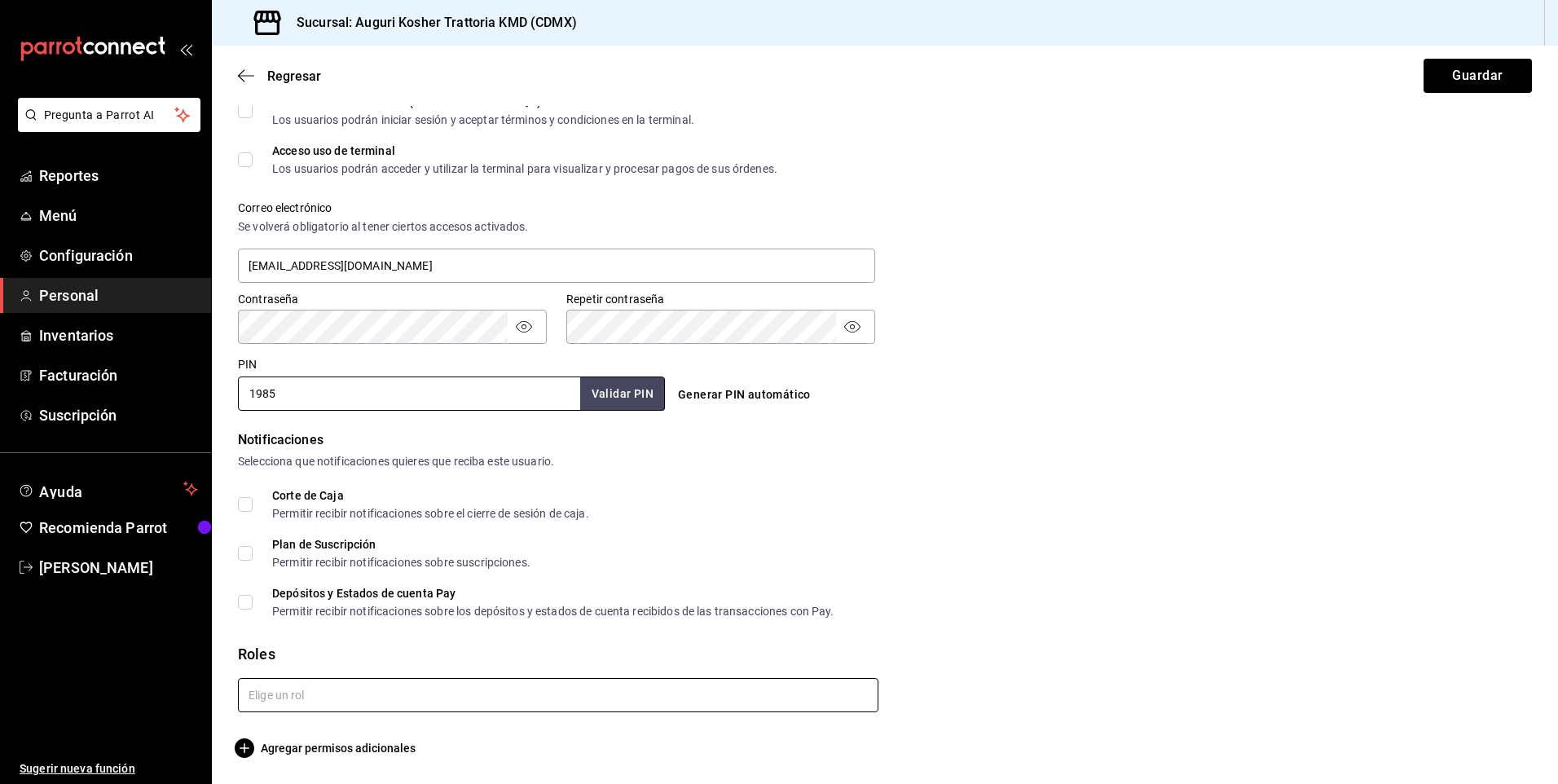
type input "1985"
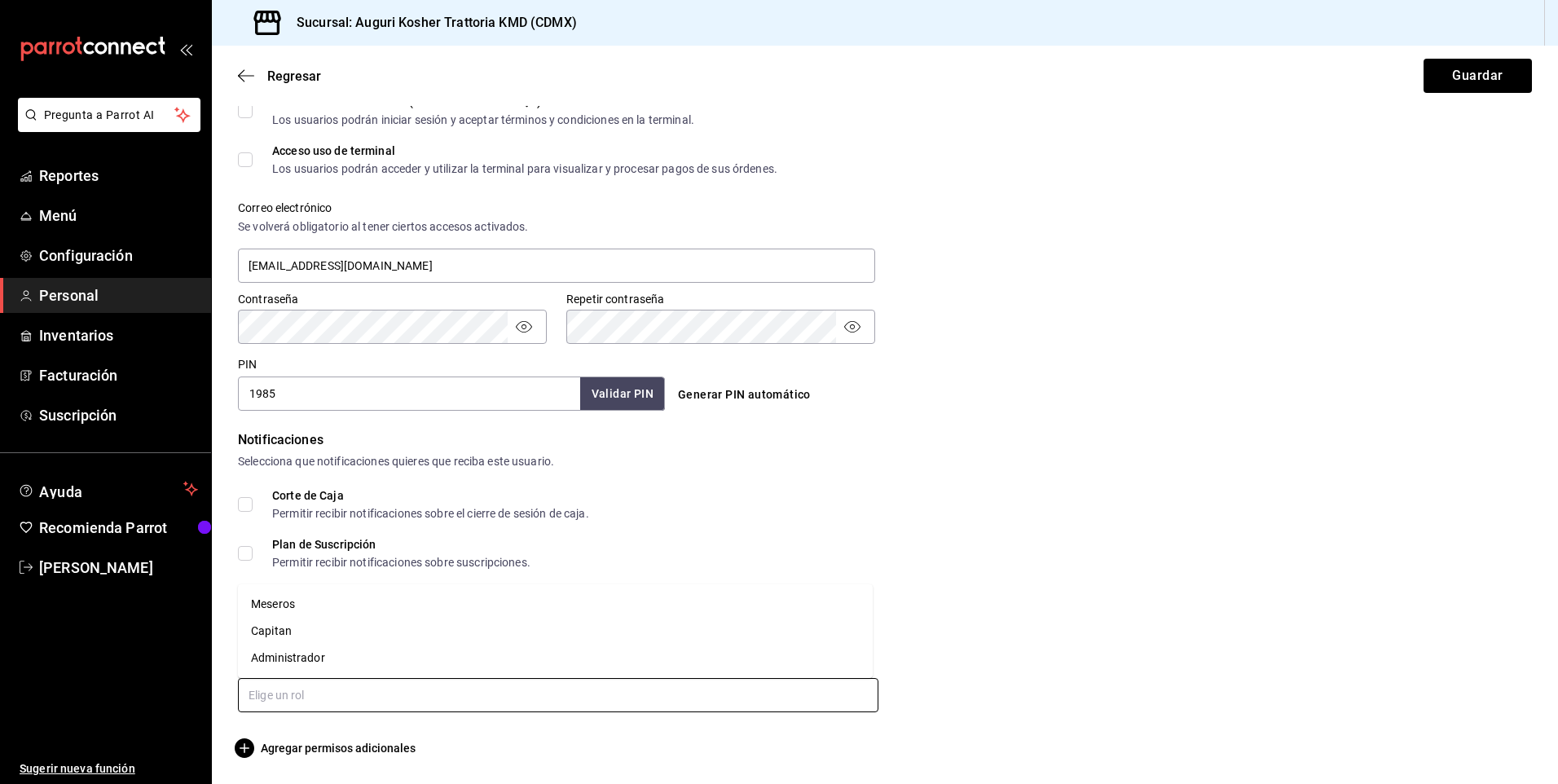
click at [314, 698] on input "text" at bounding box center [558, 694] width 640 height 35
click at [287, 596] on li "Meseros" at bounding box center [555, 604] width 635 height 27
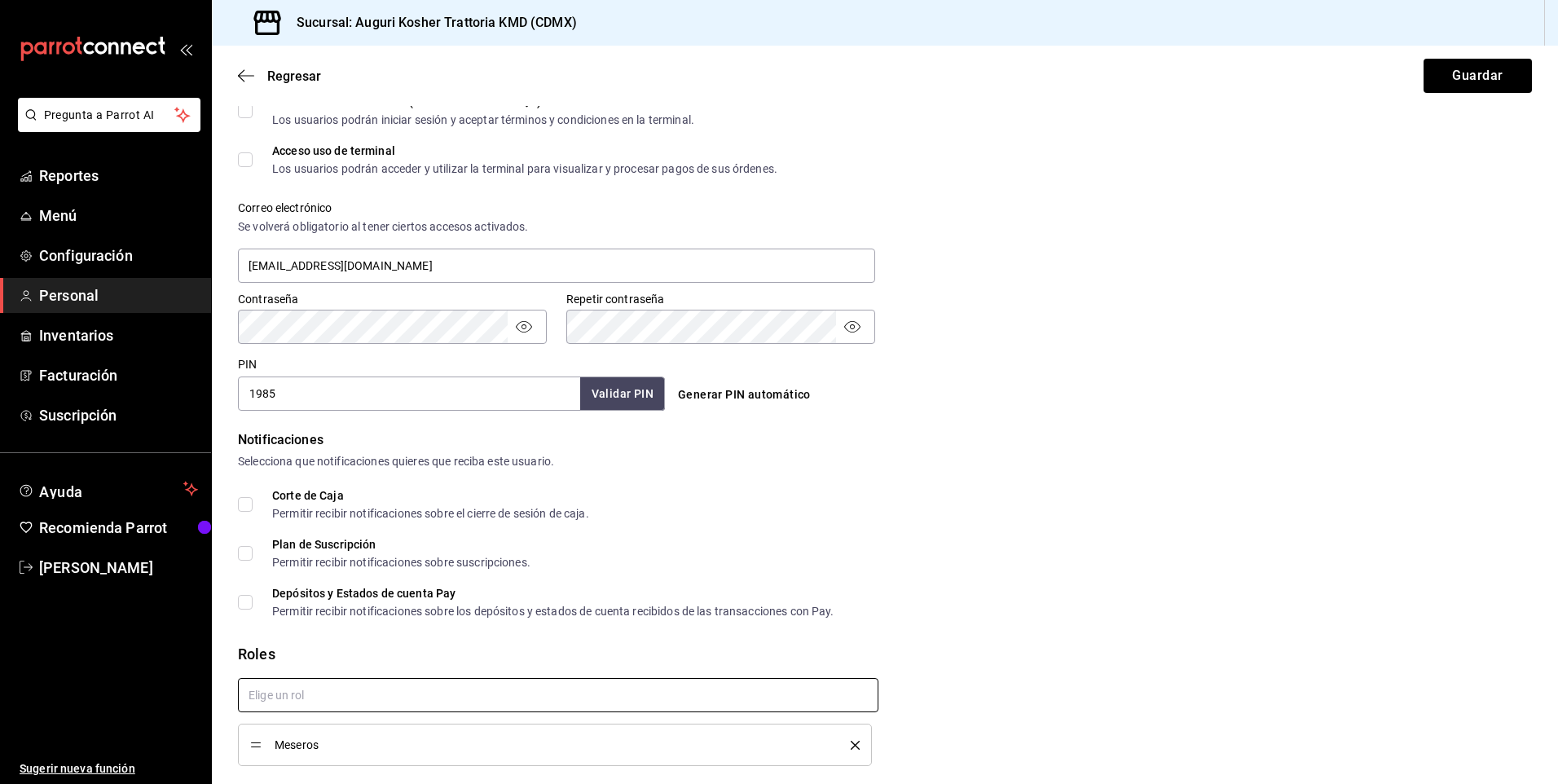
scroll to position [572, 0]
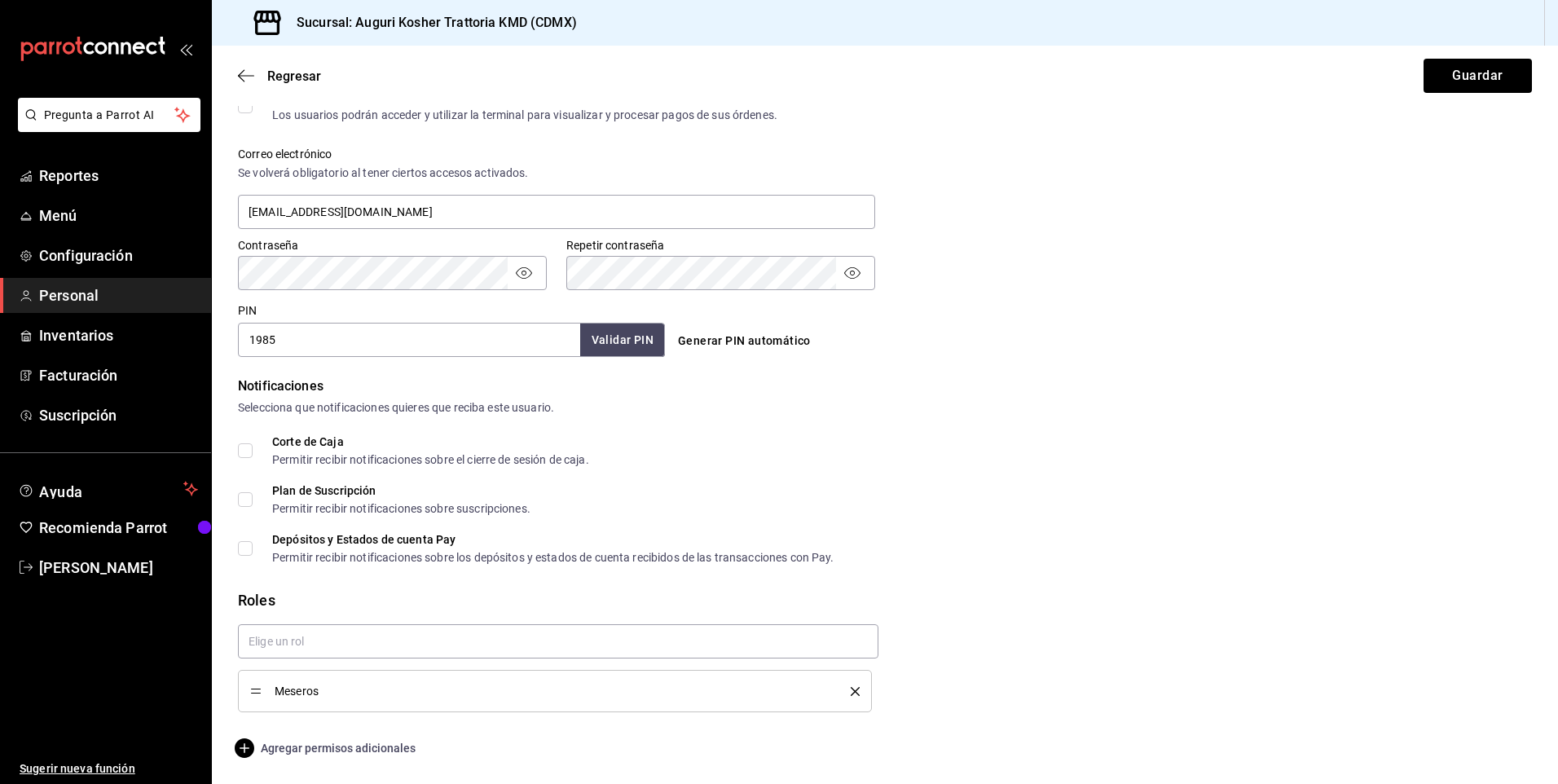
click at [242, 748] on icon "button" at bounding box center [244, 748] width 20 height 20
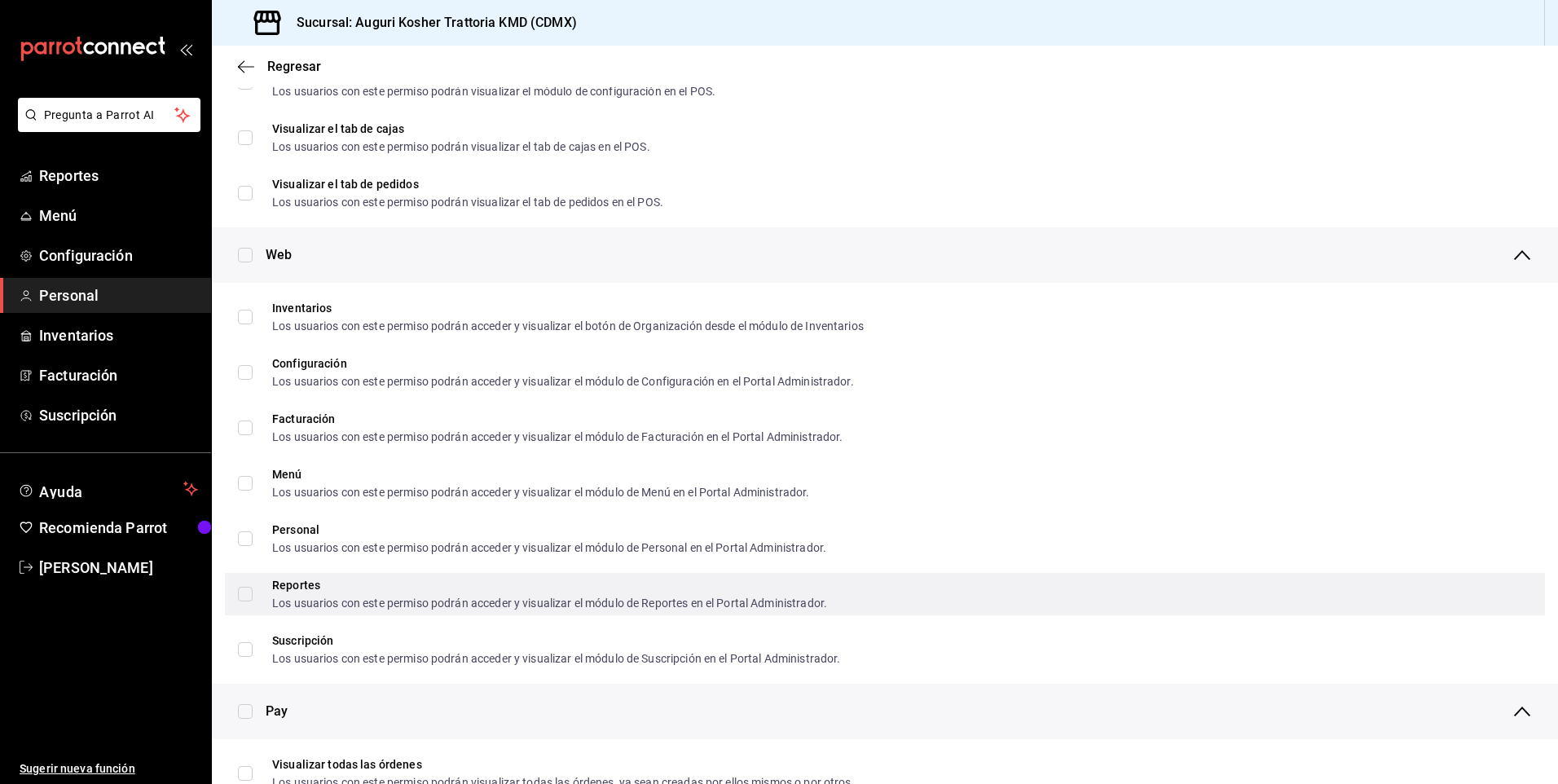
checkbox input "true"
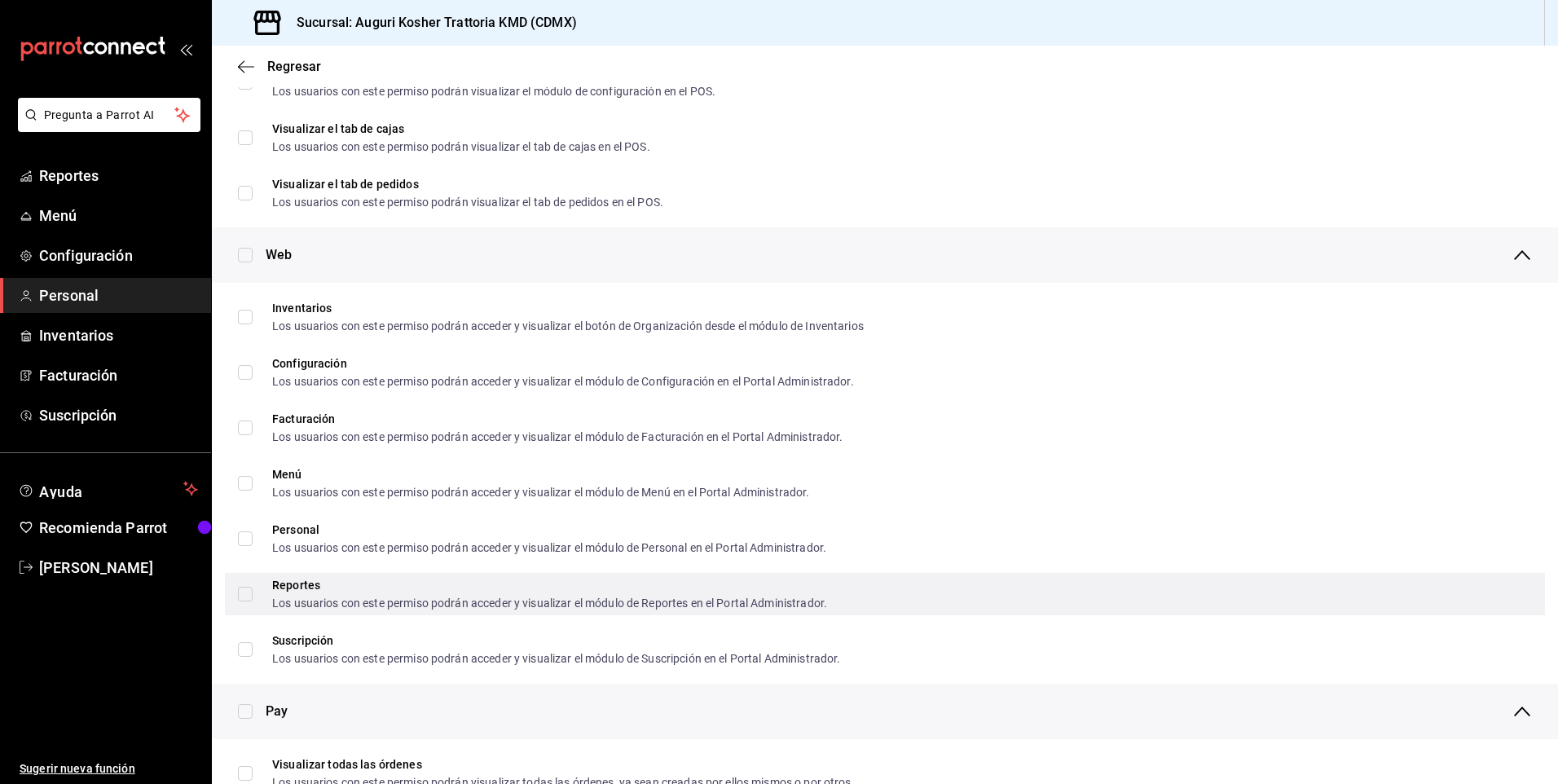
checkbox input "true"
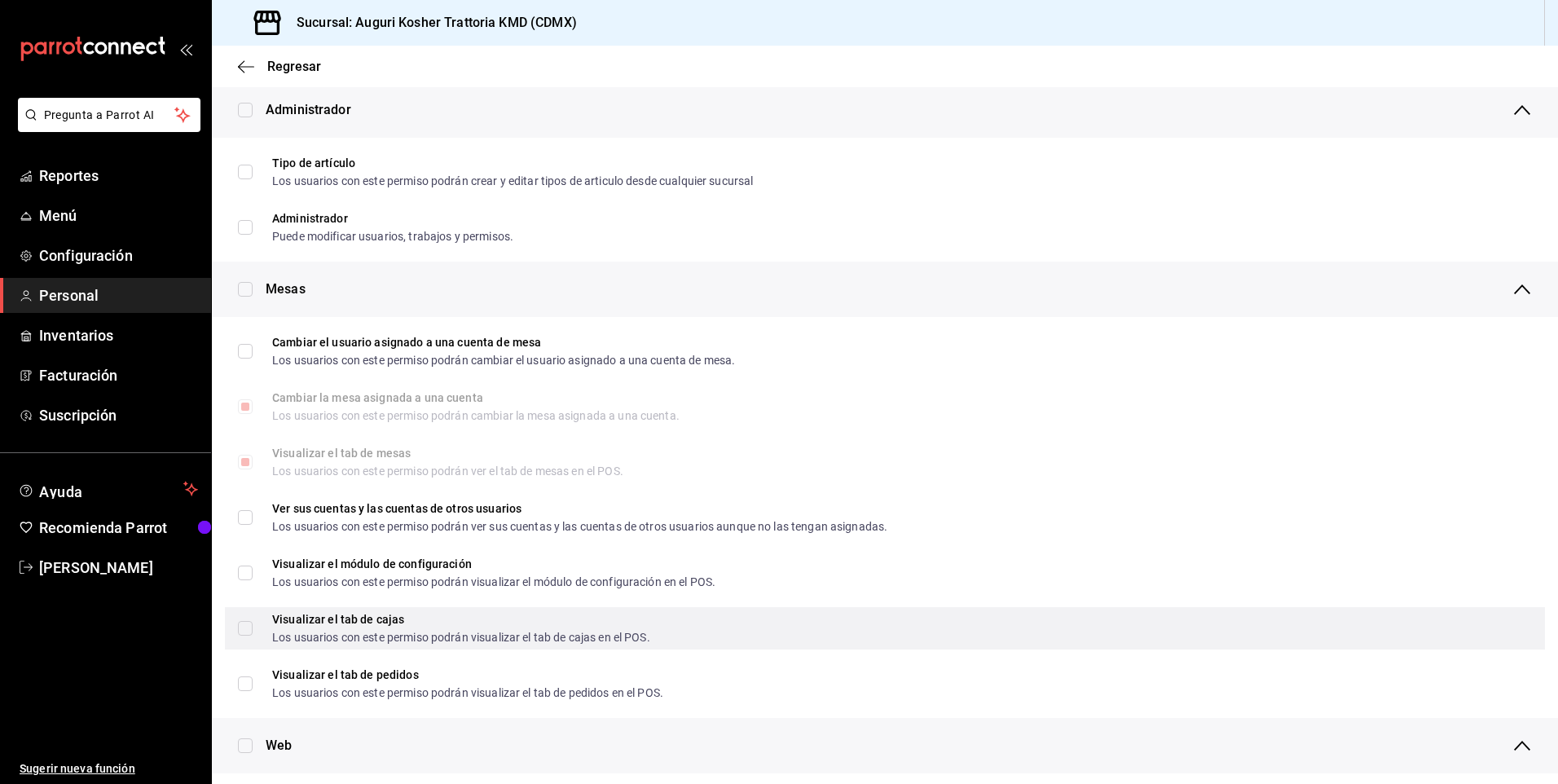
scroll to position [0, 0]
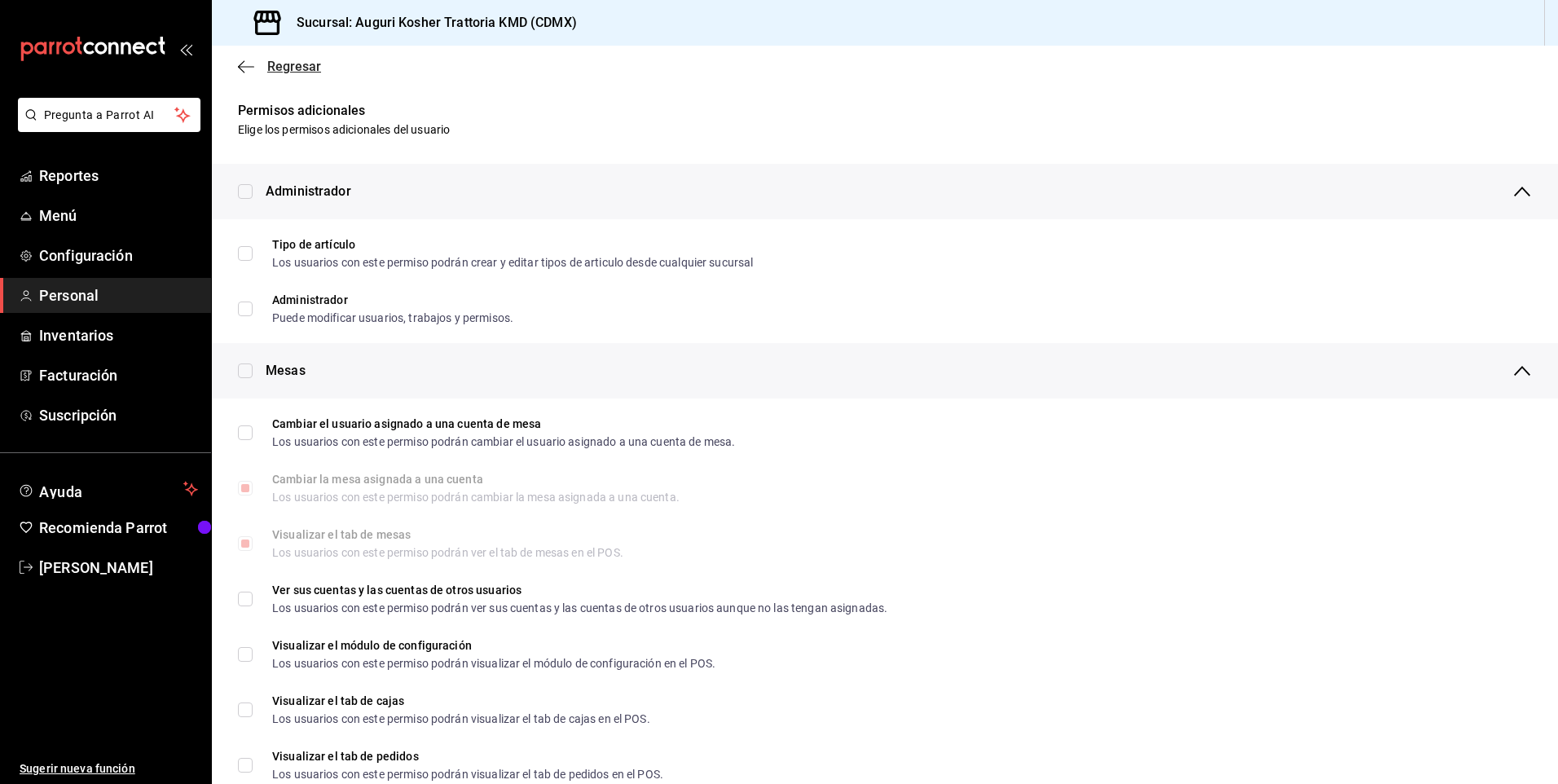
click at [242, 62] on icon "button" at bounding box center [246, 67] width 16 height 15
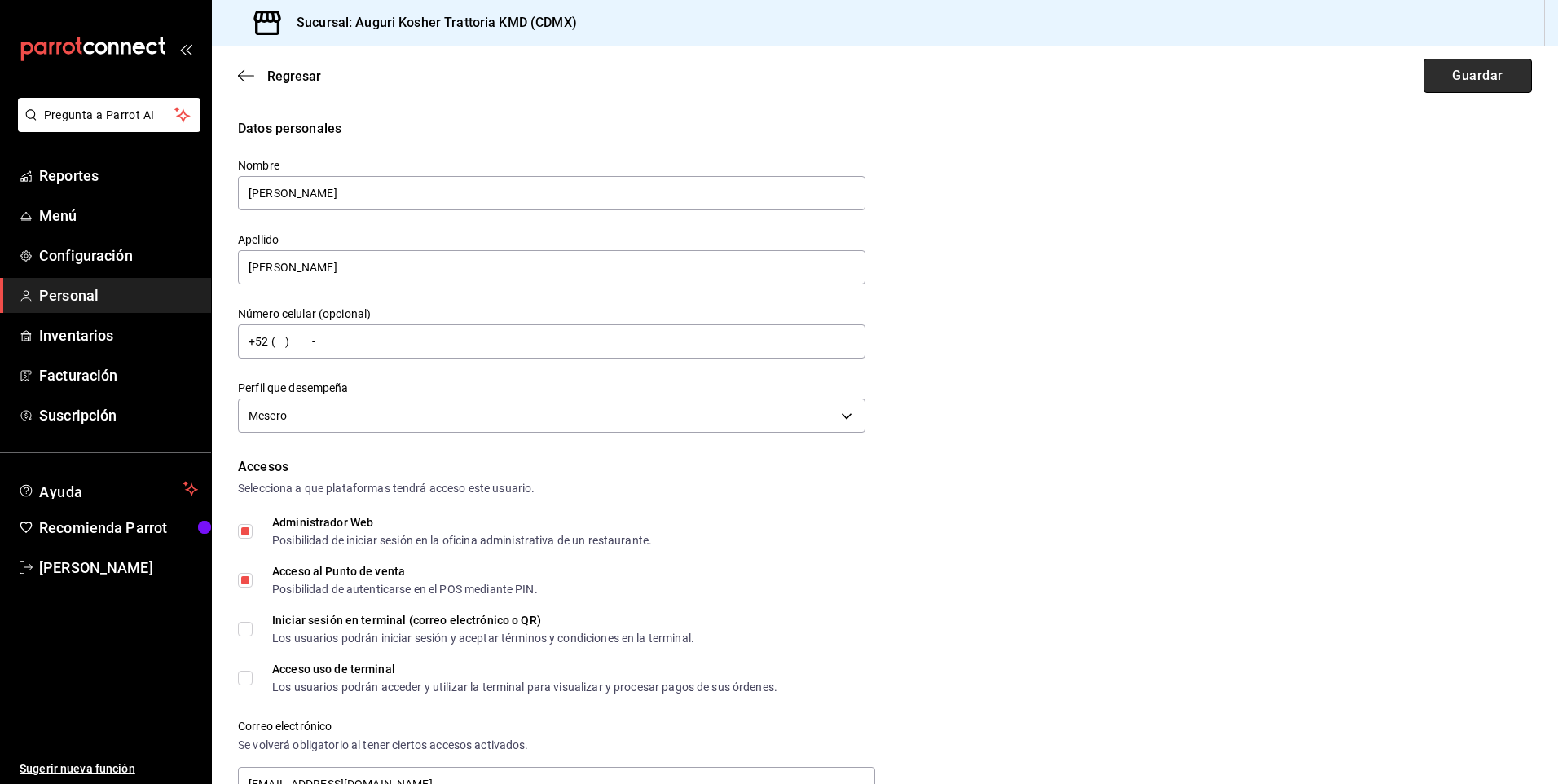
click at [1468, 71] on button "Guardar" at bounding box center [1478, 75] width 108 height 35
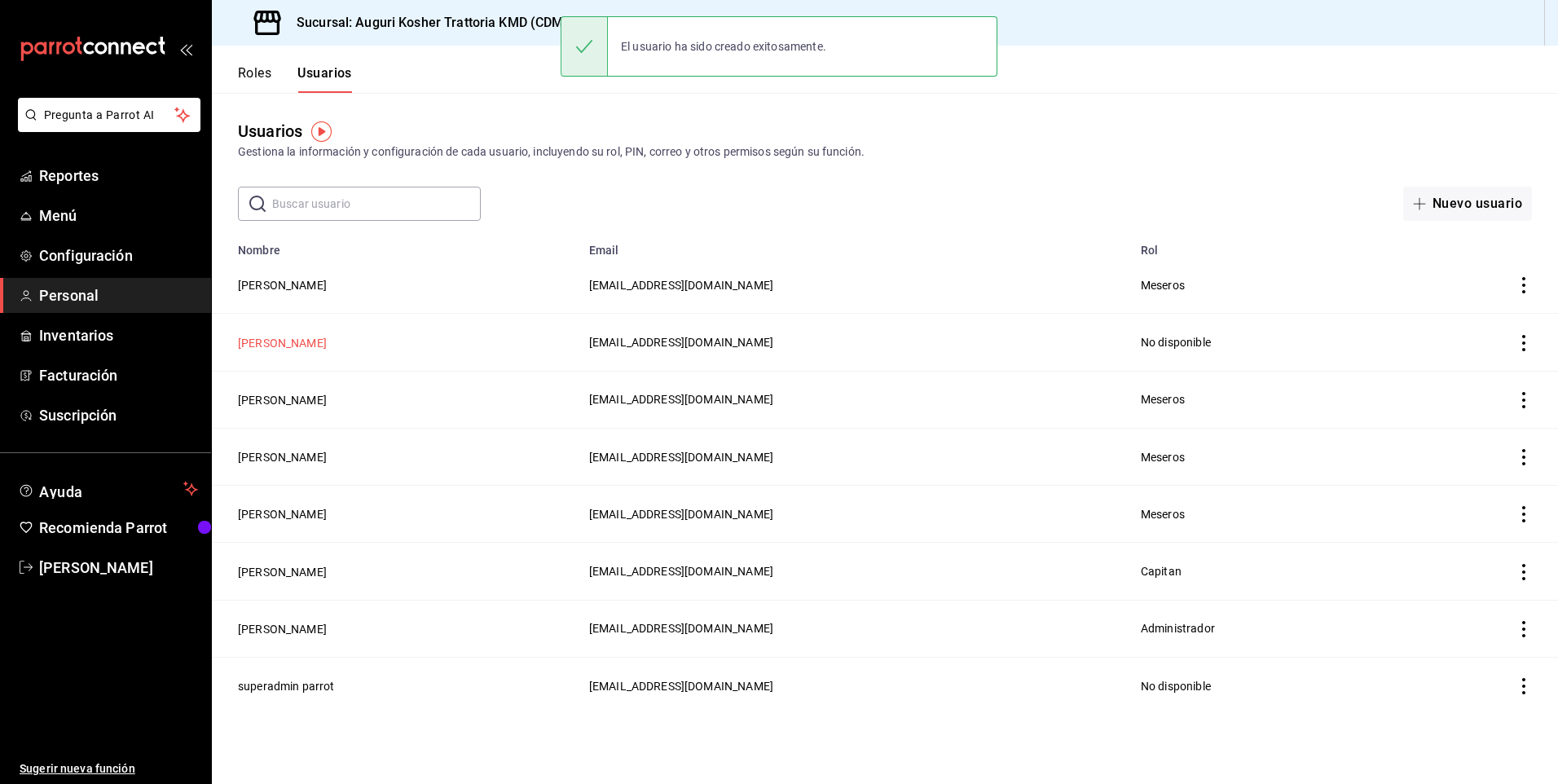
click at [284, 342] on button "[PERSON_NAME]" at bounding box center [282, 343] width 89 height 16
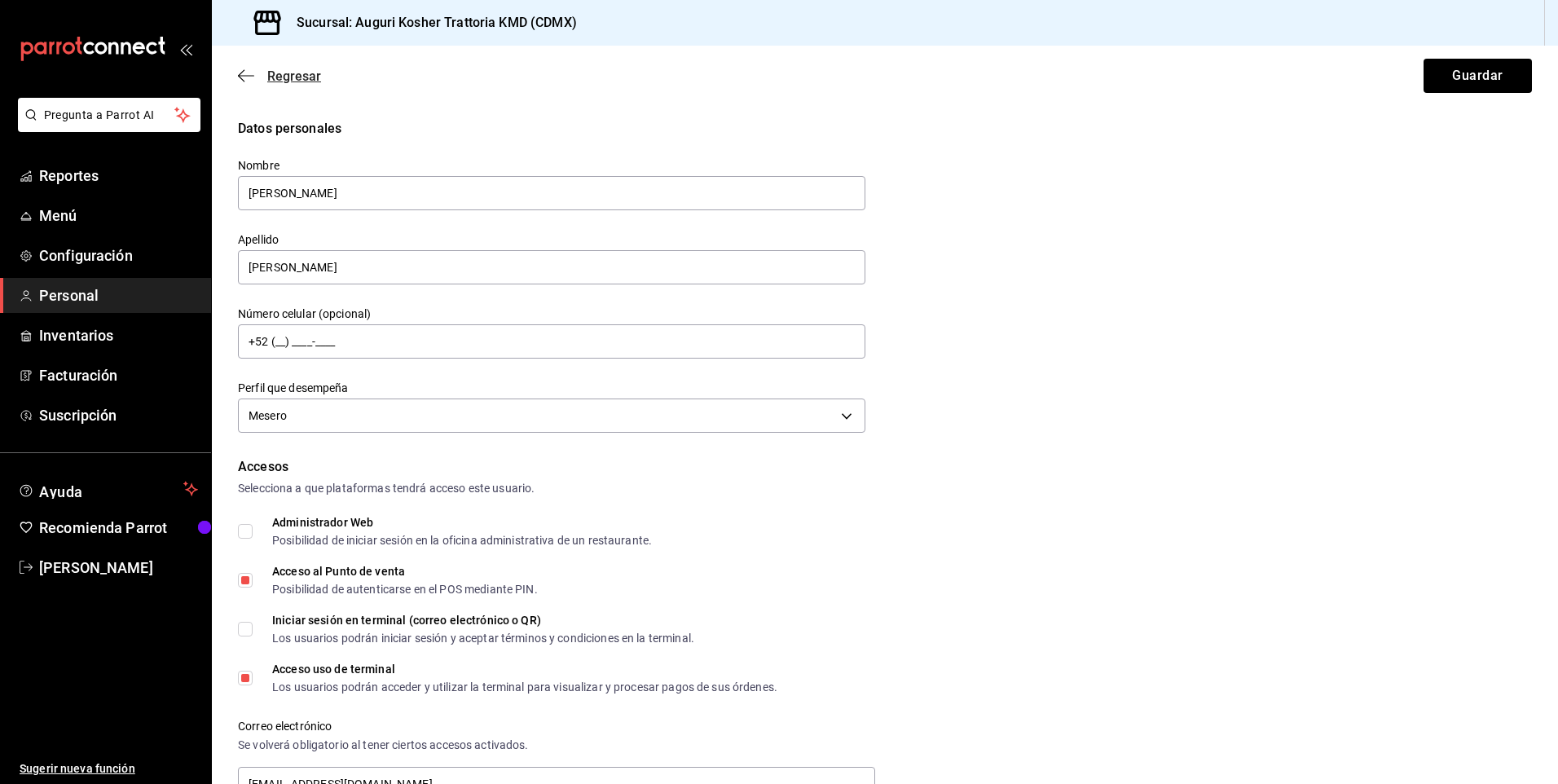
click at [250, 79] on icon "button" at bounding box center [246, 75] width 16 height 15
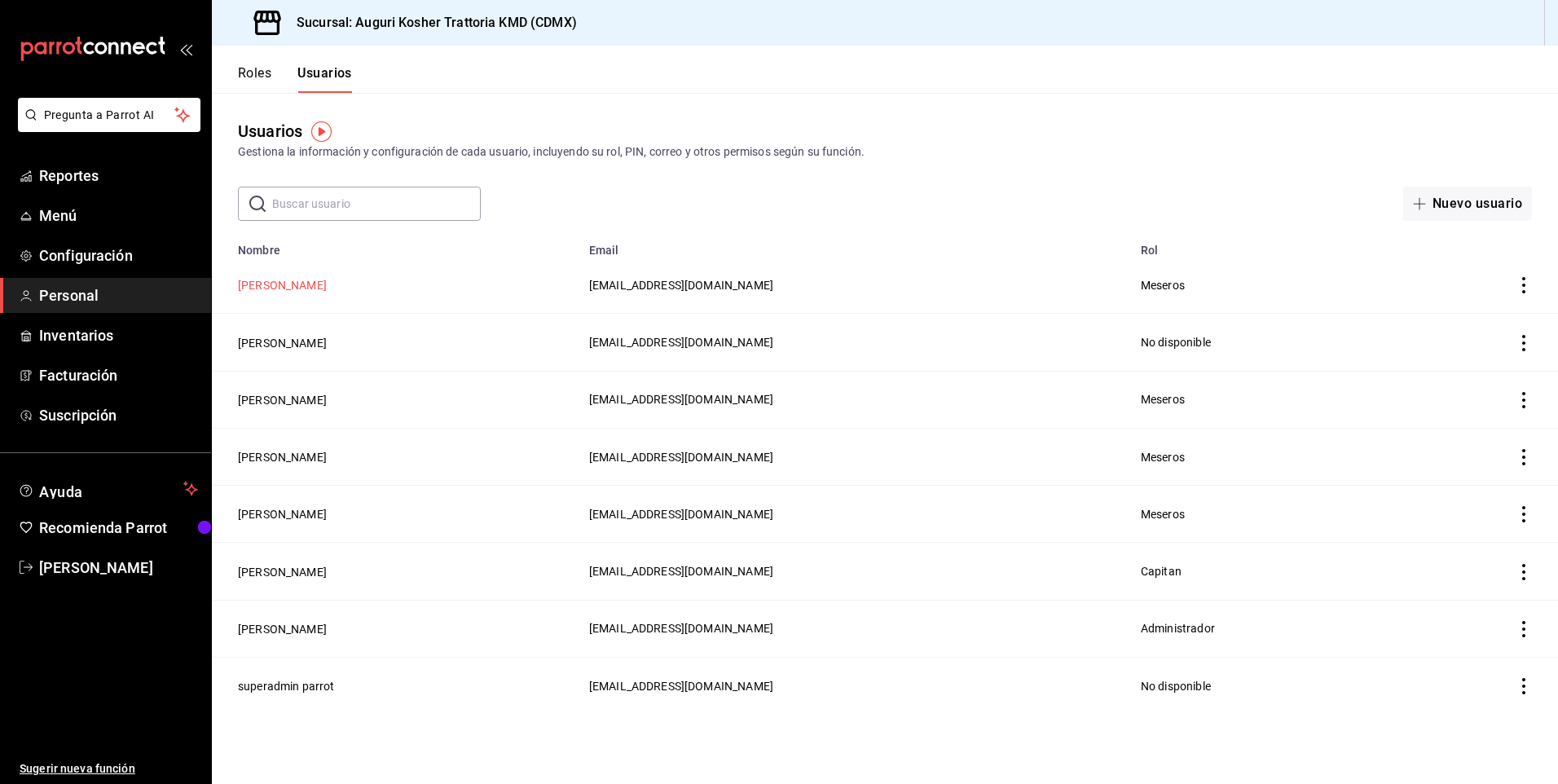
click at [269, 284] on button "[PERSON_NAME]" at bounding box center [282, 285] width 89 height 16
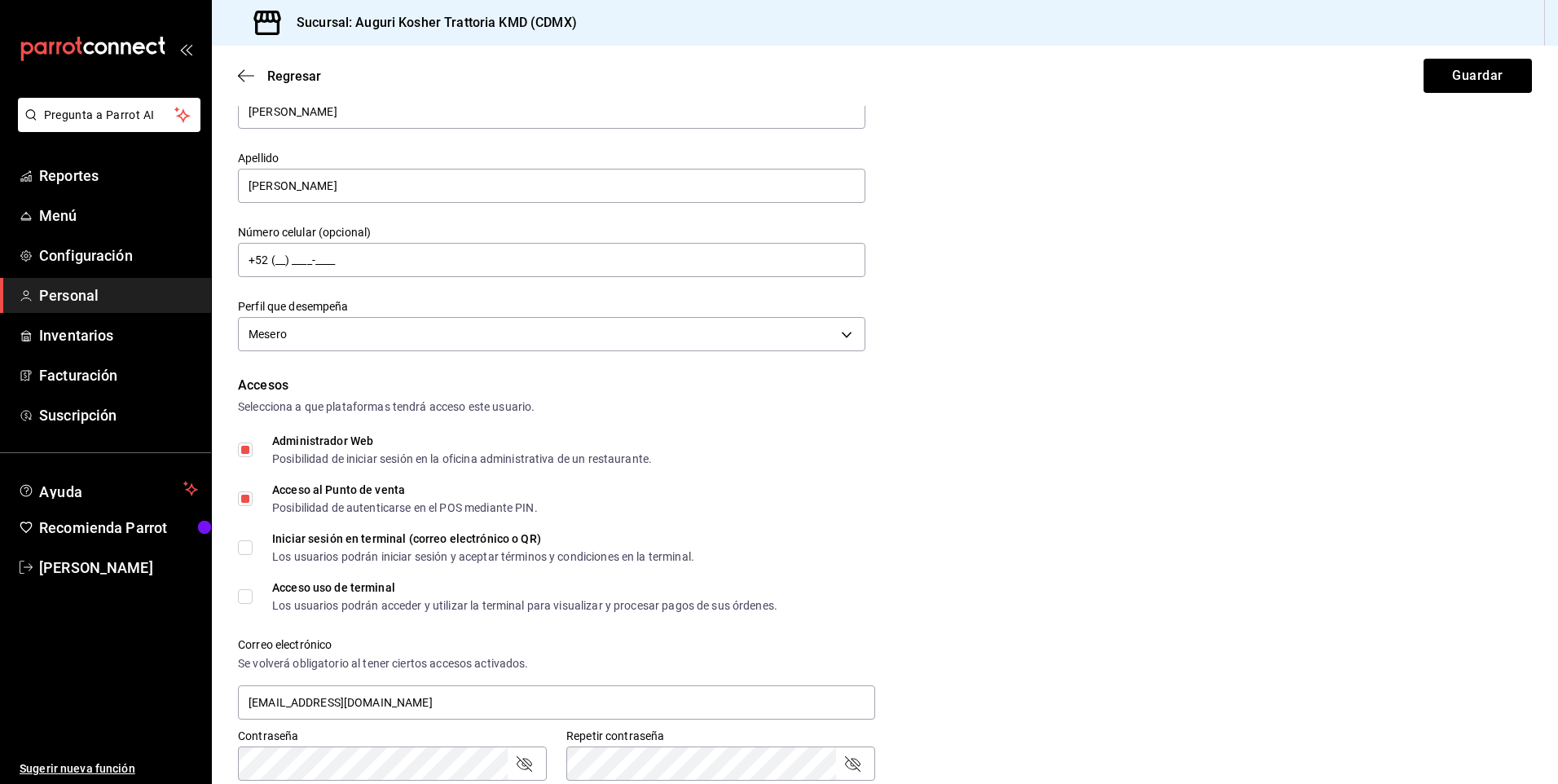
scroll to position [163, 0]
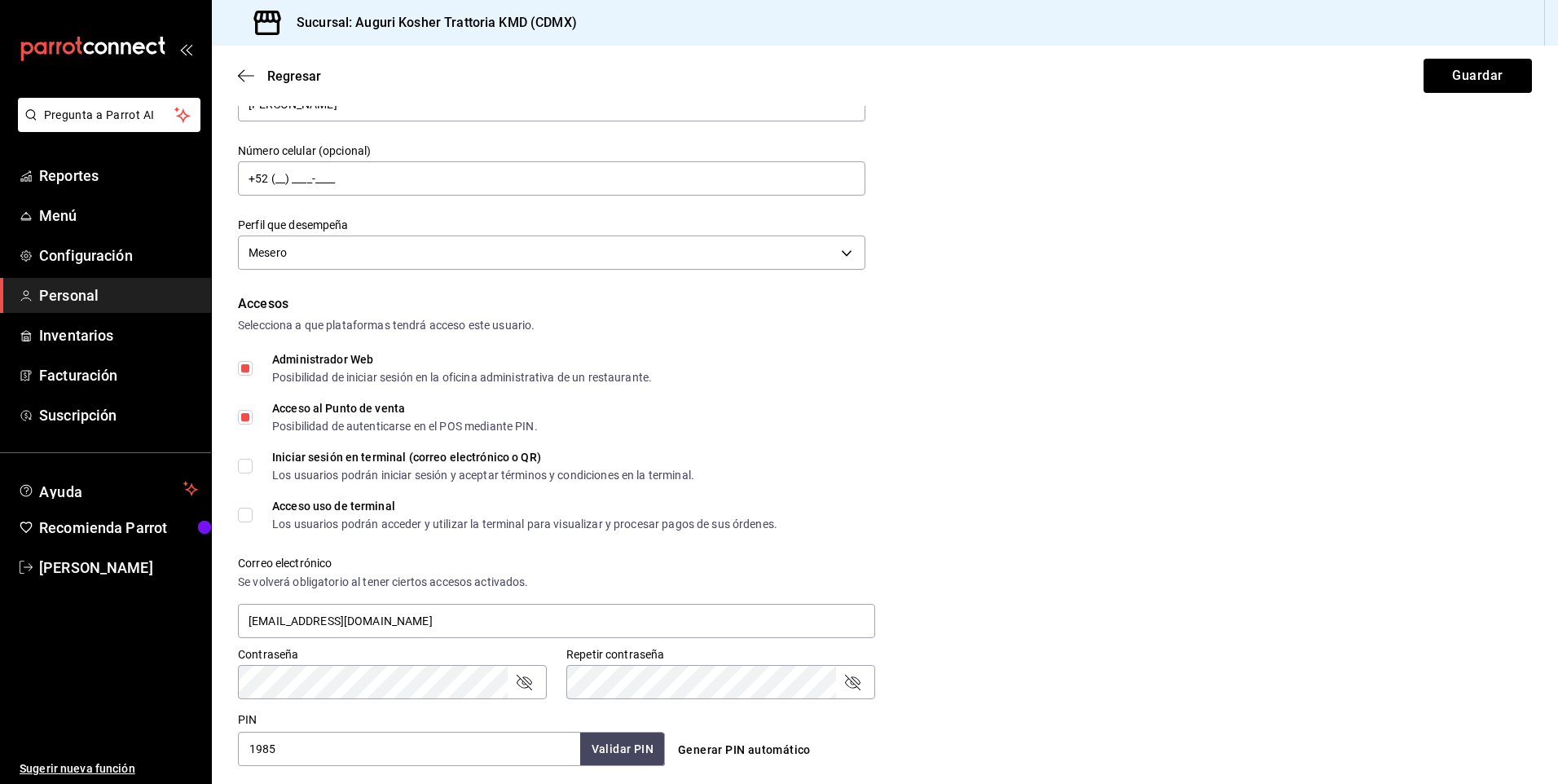
click at [245, 363] on input "Administrador Web Posibilidad de iniciar sesión en la oficina administrativa de…" at bounding box center [245, 368] width 15 height 15
checkbox input "false"
click at [246, 517] on input "Acceso uso de terminal Los usuarios podrán acceder y utilizar la terminal para …" at bounding box center [245, 515] width 15 height 15
checkbox input "true"
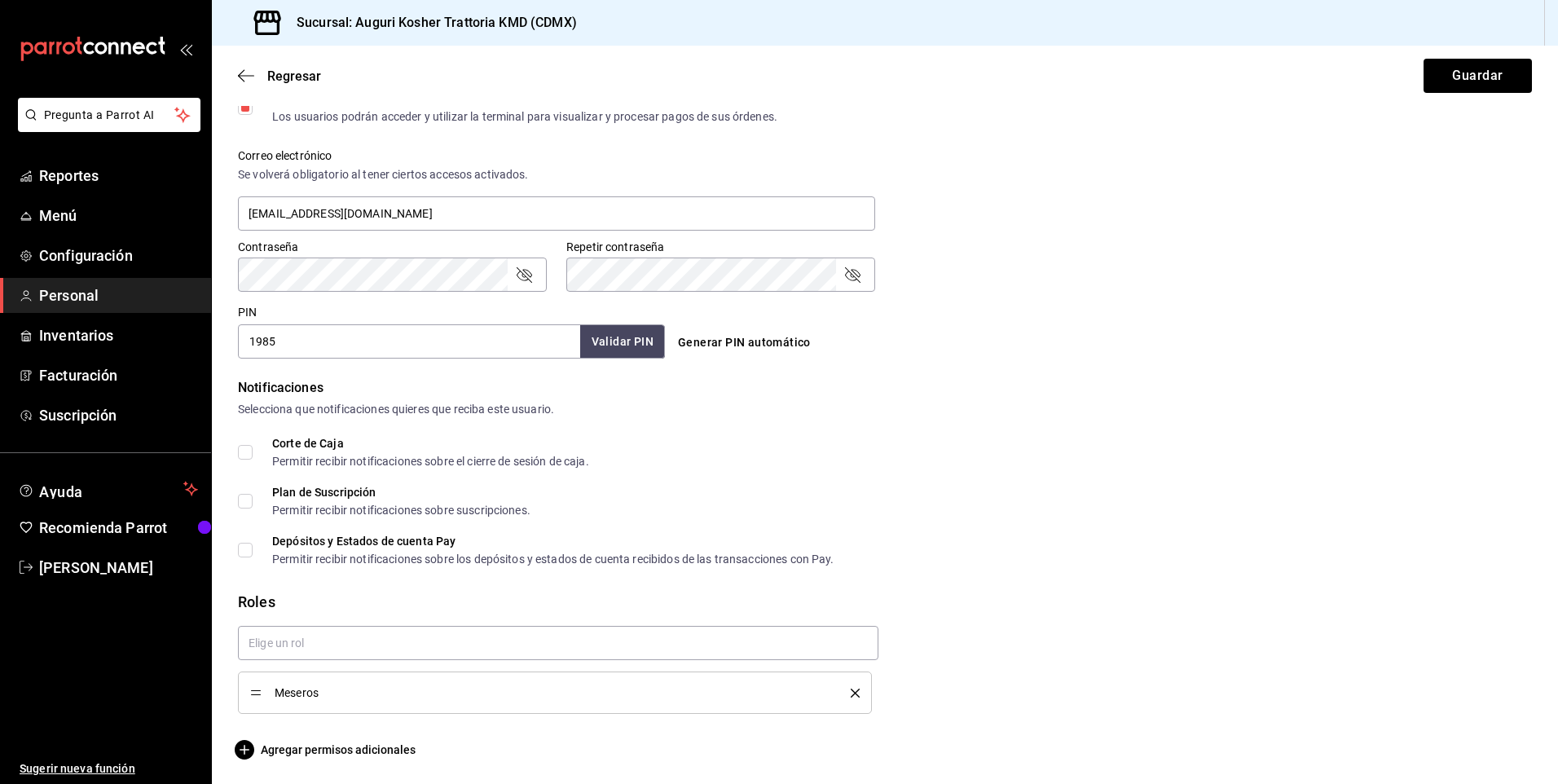
scroll to position [572, 0]
click at [248, 748] on icon "button" at bounding box center [244, 748] width 20 height 20
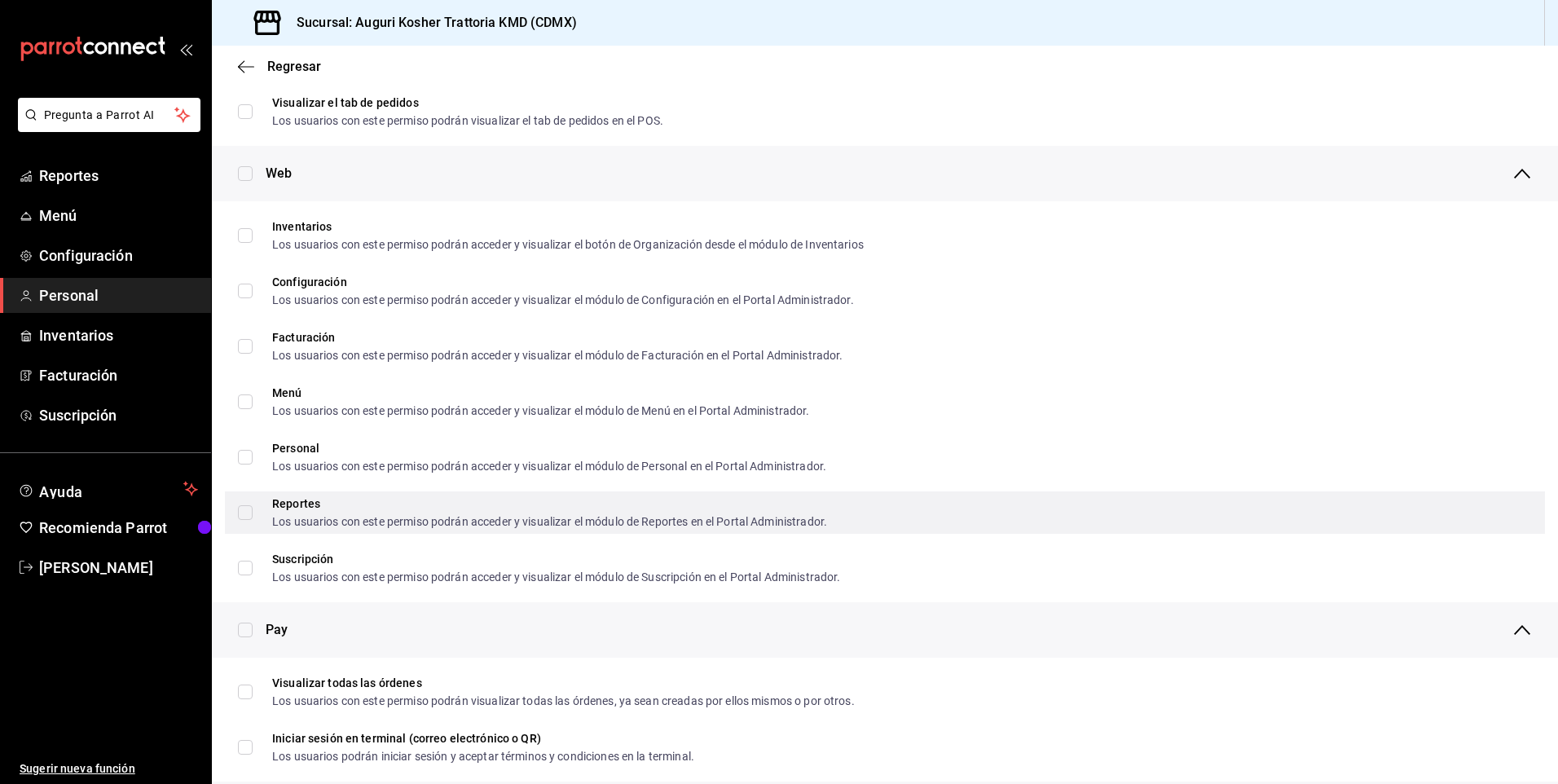
scroll to position [735, 0]
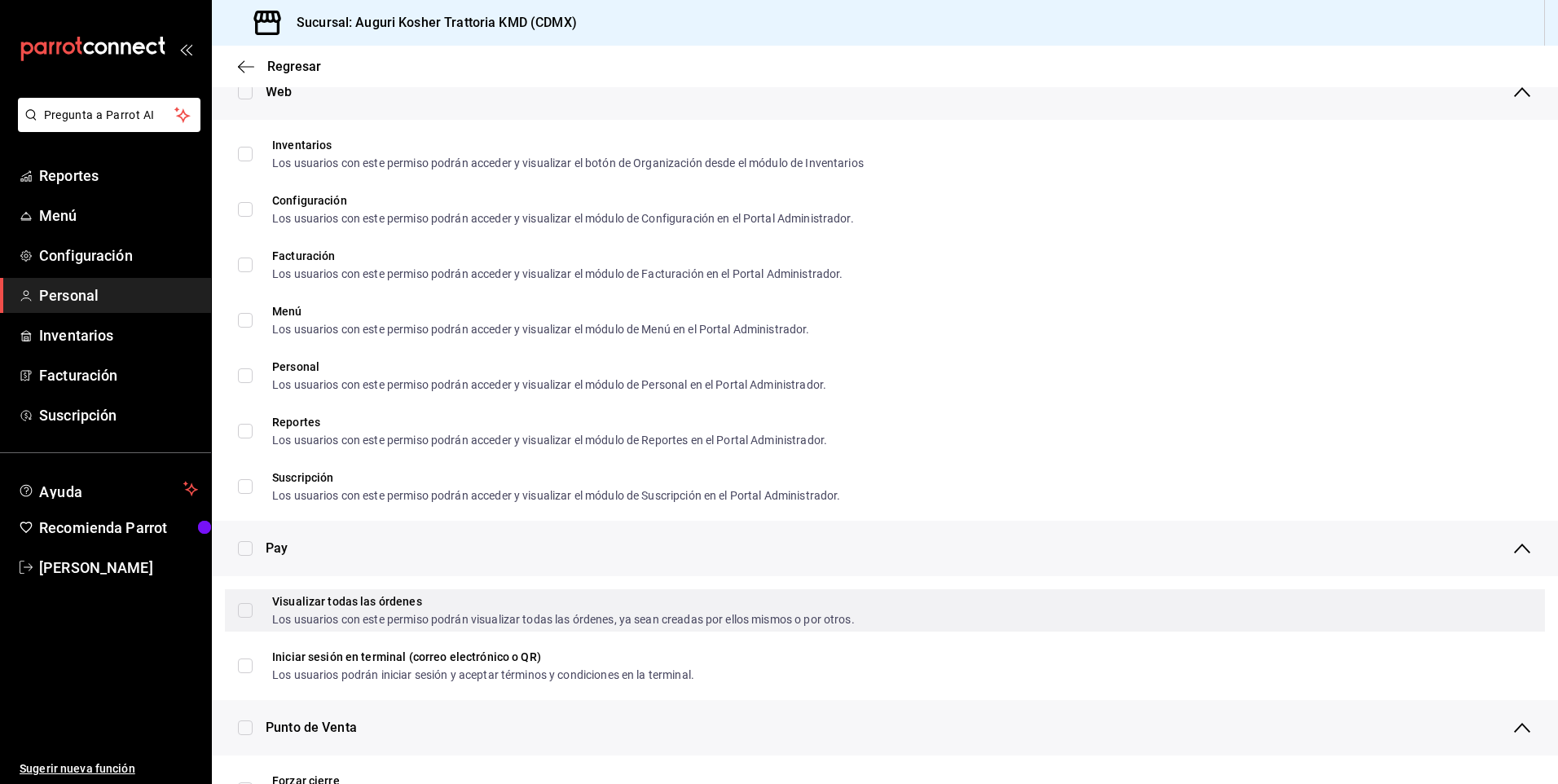
click at [249, 610] on input "Visualizar todas las órdenes Los usuarios con este permiso podrán visualizar to…" at bounding box center [245, 610] width 15 height 15
checkbox input "true"
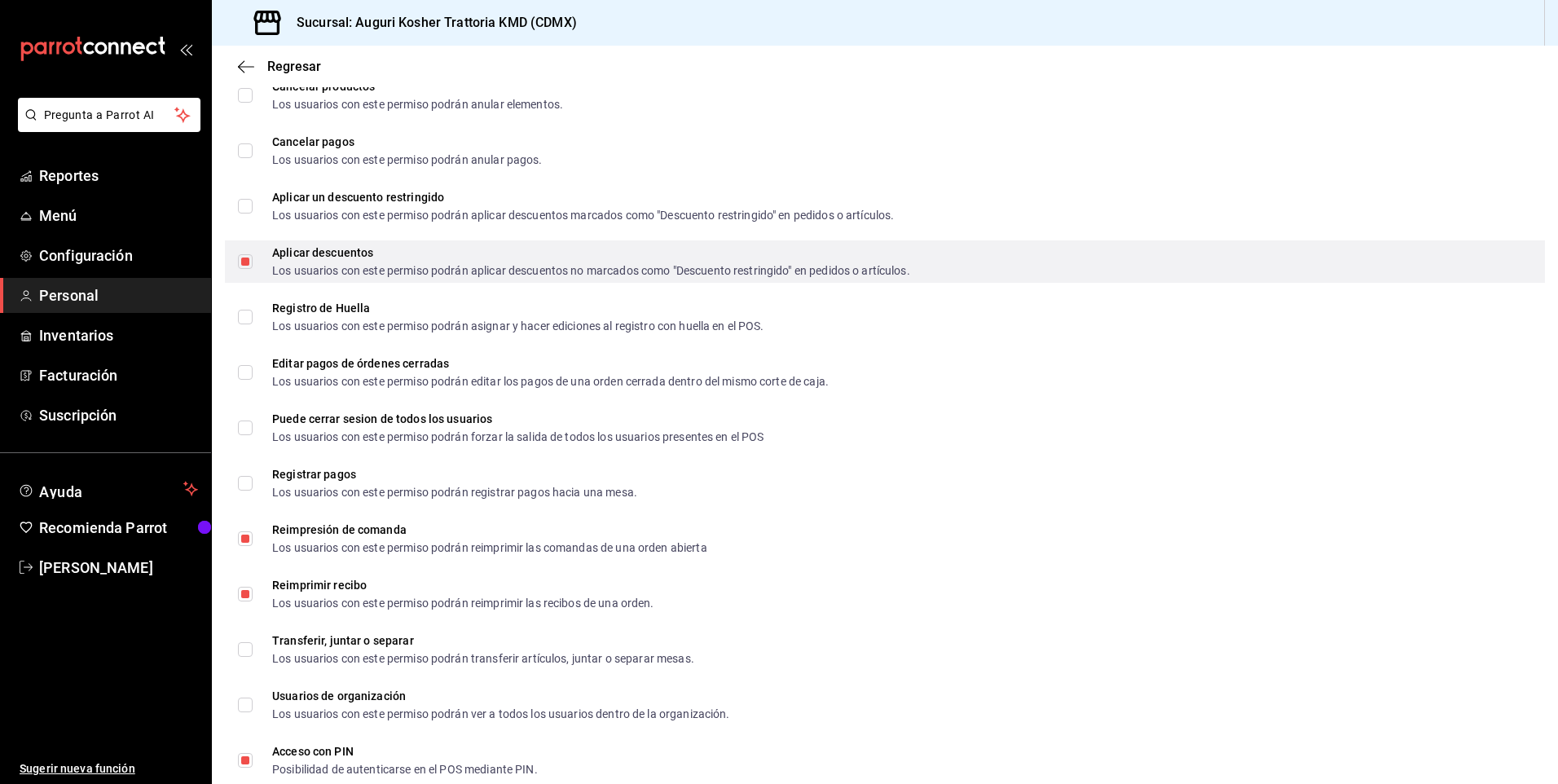
scroll to position [2119, 0]
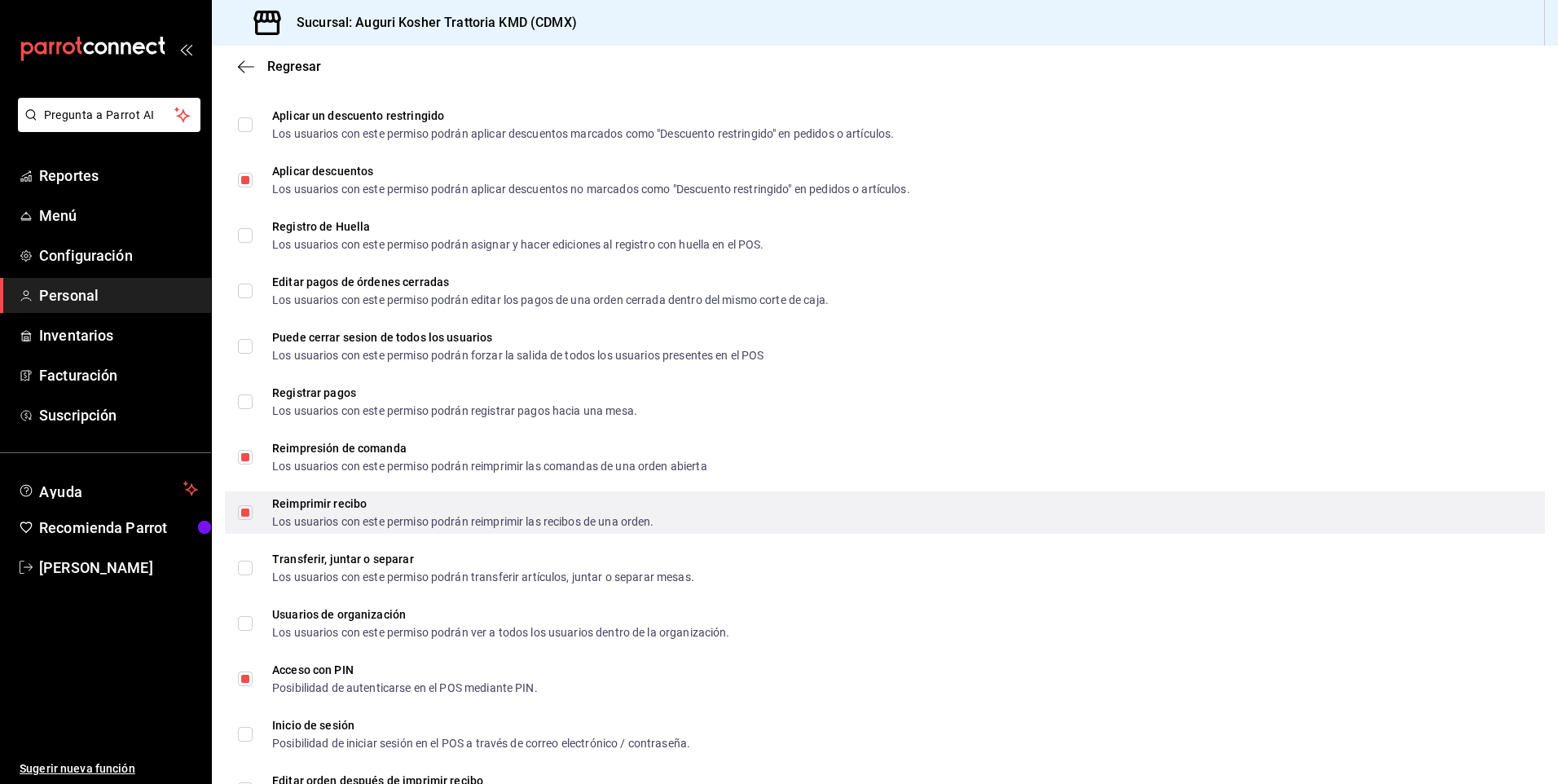
click at [243, 511] on input "Reimprimir recibo Los usuarios con este permiso podrán reimprimir las recibos d…" at bounding box center [245, 512] width 15 height 15
checkbox input "false"
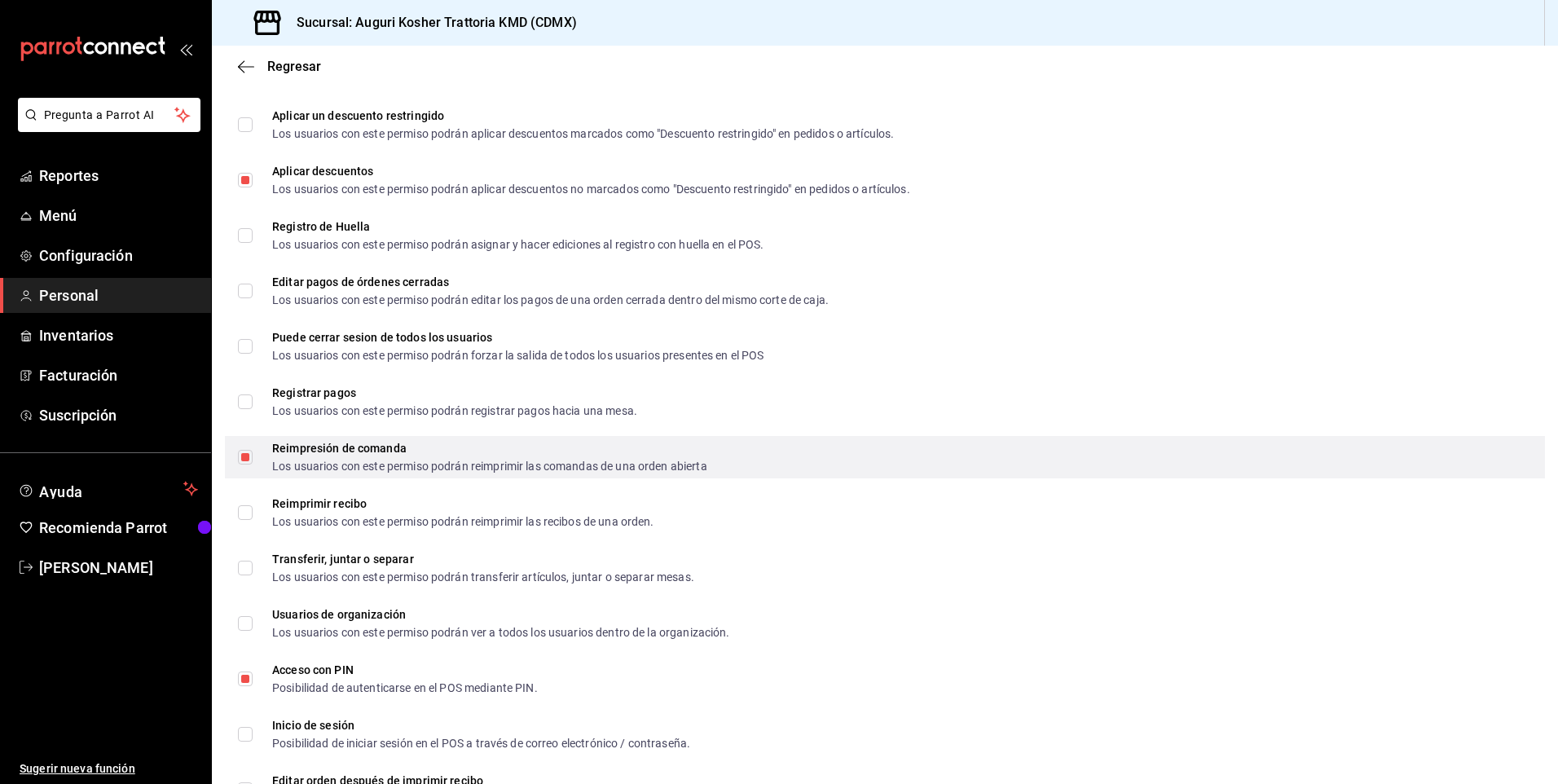
click at [248, 462] on input "Reimpresión de comanda Los usuarios con este permiso podrán reimprimir las coma…" at bounding box center [245, 456] width 15 height 15
checkbox input "false"
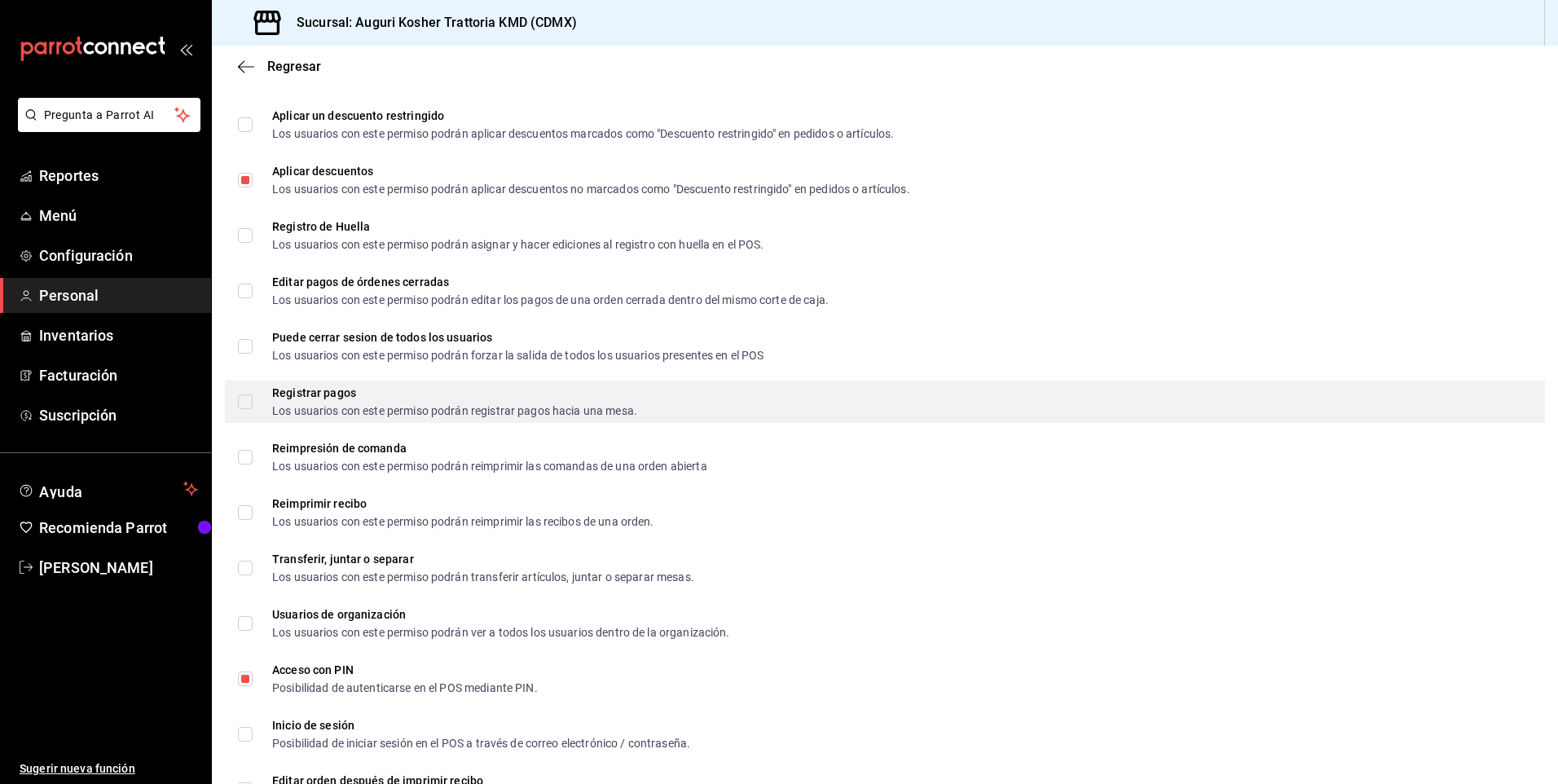
click at [242, 400] on input "Registrar pagos Los usuarios con este permiso podrán registrar pagos hacia una …" at bounding box center [245, 401] width 15 height 15
checkbox input "true"
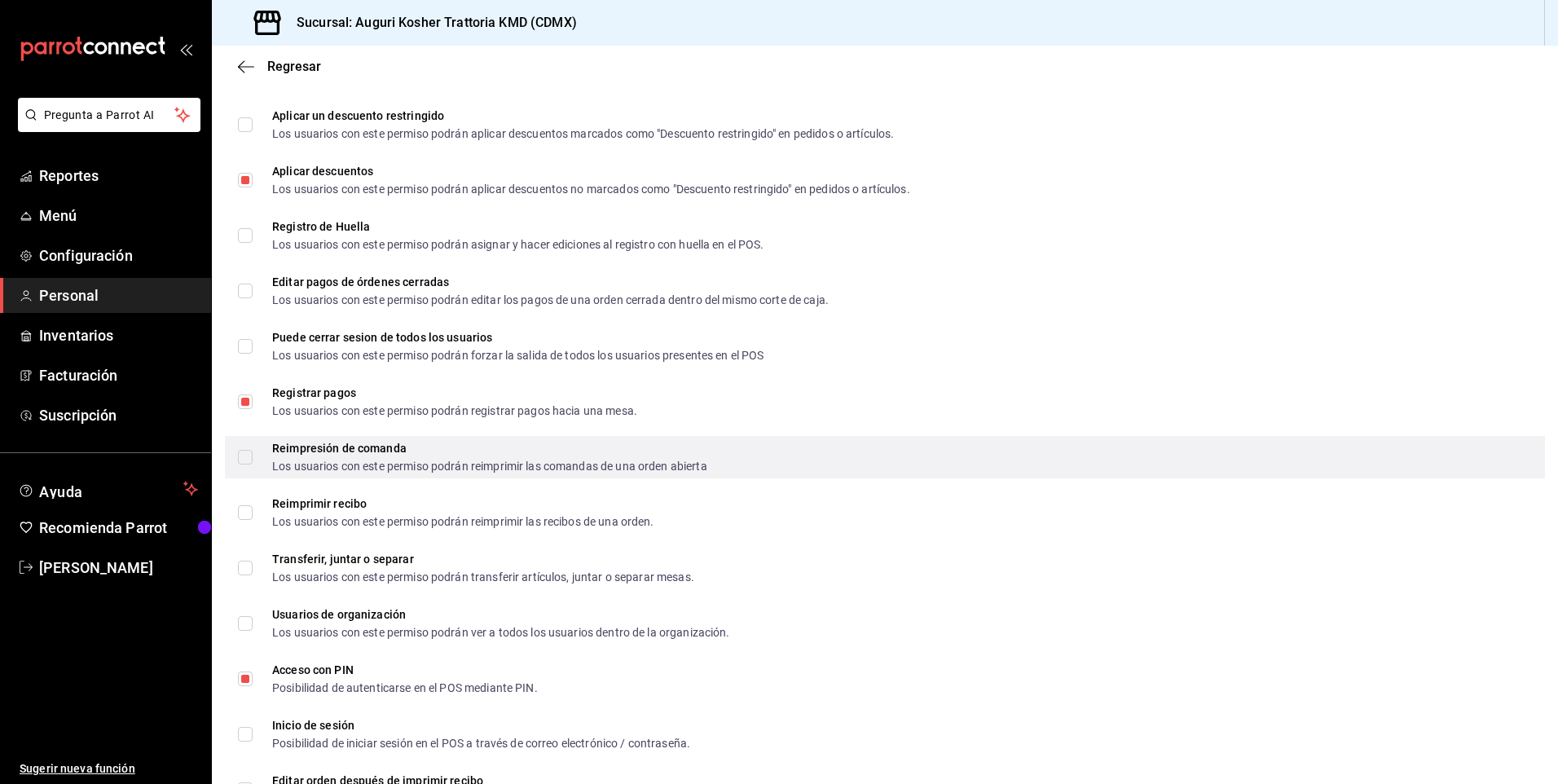
click at [250, 459] on input "Reimpresión de comanda Los usuarios con este permiso podrán reimprimir las coma…" at bounding box center [245, 456] width 15 height 15
checkbox input "true"
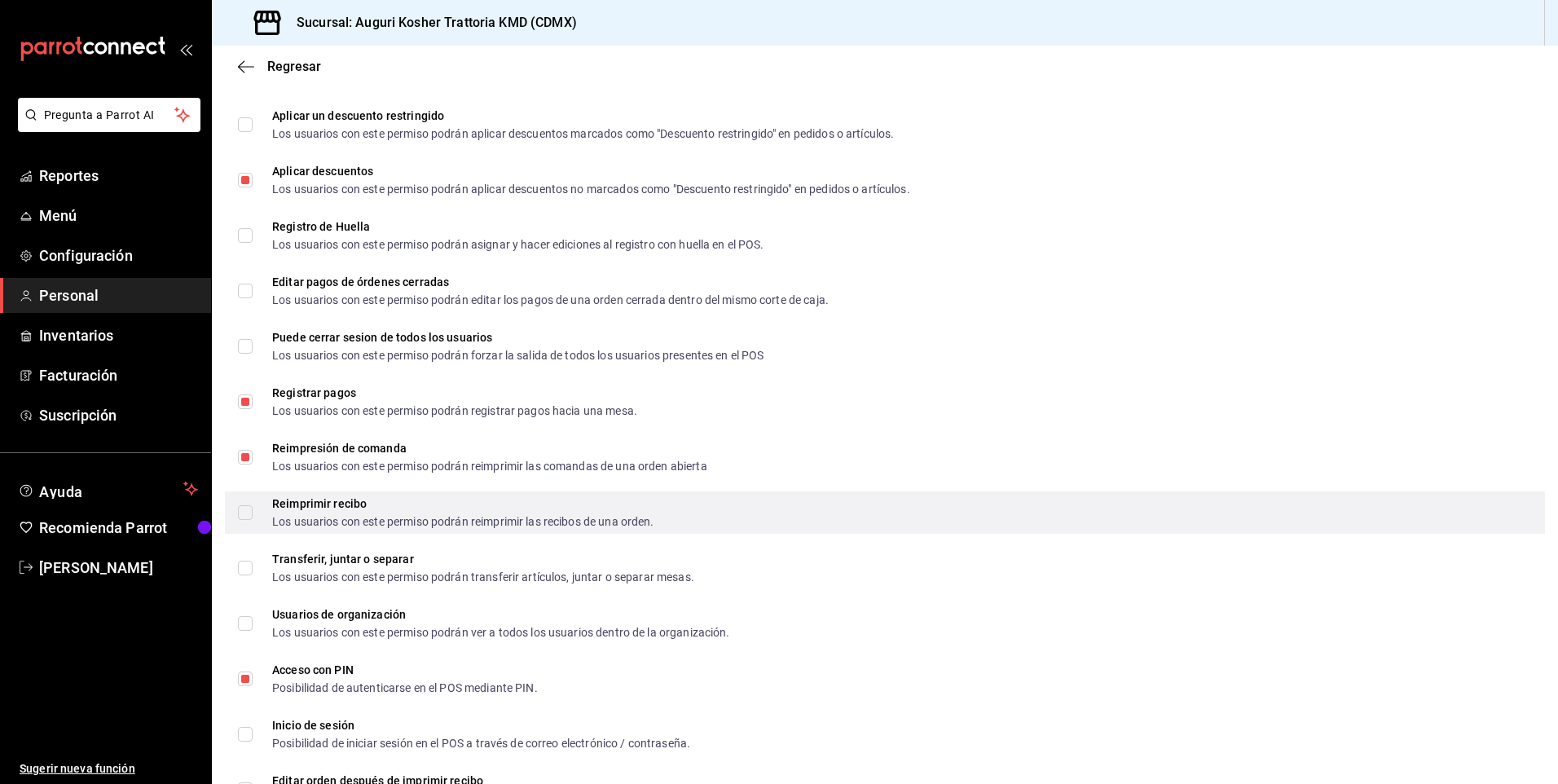
click at [251, 516] on input "Reimprimir recibo Los usuarios con este permiso podrán reimprimir las recibos d…" at bounding box center [245, 512] width 15 height 15
checkbox input "true"
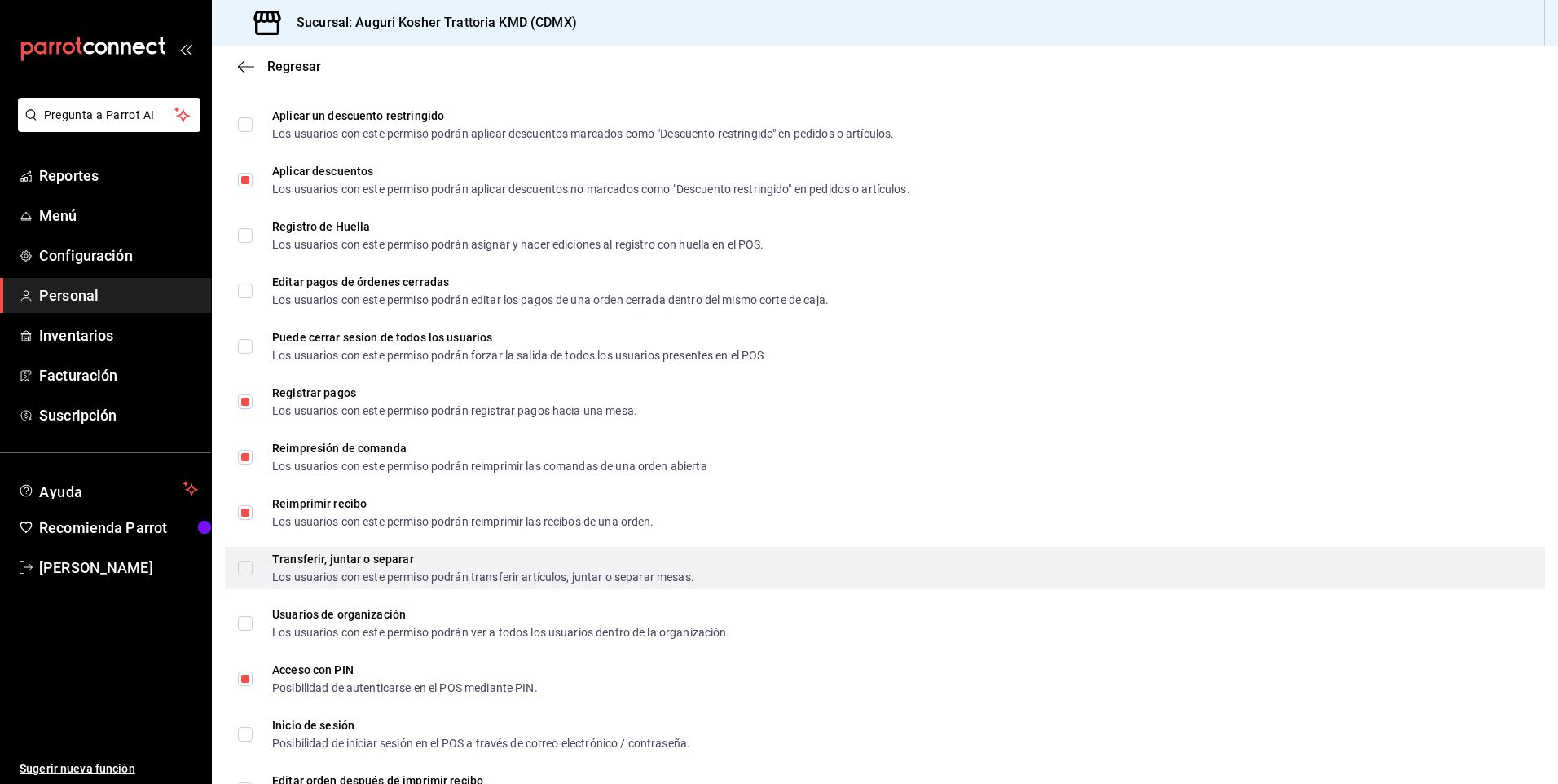
click at [247, 566] on input "Transferir, juntar o separar Los usuarios con este permiso podrán transferir ar…" at bounding box center [245, 567] width 15 height 15
checkbox input "true"
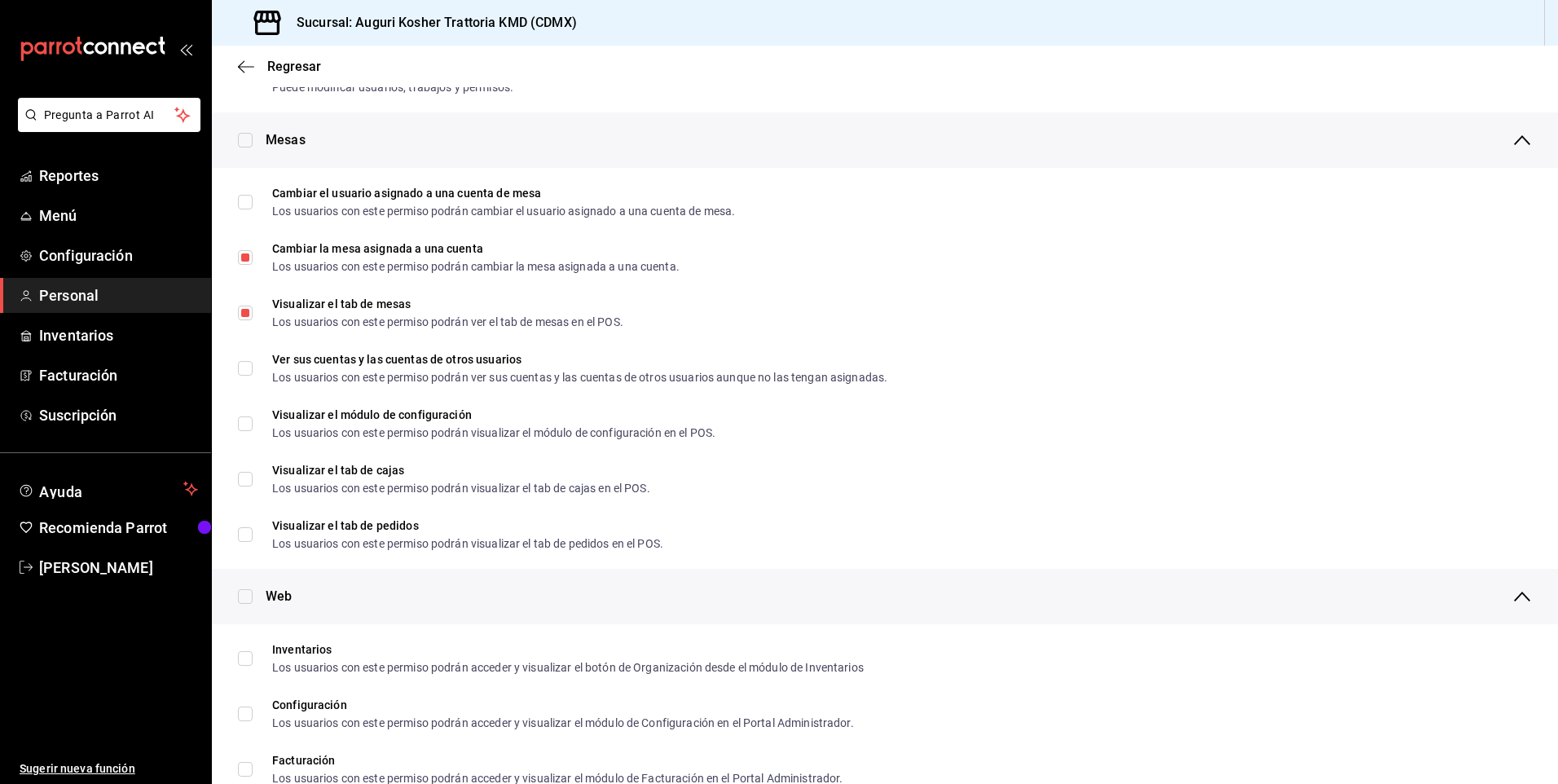
scroll to position [0, 0]
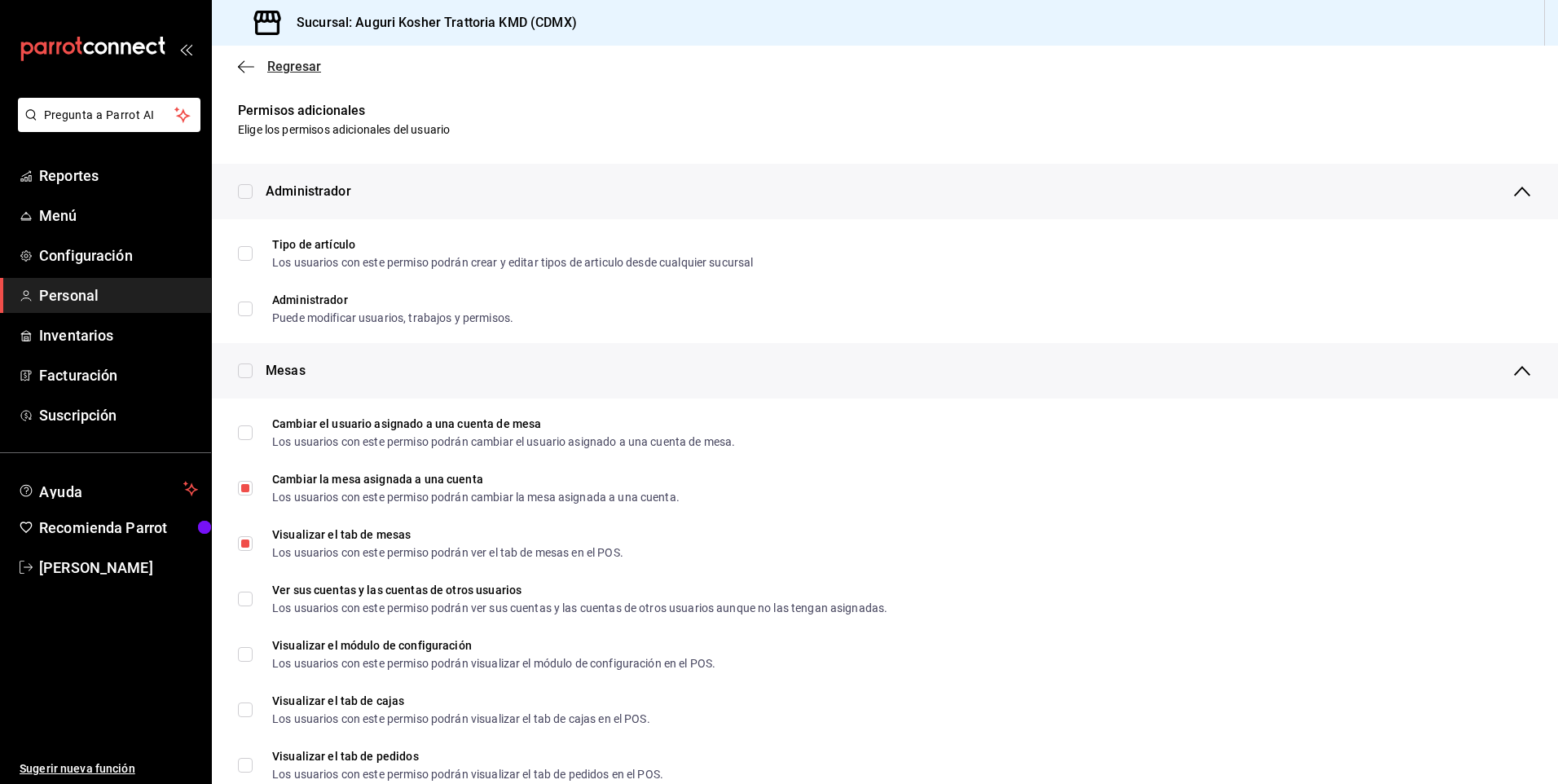
click at [242, 64] on icon "button" at bounding box center [246, 67] width 16 height 15
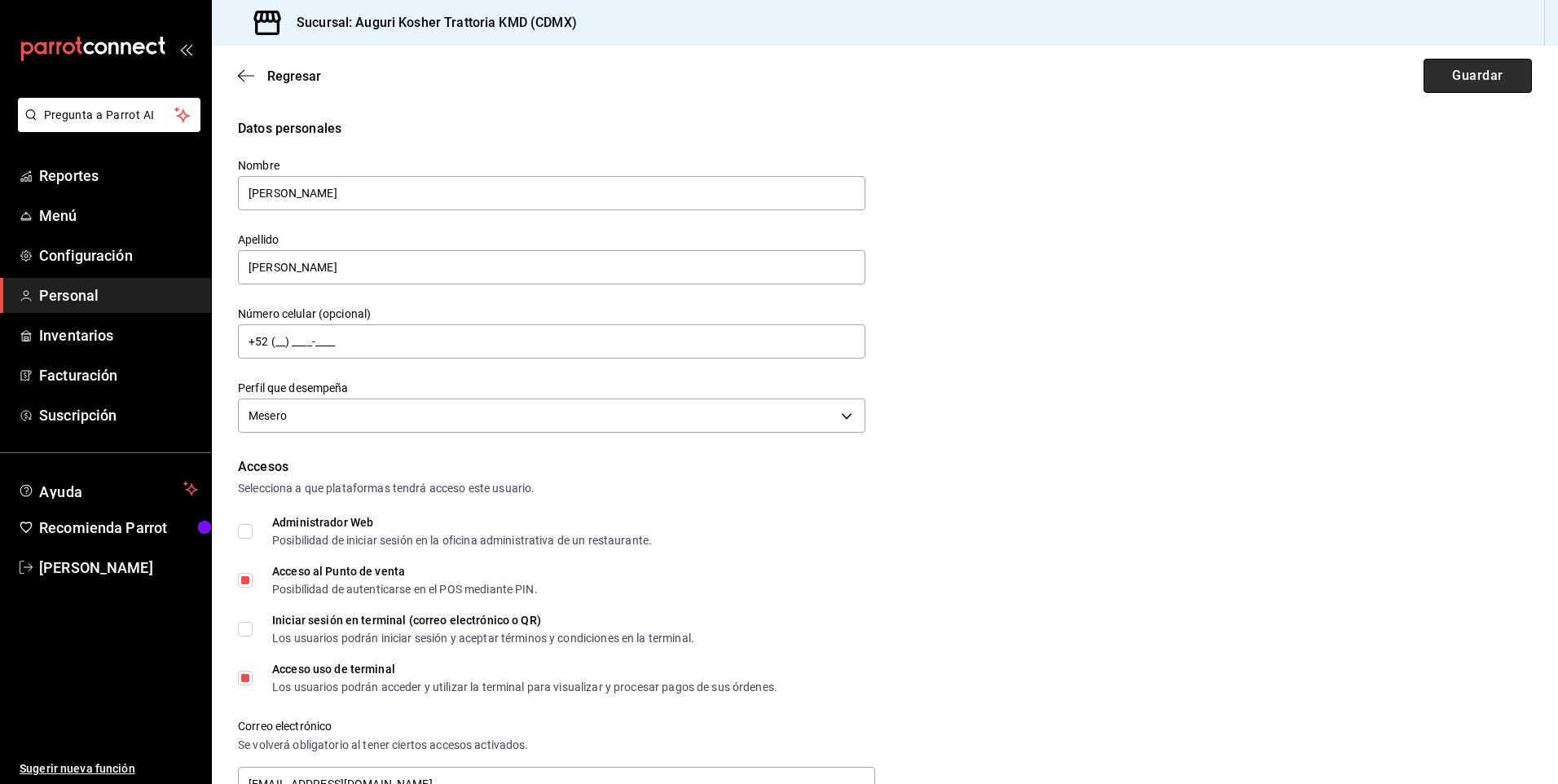
click at [1461, 73] on button "Guardar" at bounding box center [1478, 75] width 108 height 35
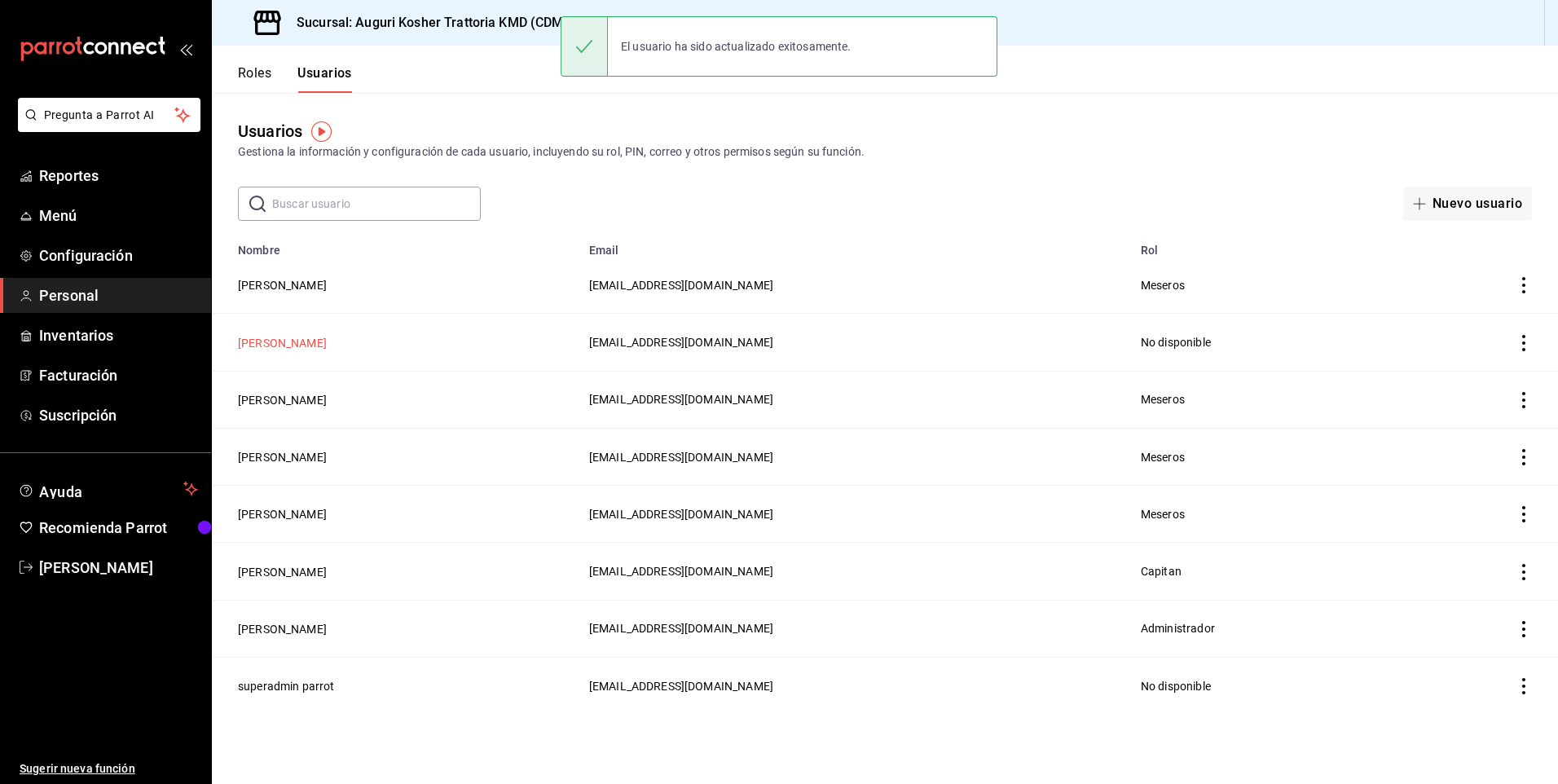
click at [275, 336] on button "[PERSON_NAME]" at bounding box center [282, 343] width 89 height 16
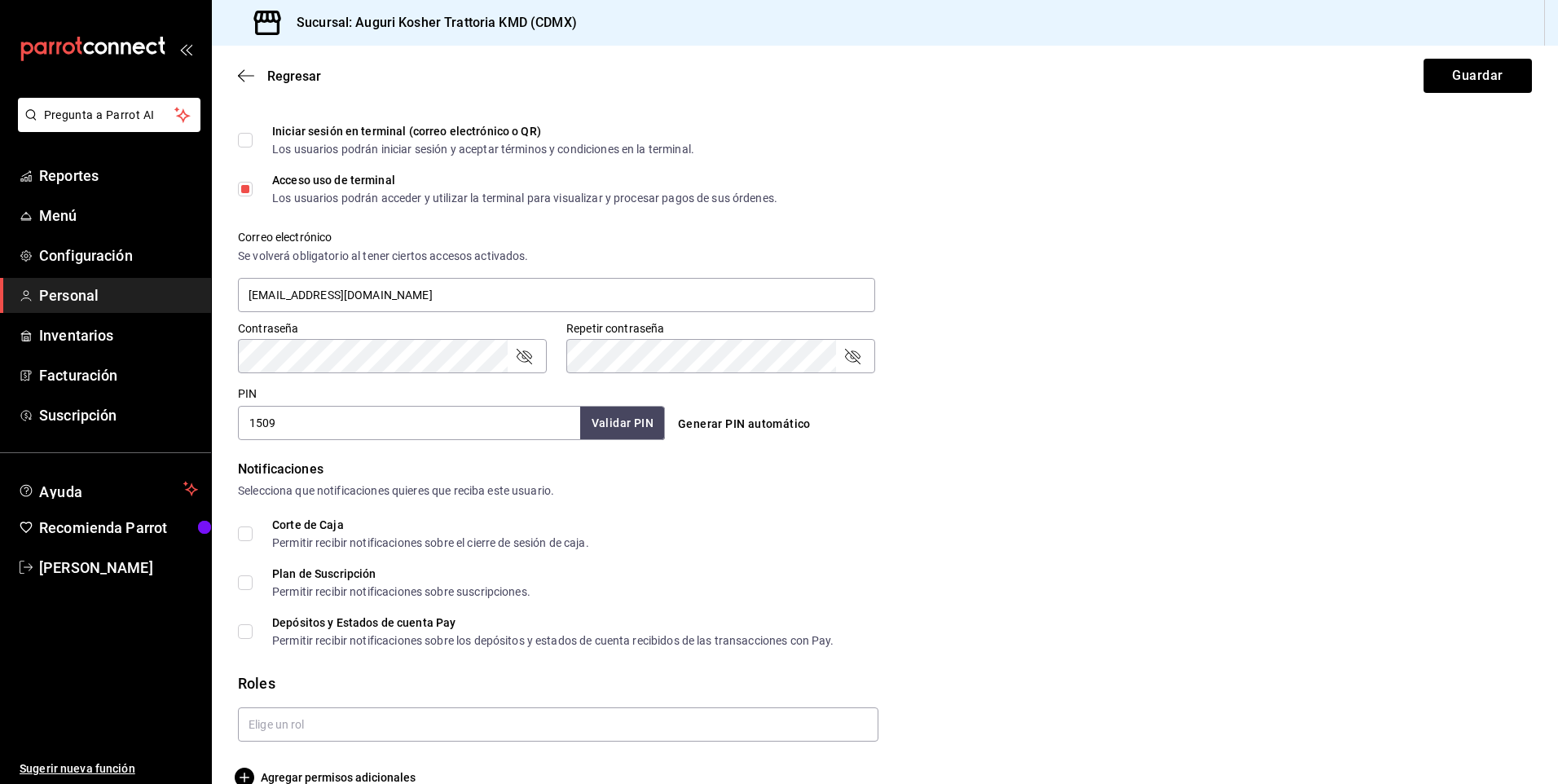
scroll to position [519, 0]
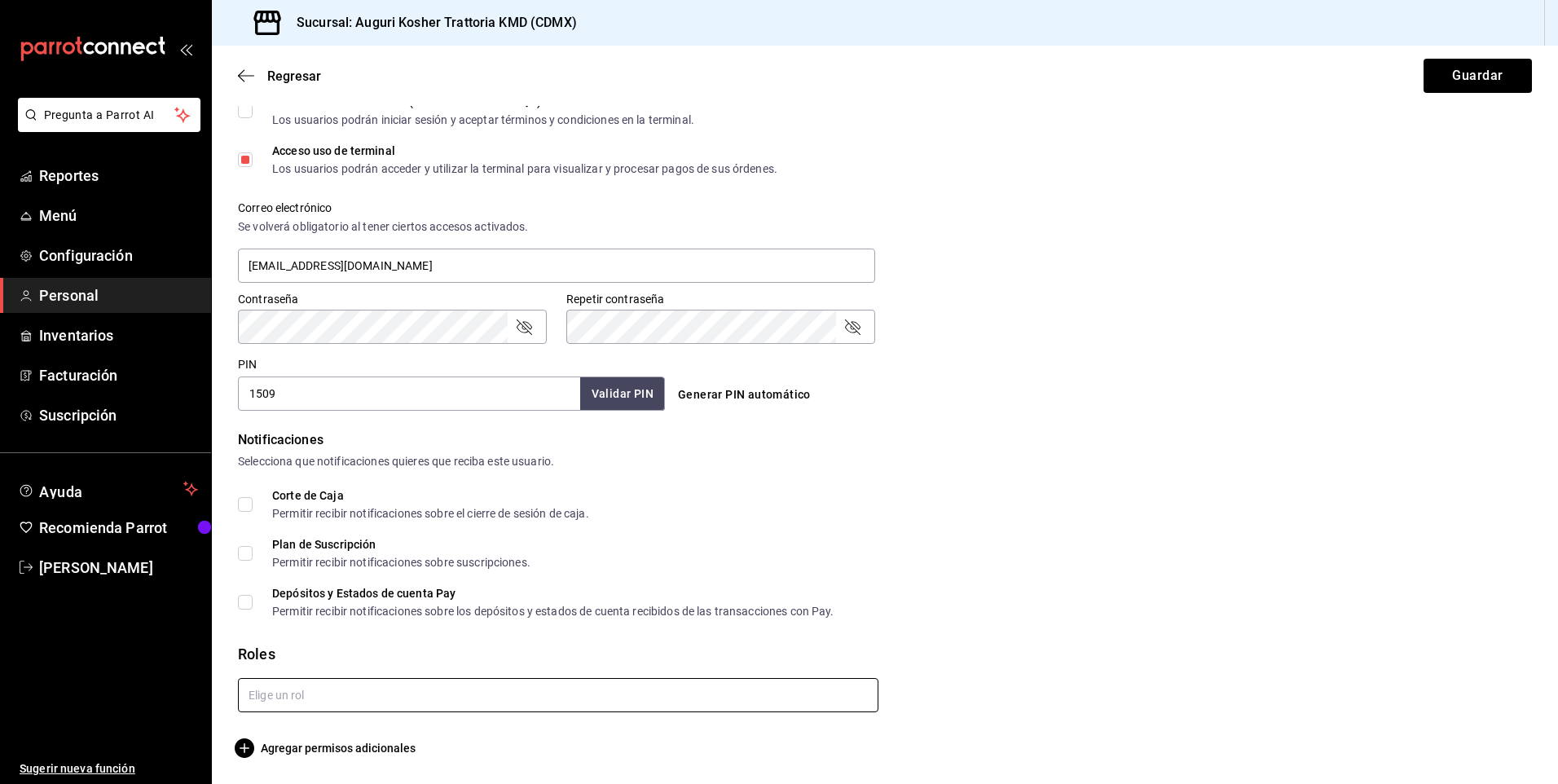
click at [262, 692] on input "text" at bounding box center [558, 694] width 640 height 35
click at [270, 608] on li "Meseros" at bounding box center [555, 604] width 635 height 27
checkbox input "true"
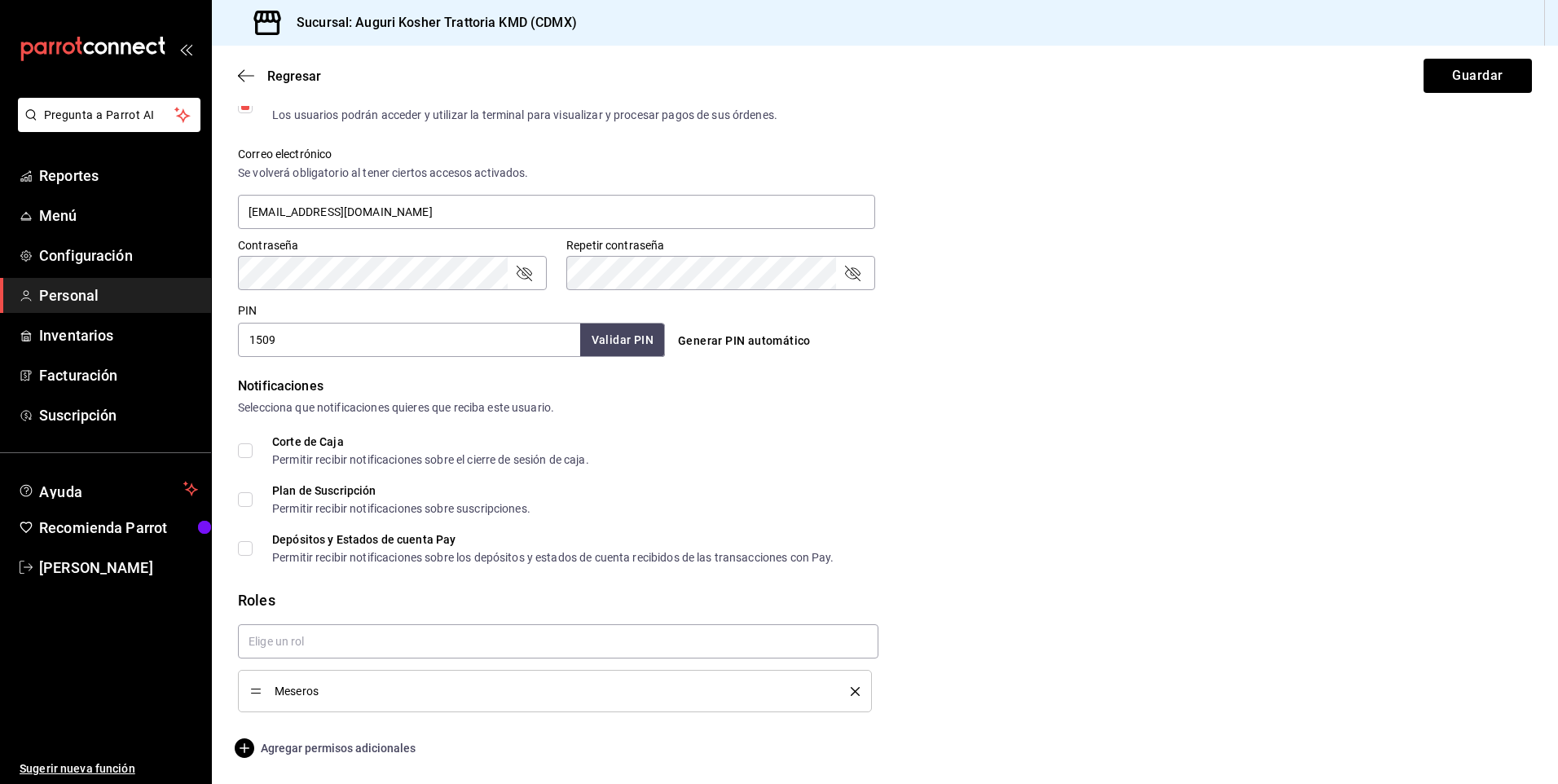
click at [242, 746] on icon "button" at bounding box center [244, 748] width 20 height 20
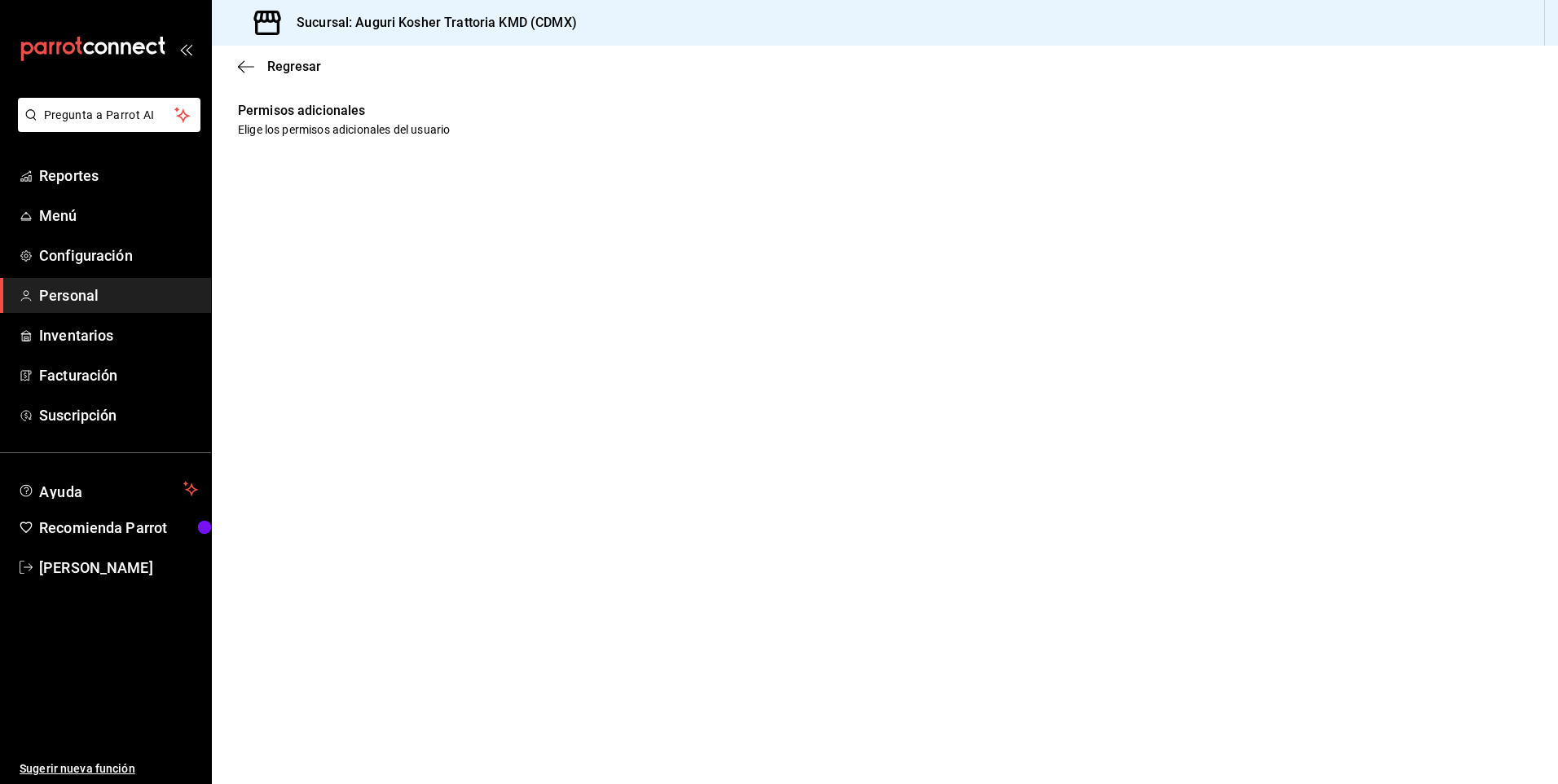
scroll to position [0, 0]
click at [250, 64] on icon "button" at bounding box center [246, 67] width 16 height 15
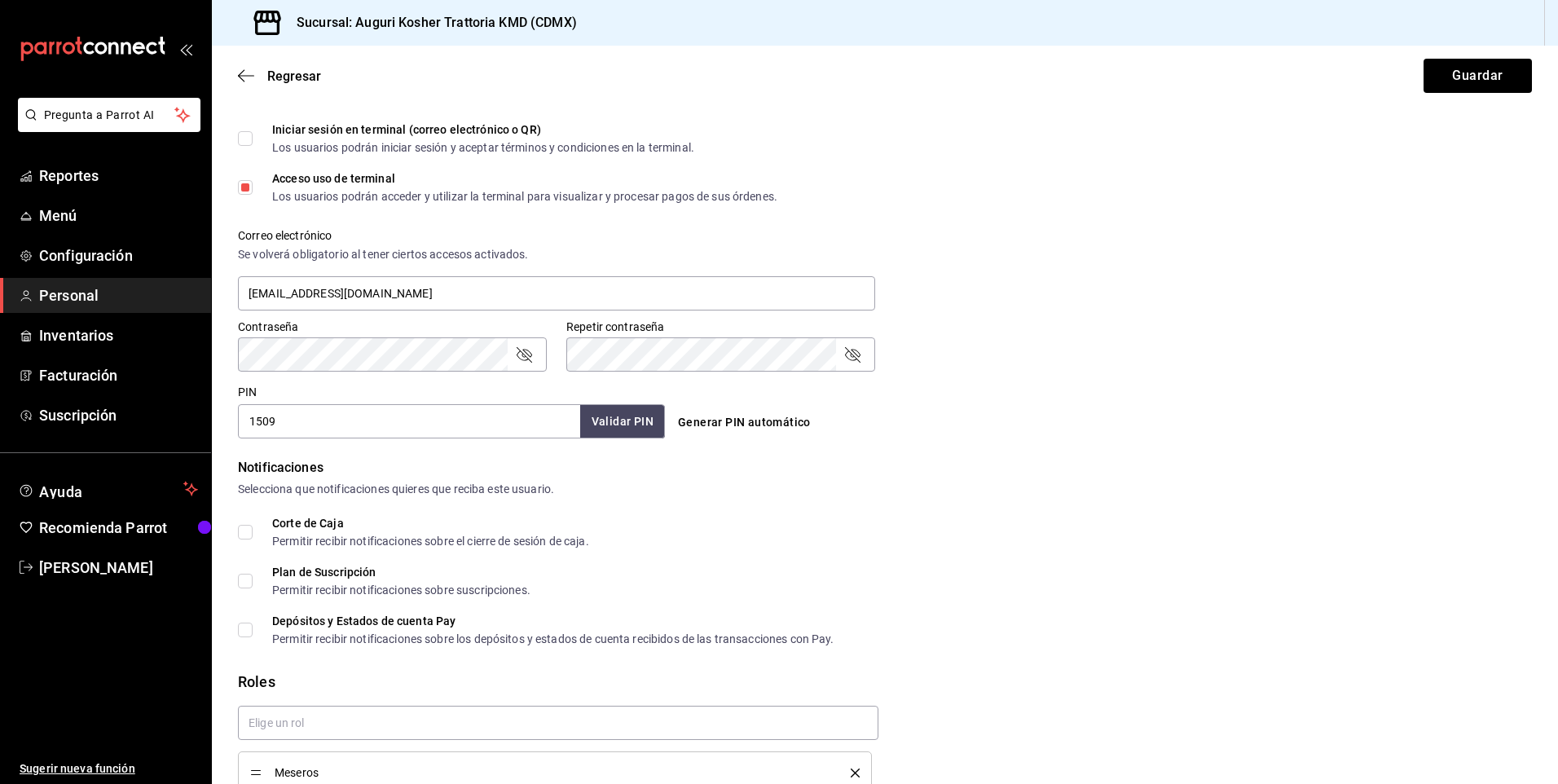
scroll to position [572, 0]
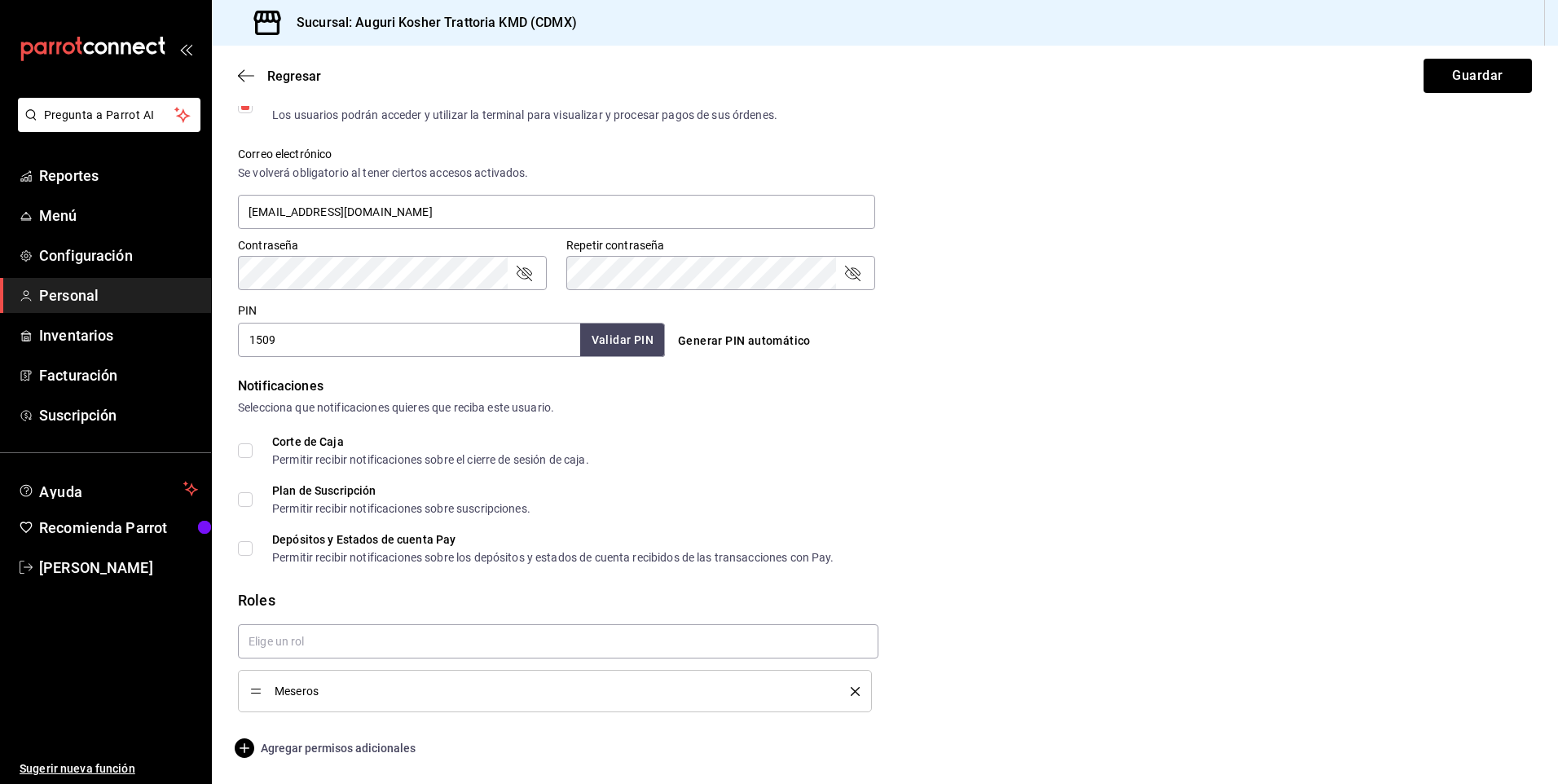
click at [243, 746] on icon "button" at bounding box center [244, 748] width 20 height 20
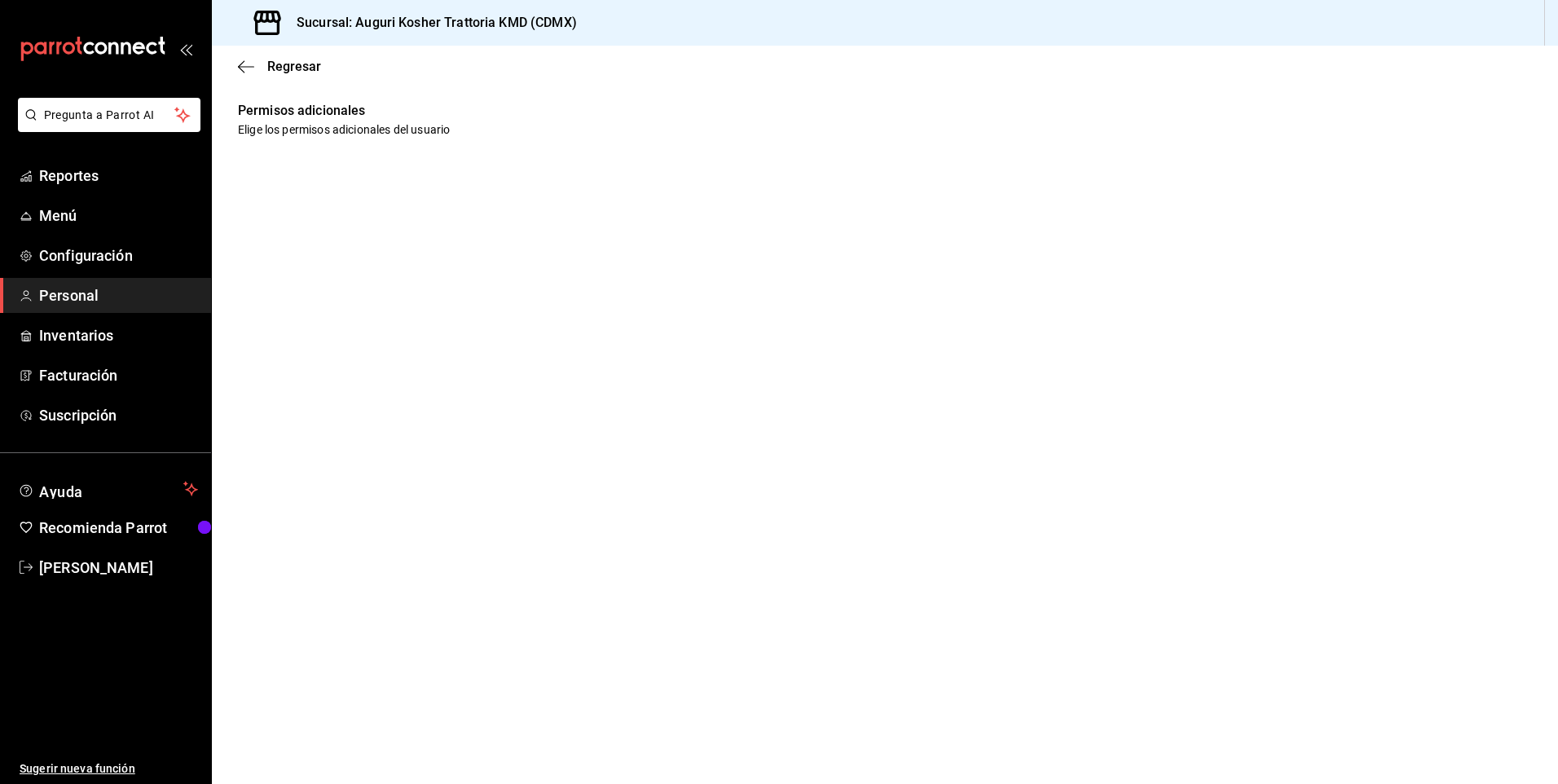
scroll to position [0, 0]
click at [242, 64] on icon "button" at bounding box center [241, 67] width 6 height 12
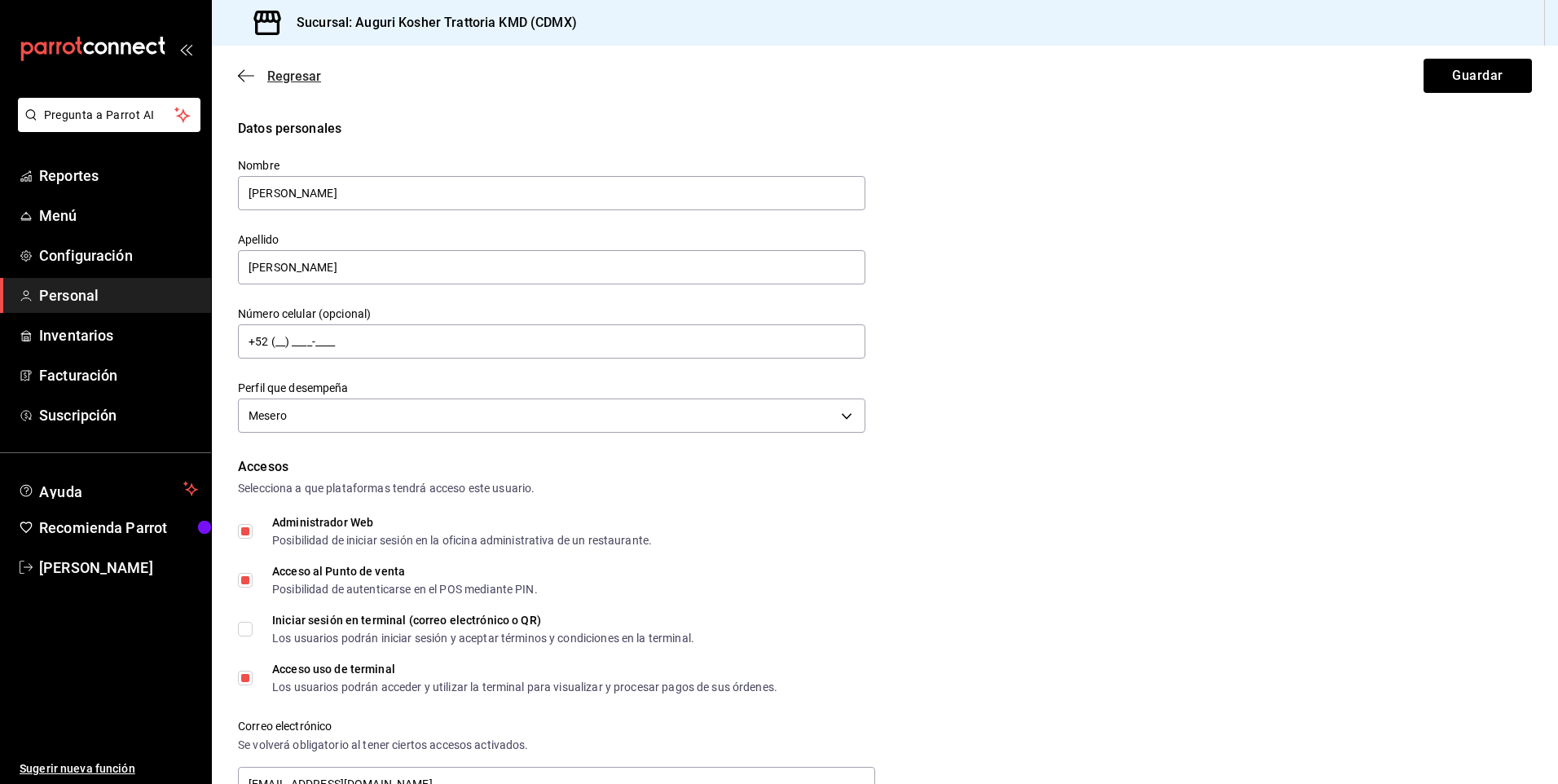
click at [242, 70] on icon "button" at bounding box center [246, 75] width 16 height 15
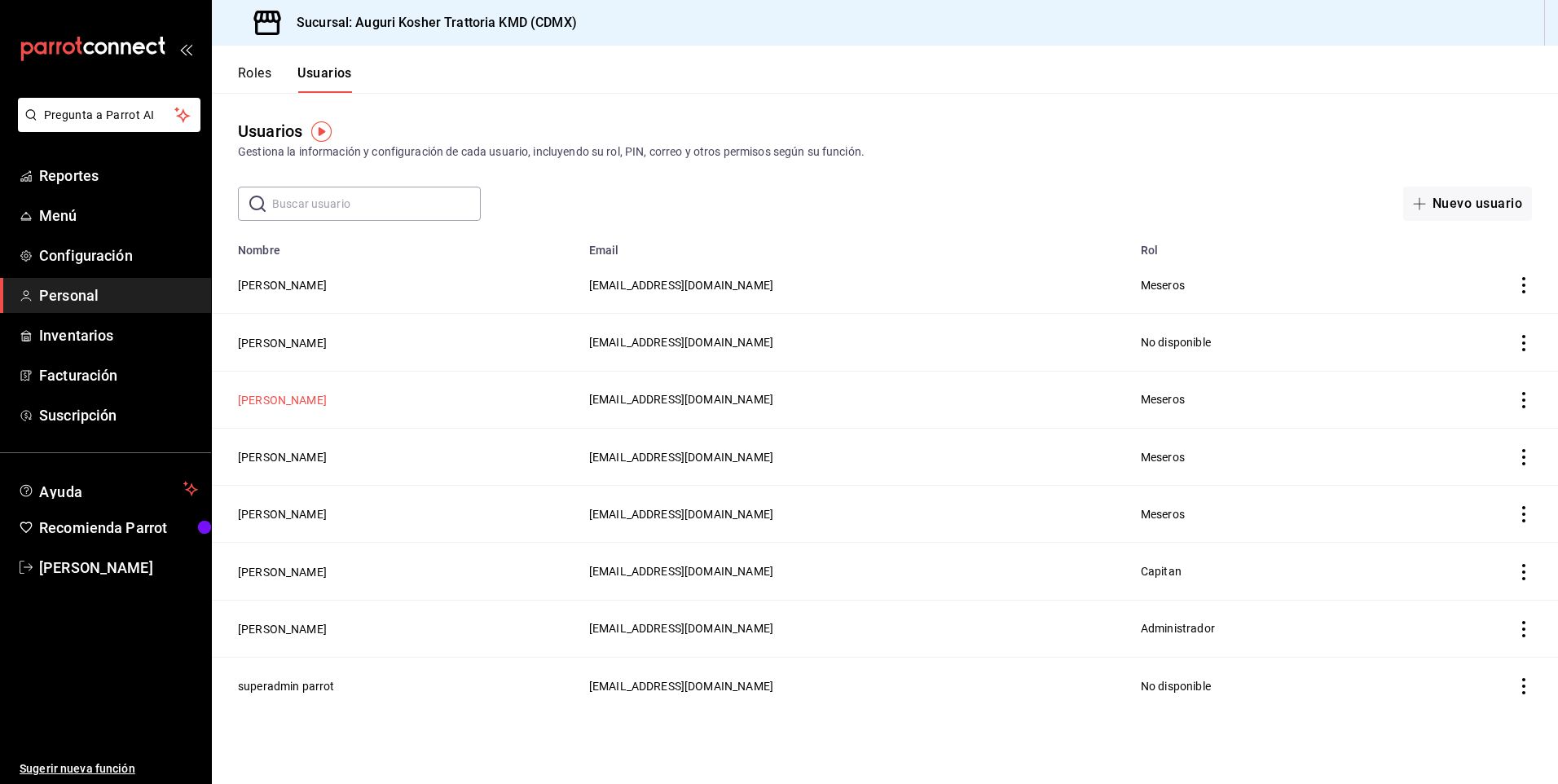
click at [297, 399] on button "[PERSON_NAME]" at bounding box center [282, 400] width 89 height 16
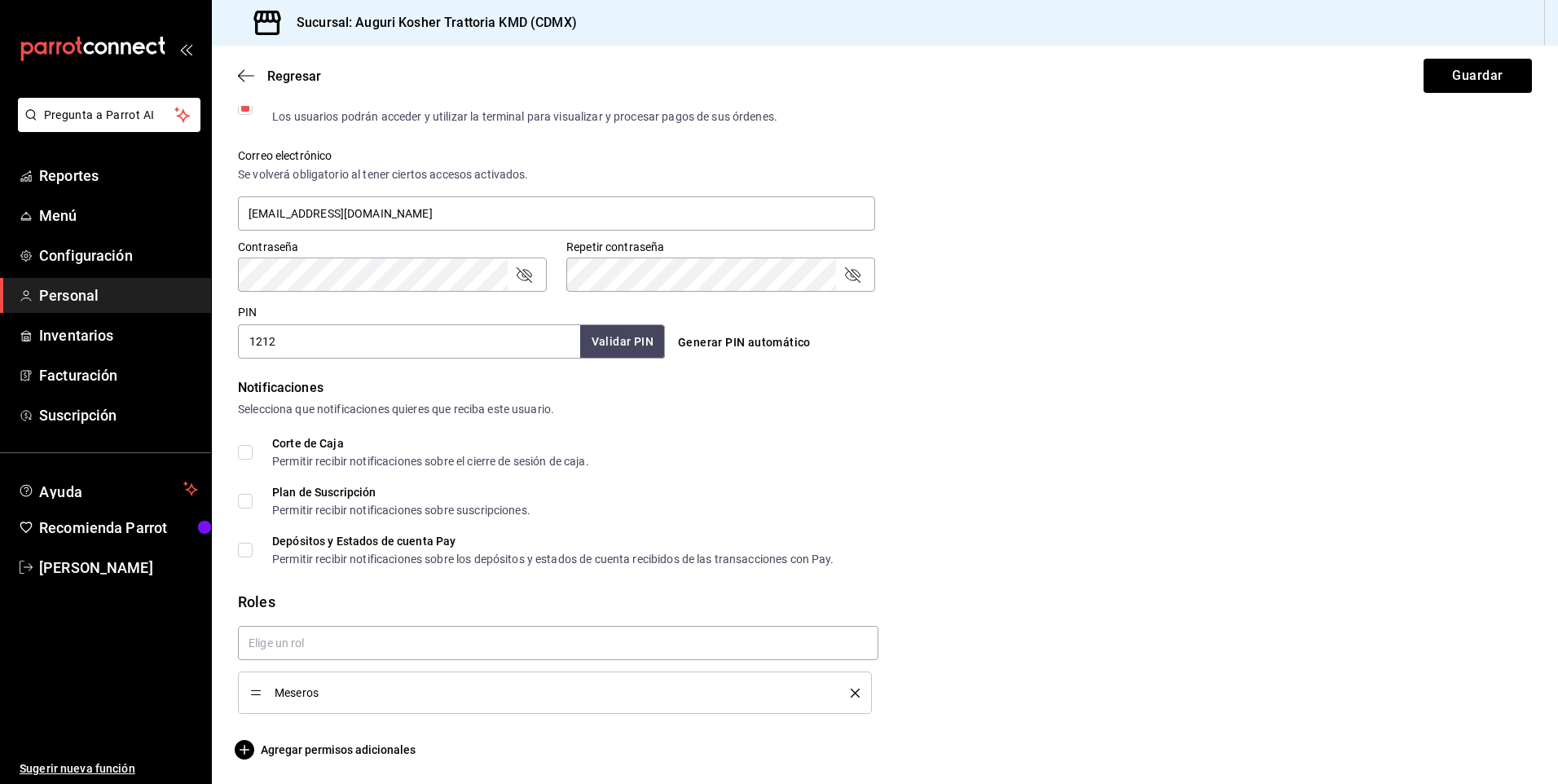
scroll to position [572, 0]
click at [1450, 76] on button "Guardar" at bounding box center [1478, 75] width 108 height 35
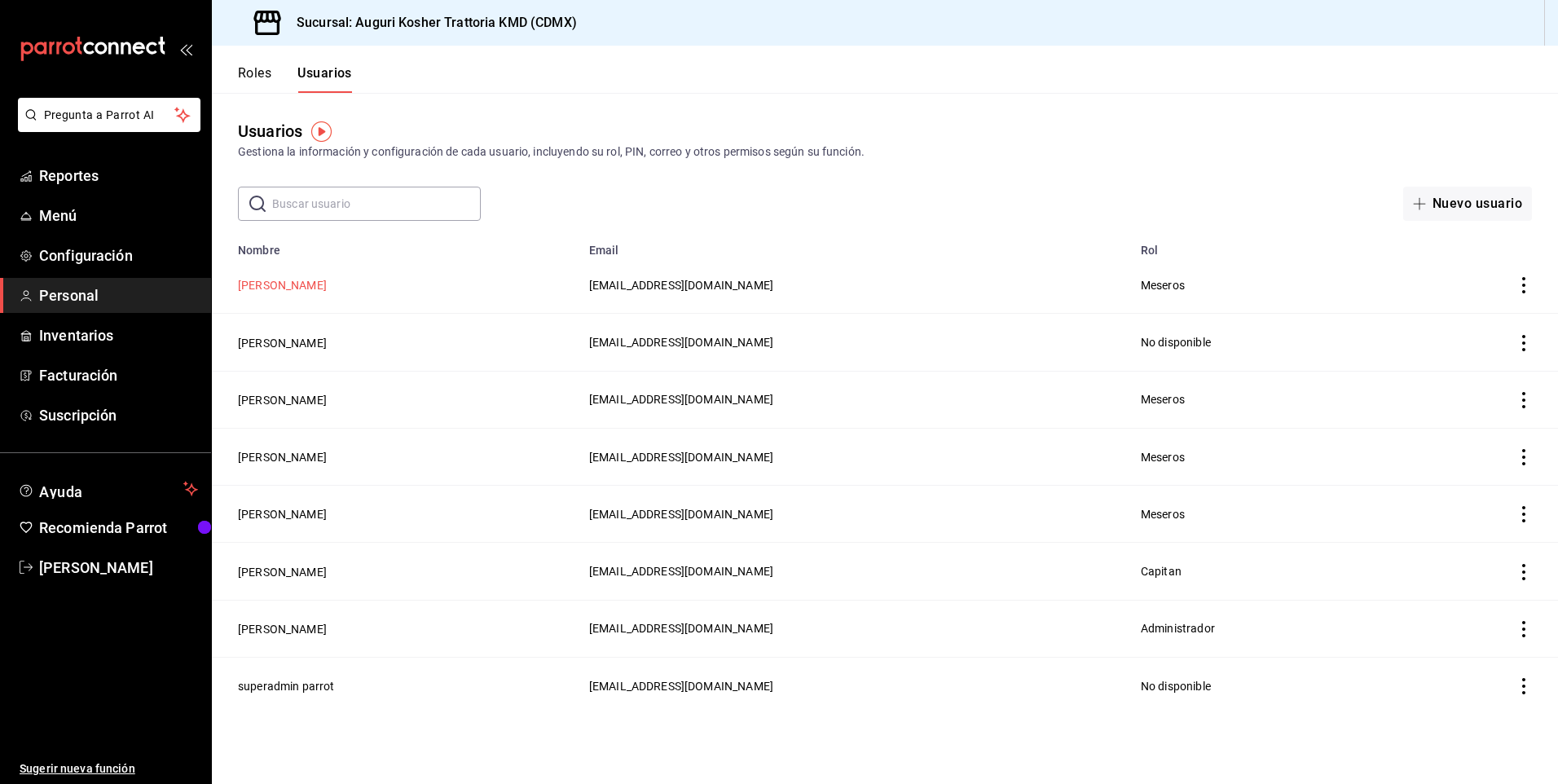
click at [282, 286] on button "[PERSON_NAME]" at bounding box center [282, 285] width 89 height 16
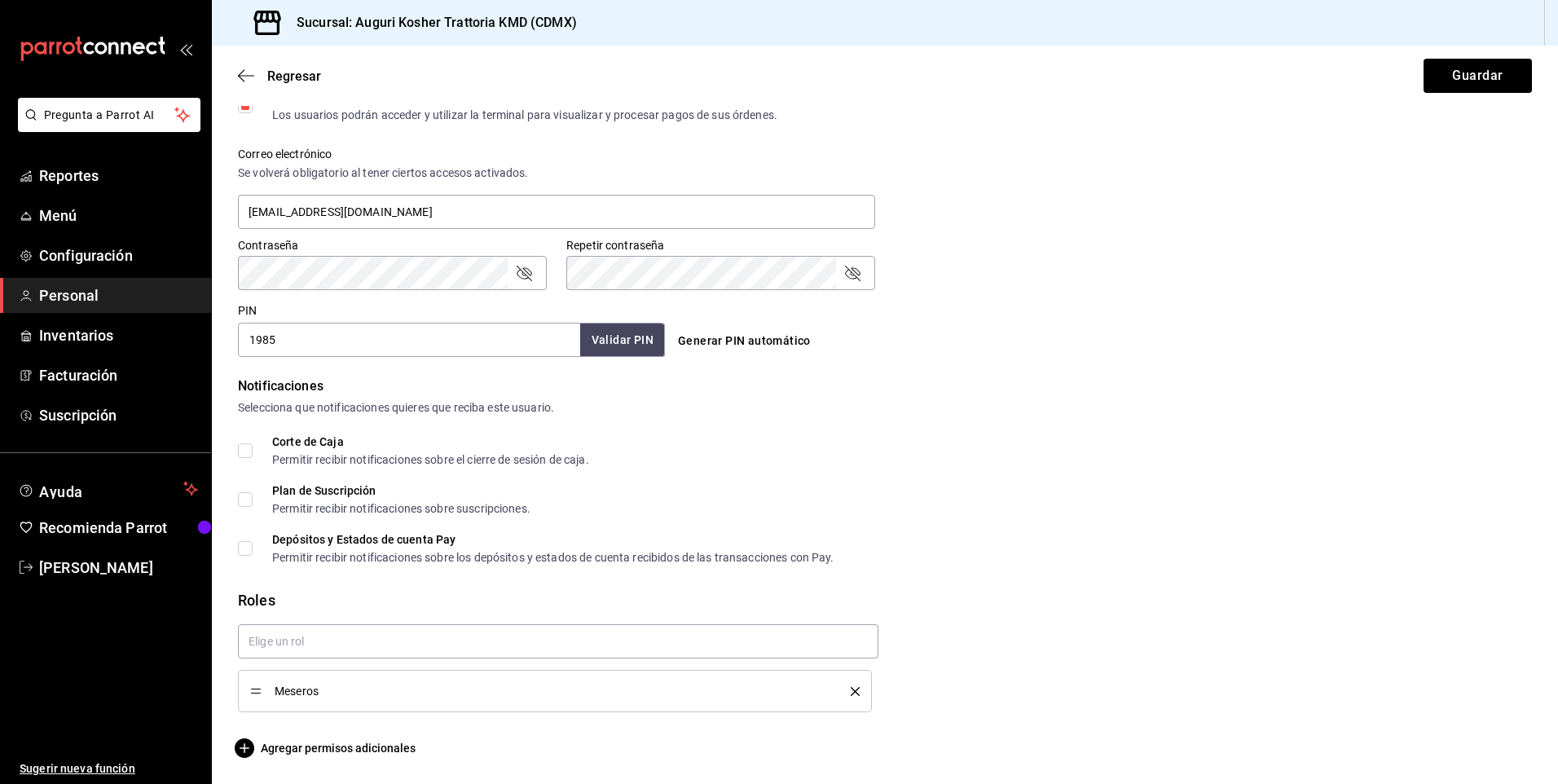
scroll to position [572, 0]
click at [248, 748] on icon "button" at bounding box center [244, 748] width 20 height 20
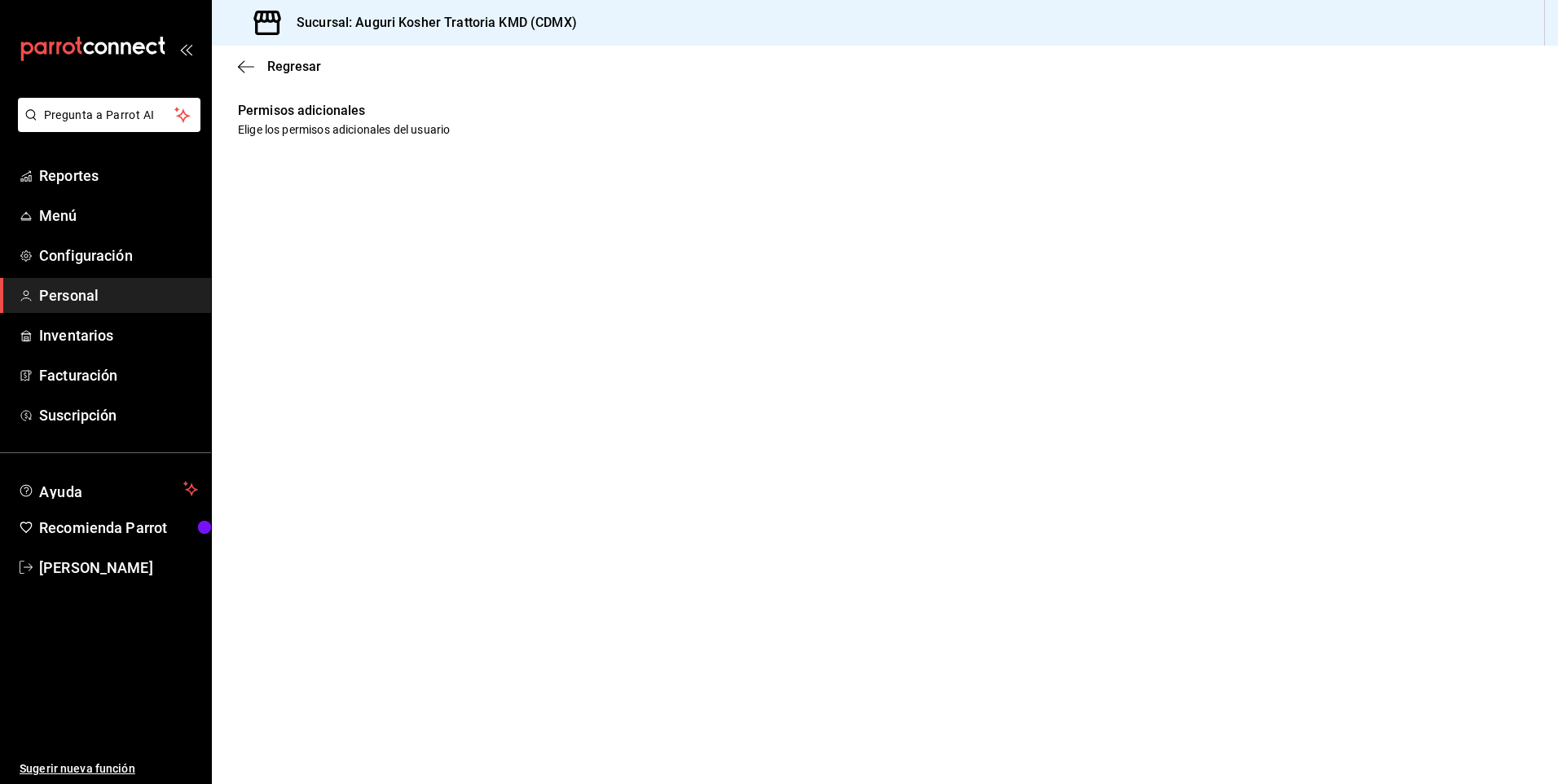
scroll to position [0, 0]
click at [282, 107] on h6 "Permisos adicionales" at bounding box center [886, 111] width 1347 height 21
click at [288, 131] on p "Elige los permisos adicionales del usuario" at bounding box center [886, 130] width 1347 height 16
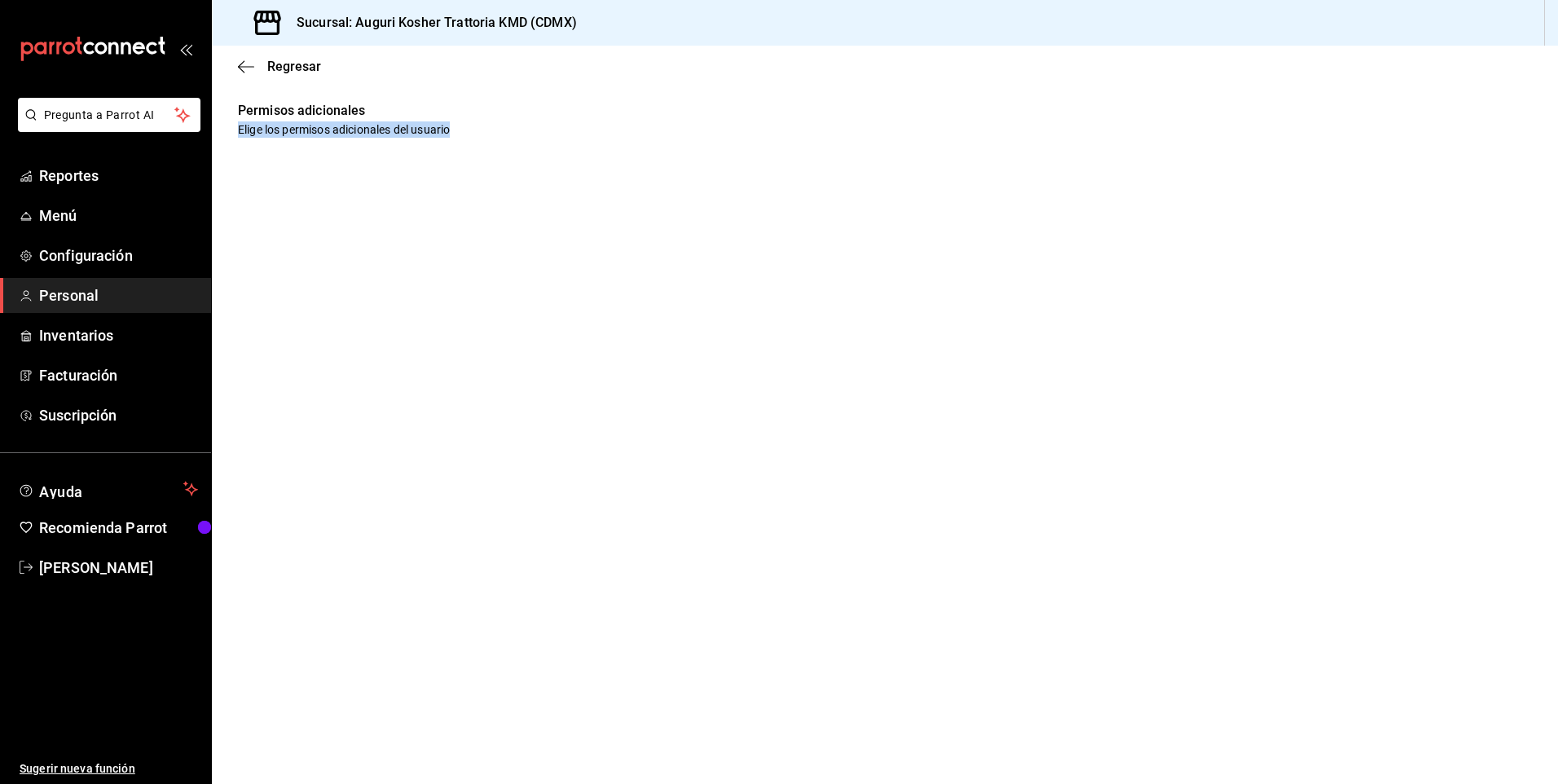
drag, startPoint x: 288, startPoint y: 131, endPoint x: 337, endPoint y: 214, distance: 96.4
click at [337, 214] on main "Regresar Permisos adicionales Elige los permisos adicionales del usuario" at bounding box center [886, 414] width 1347 height 738
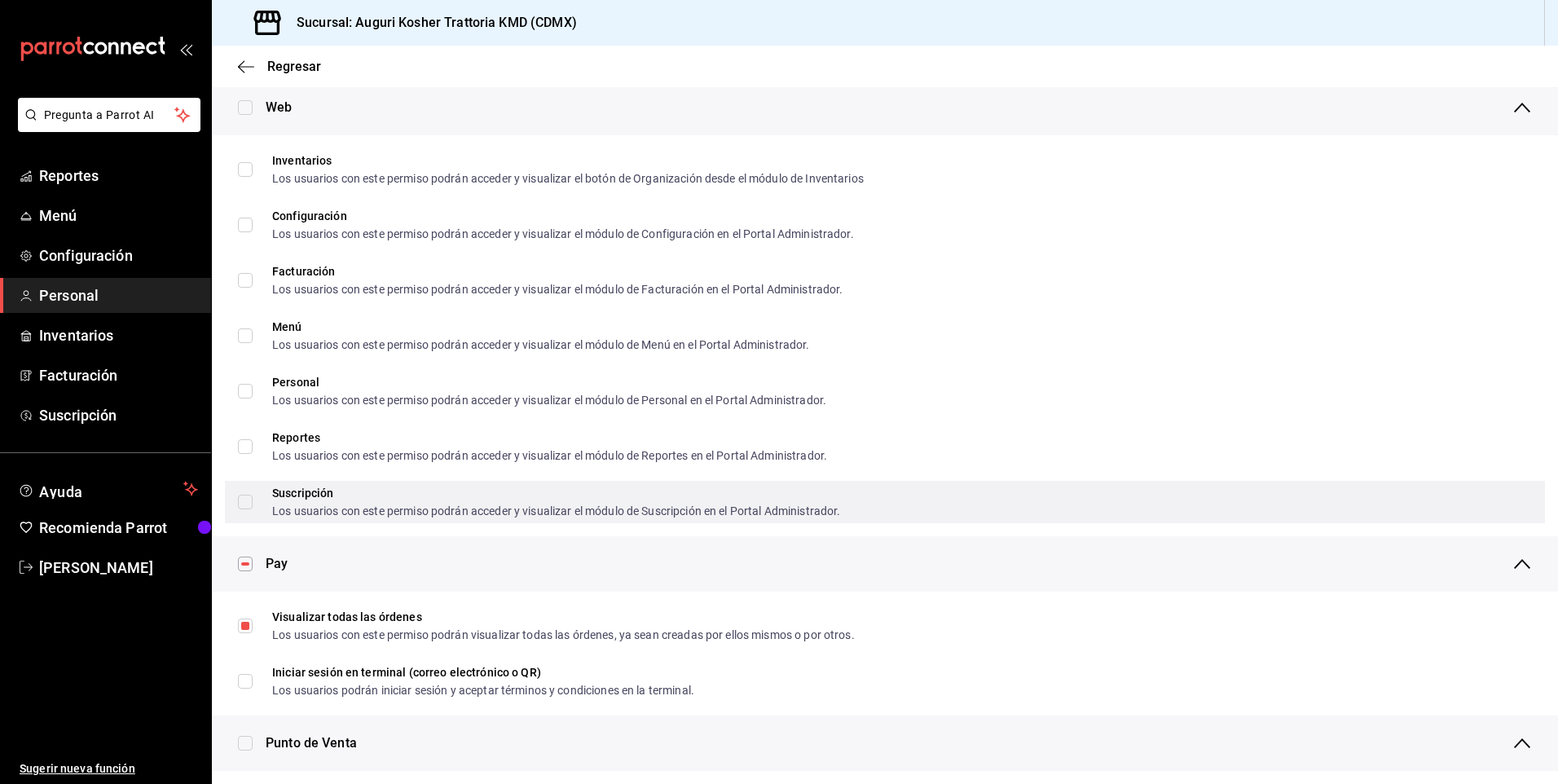
scroll to position [393, 0]
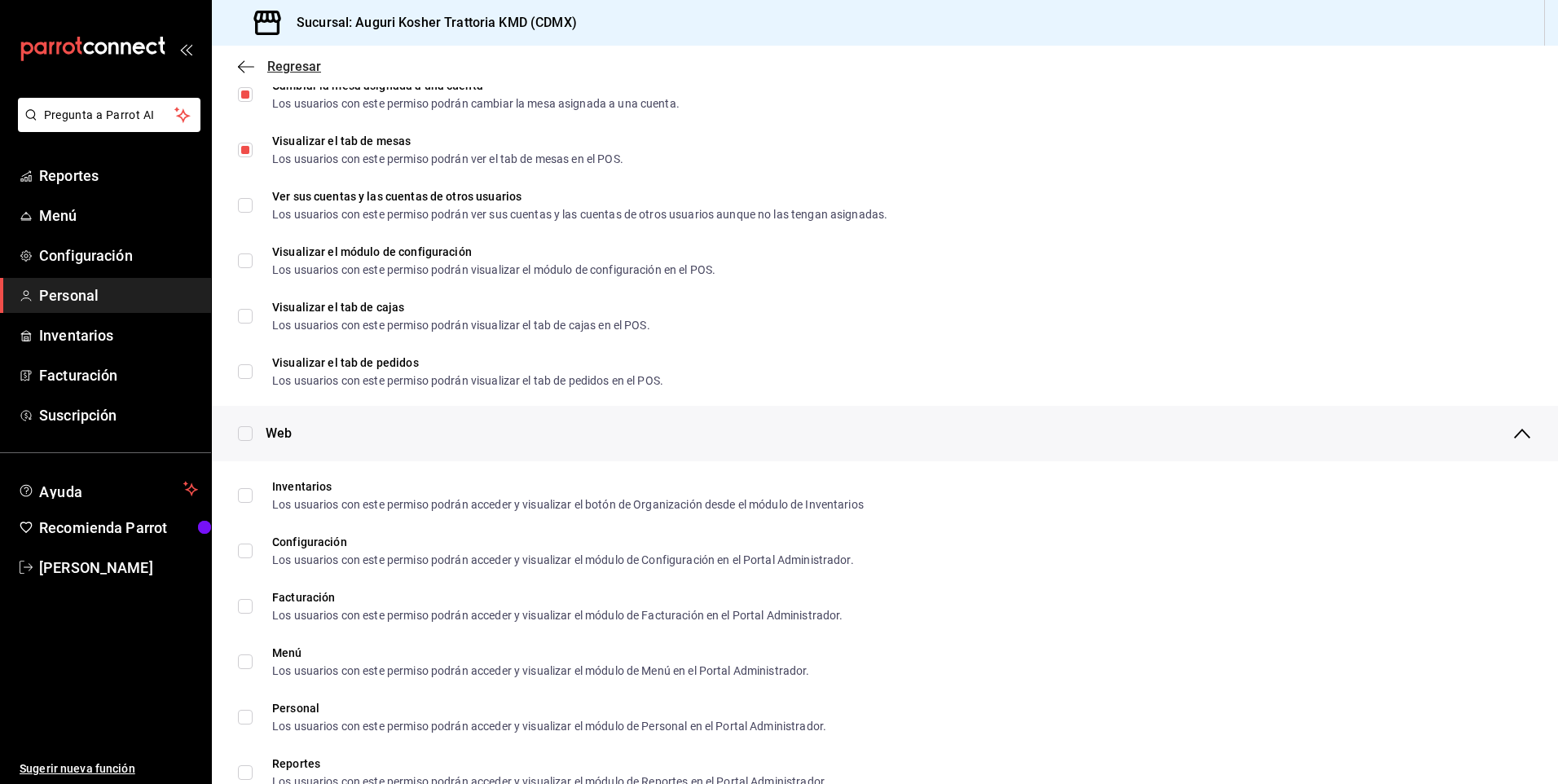
click at [248, 65] on icon "button" at bounding box center [246, 67] width 16 height 15
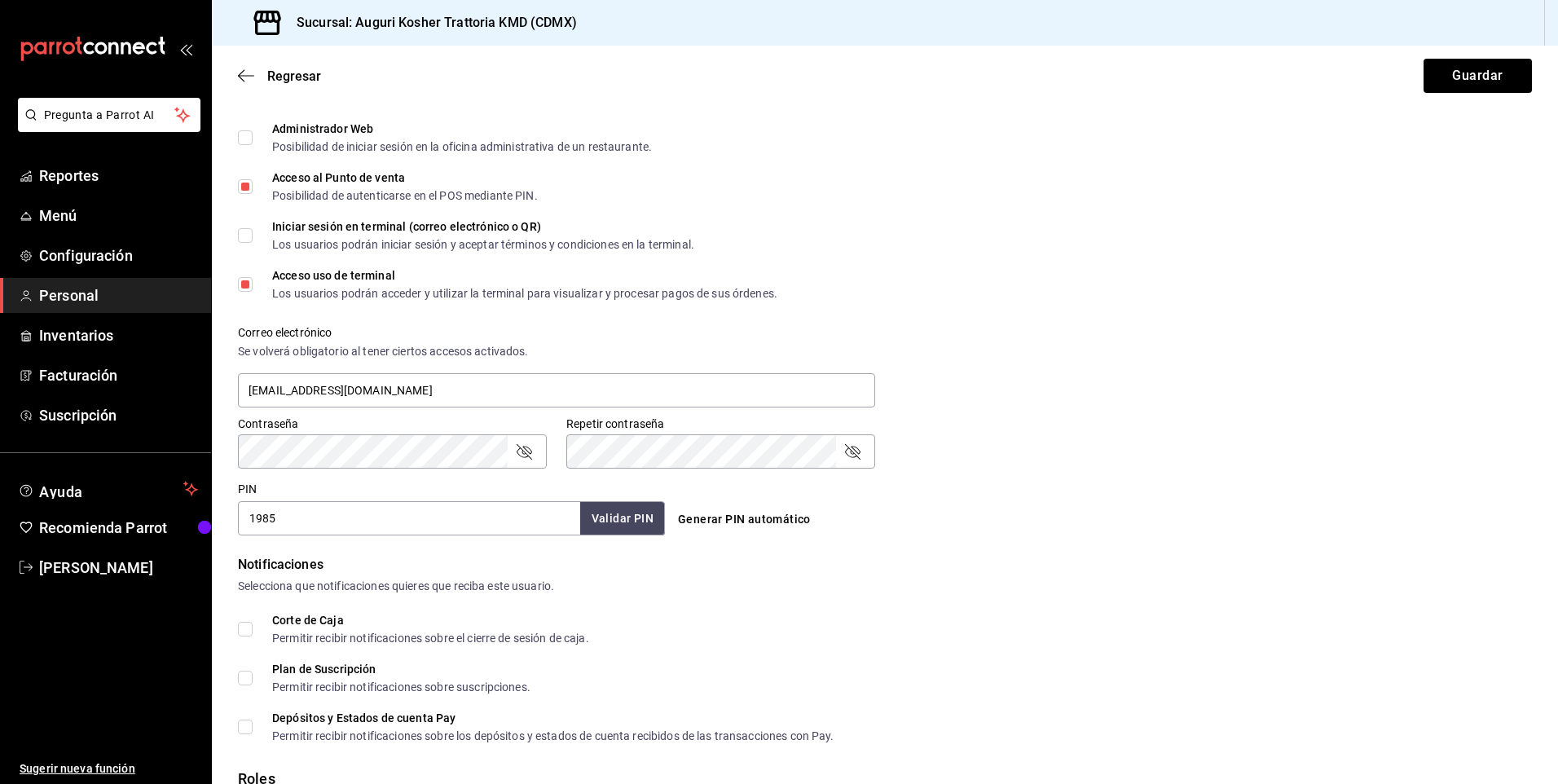
scroll to position [0, 0]
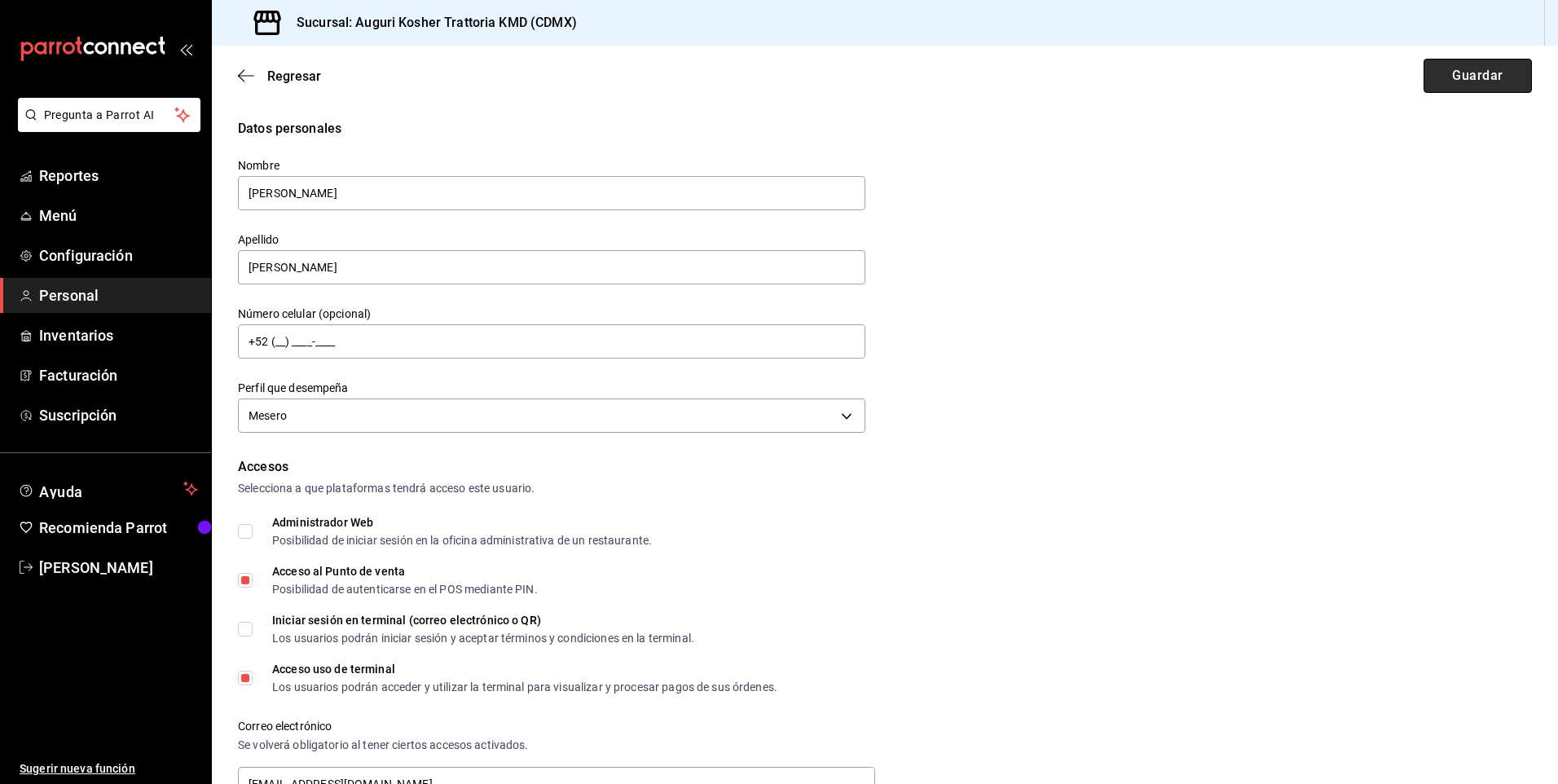
click at [1452, 74] on button "Guardar" at bounding box center [1478, 75] width 108 height 35
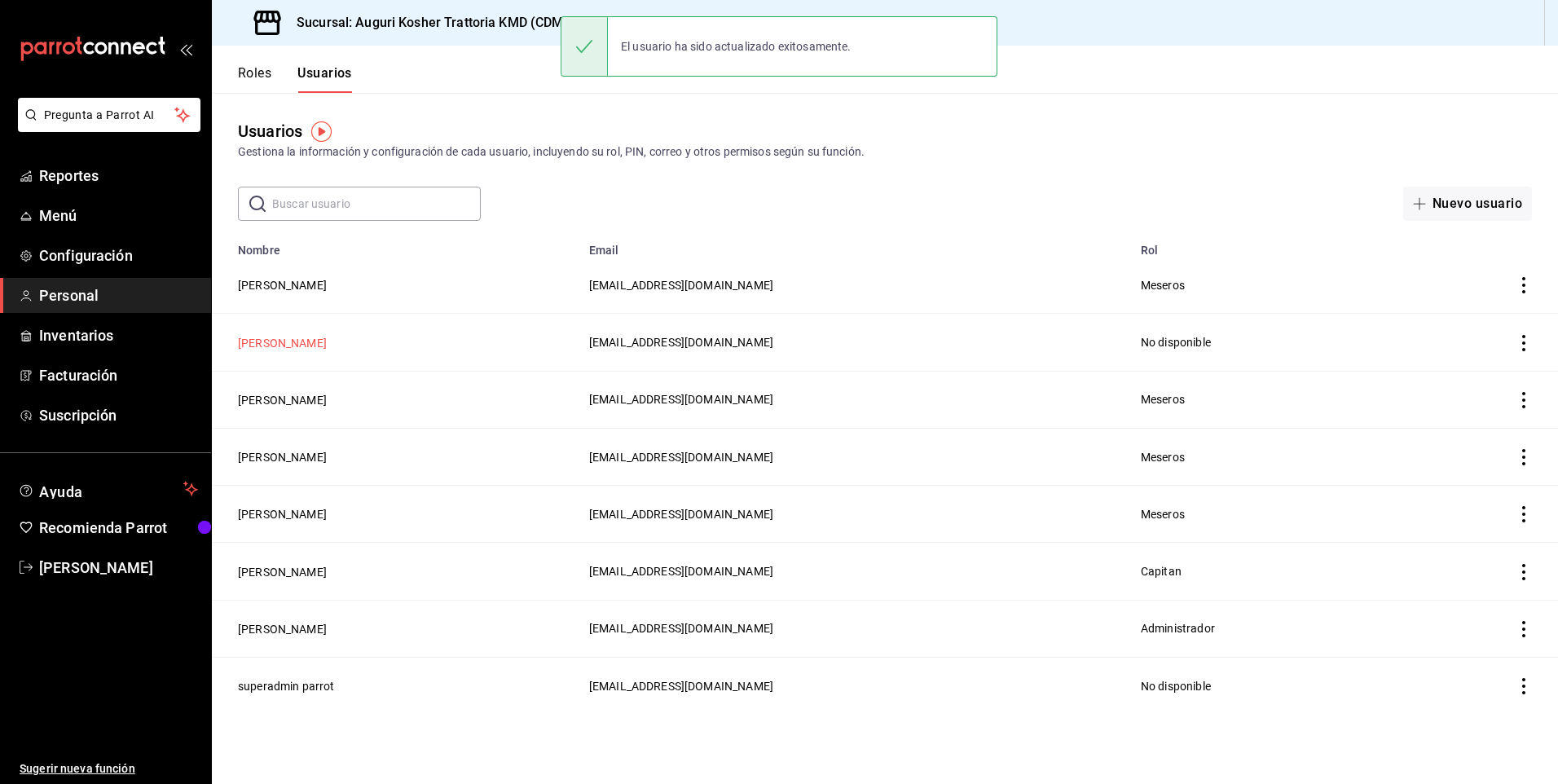
click at [278, 341] on button "[PERSON_NAME]" at bounding box center [282, 343] width 89 height 16
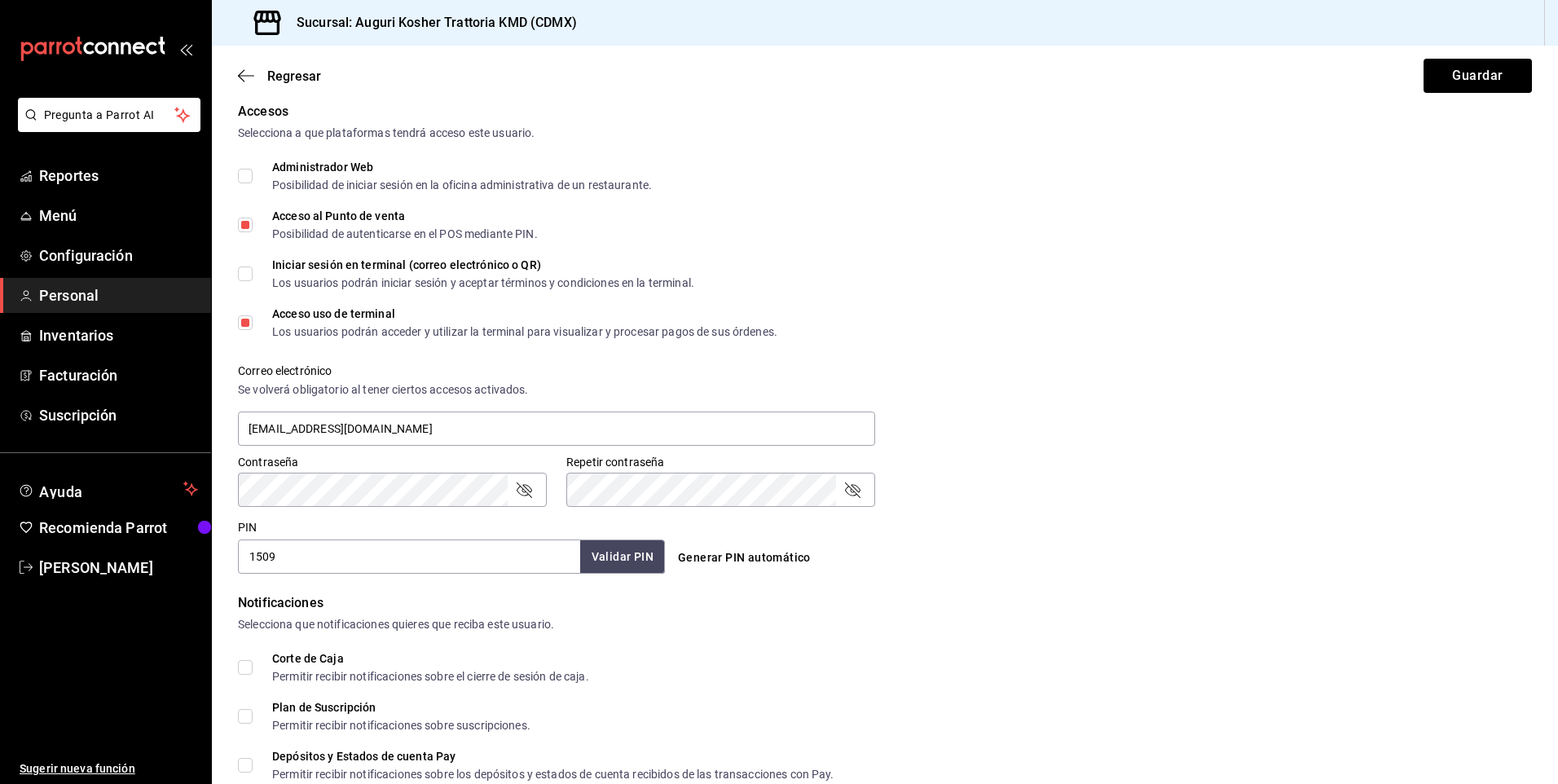
scroll to position [519, 0]
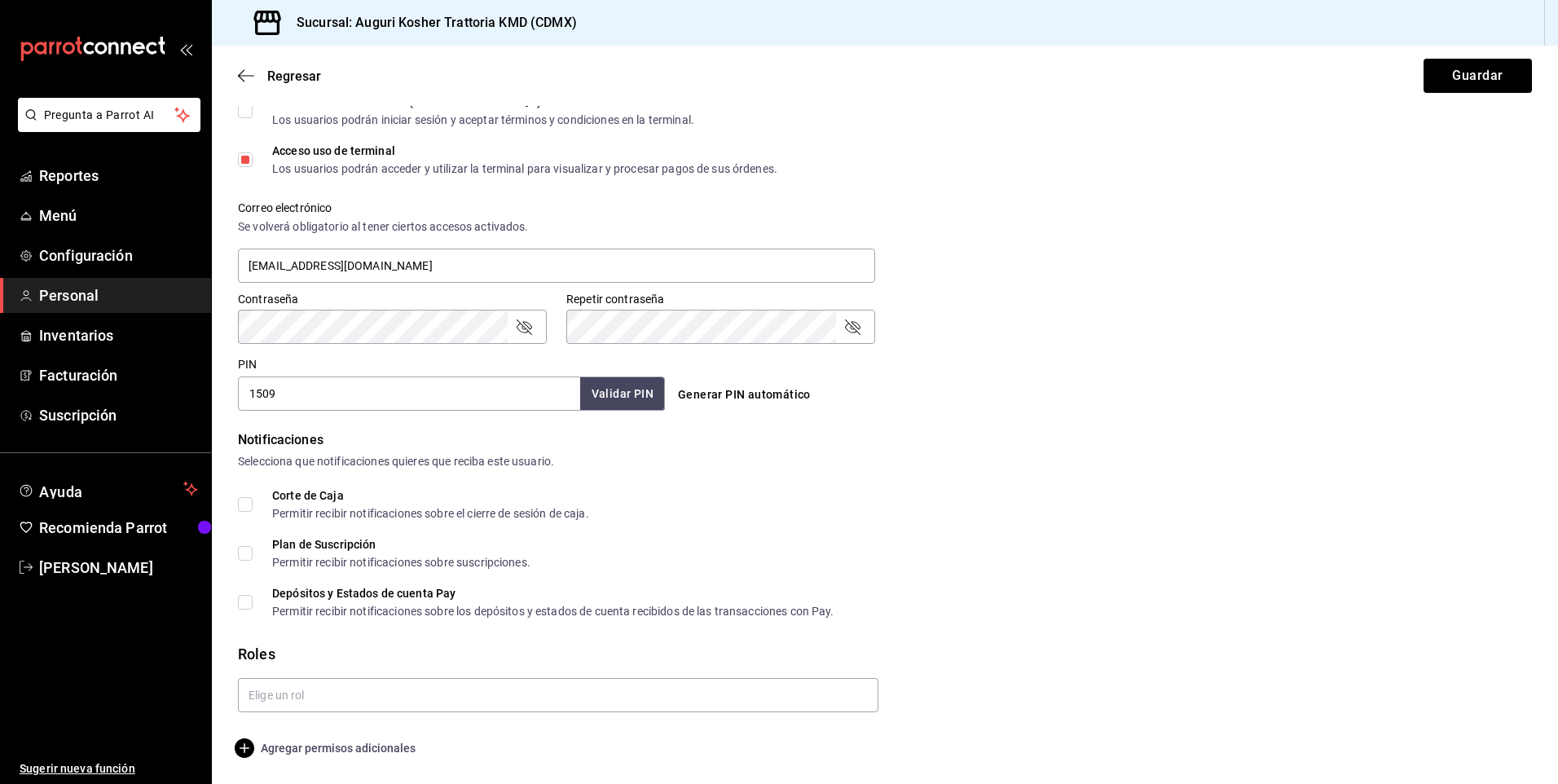
click at [297, 749] on span "Agregar permisos adicionales" at bounding box center [327, 748] width 178 height 20
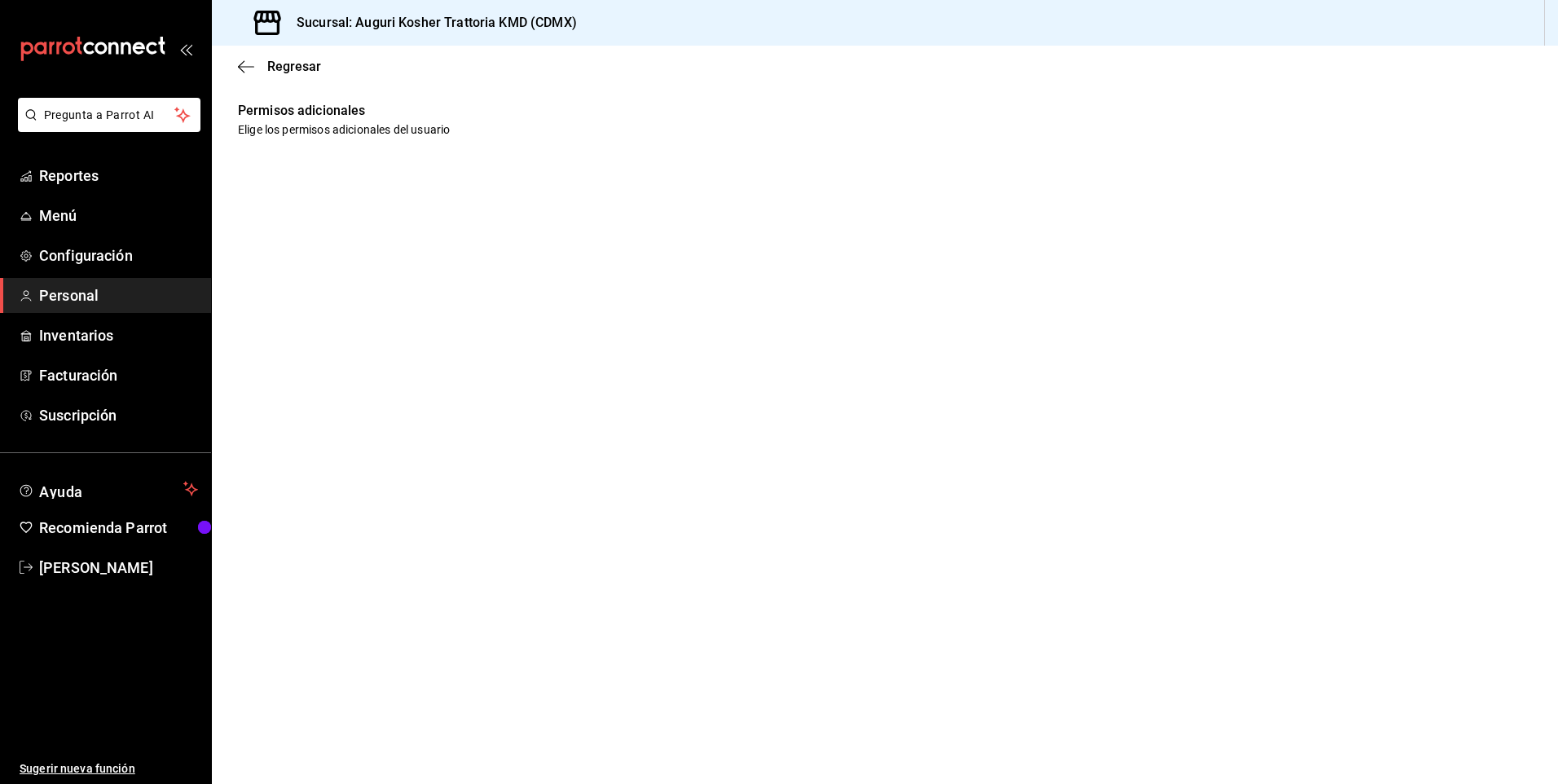
scroll to position [0, 0]
